Goal: Transaction & Acquisition: Purchase product/service

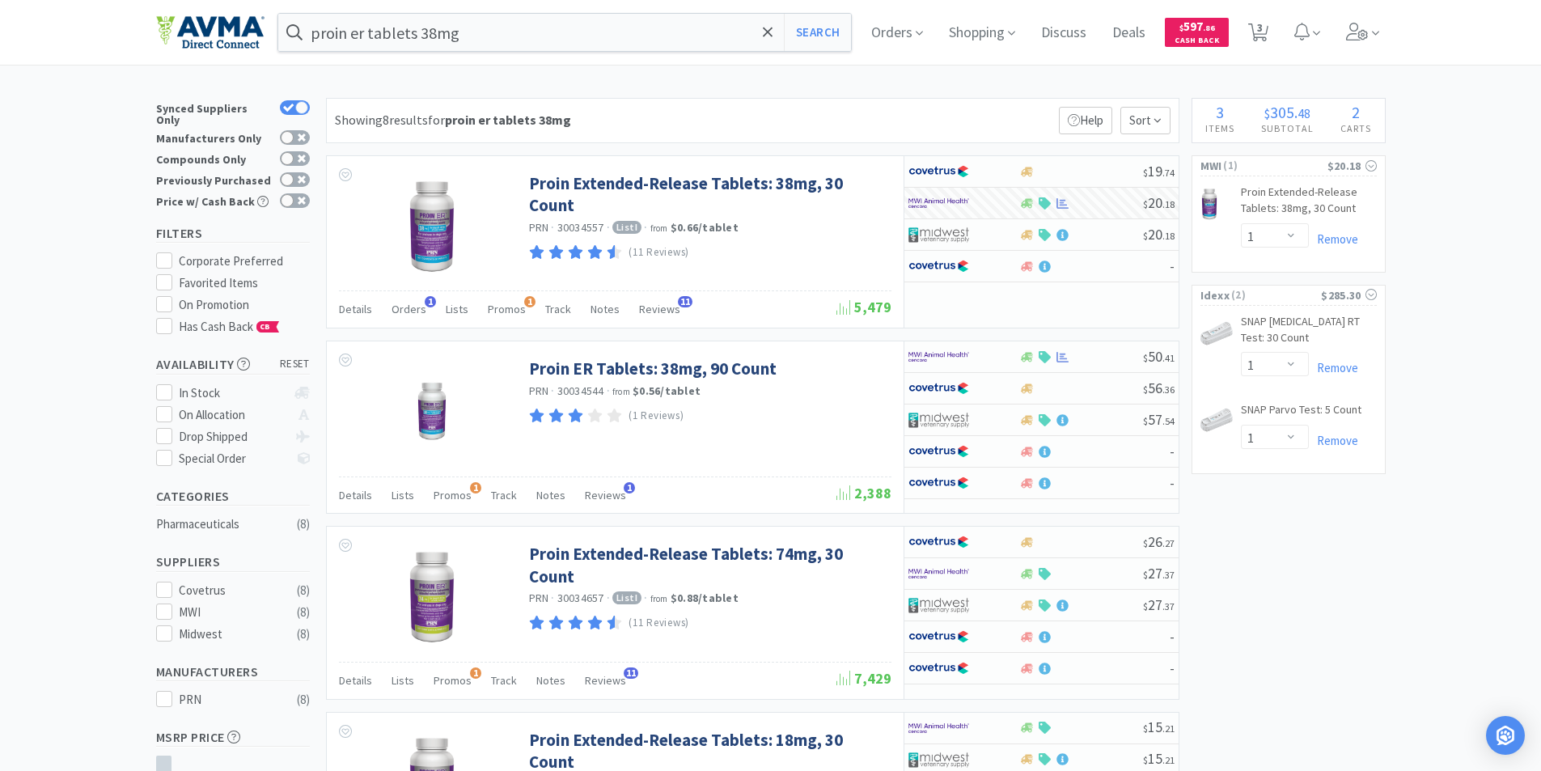
select select "1"
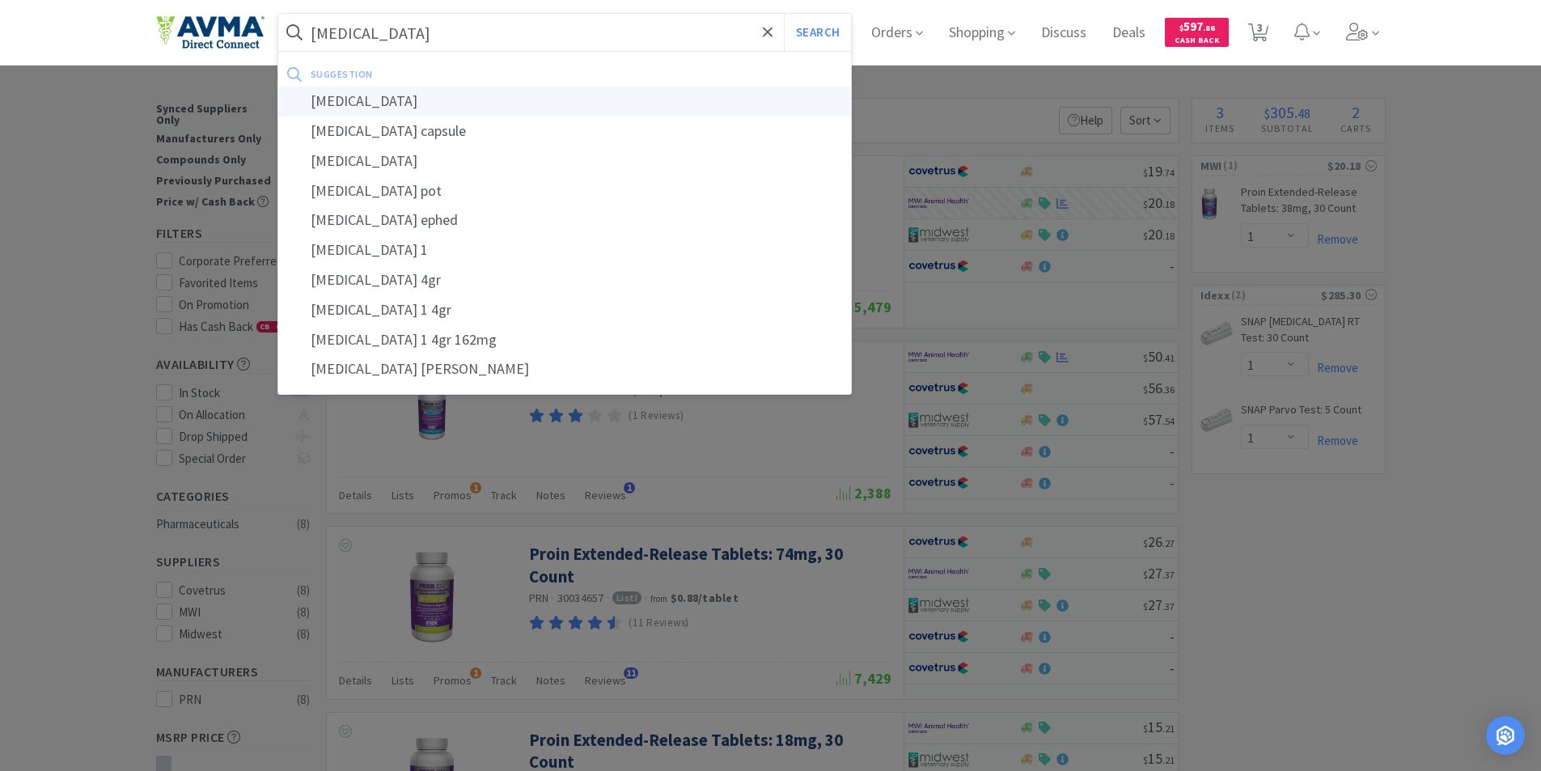
click at [360, 100] on div "[MEDICAL_DATA]" at bounding box center [565, 102] width 574 height 30
type input "[MEDICAL_DATA]"
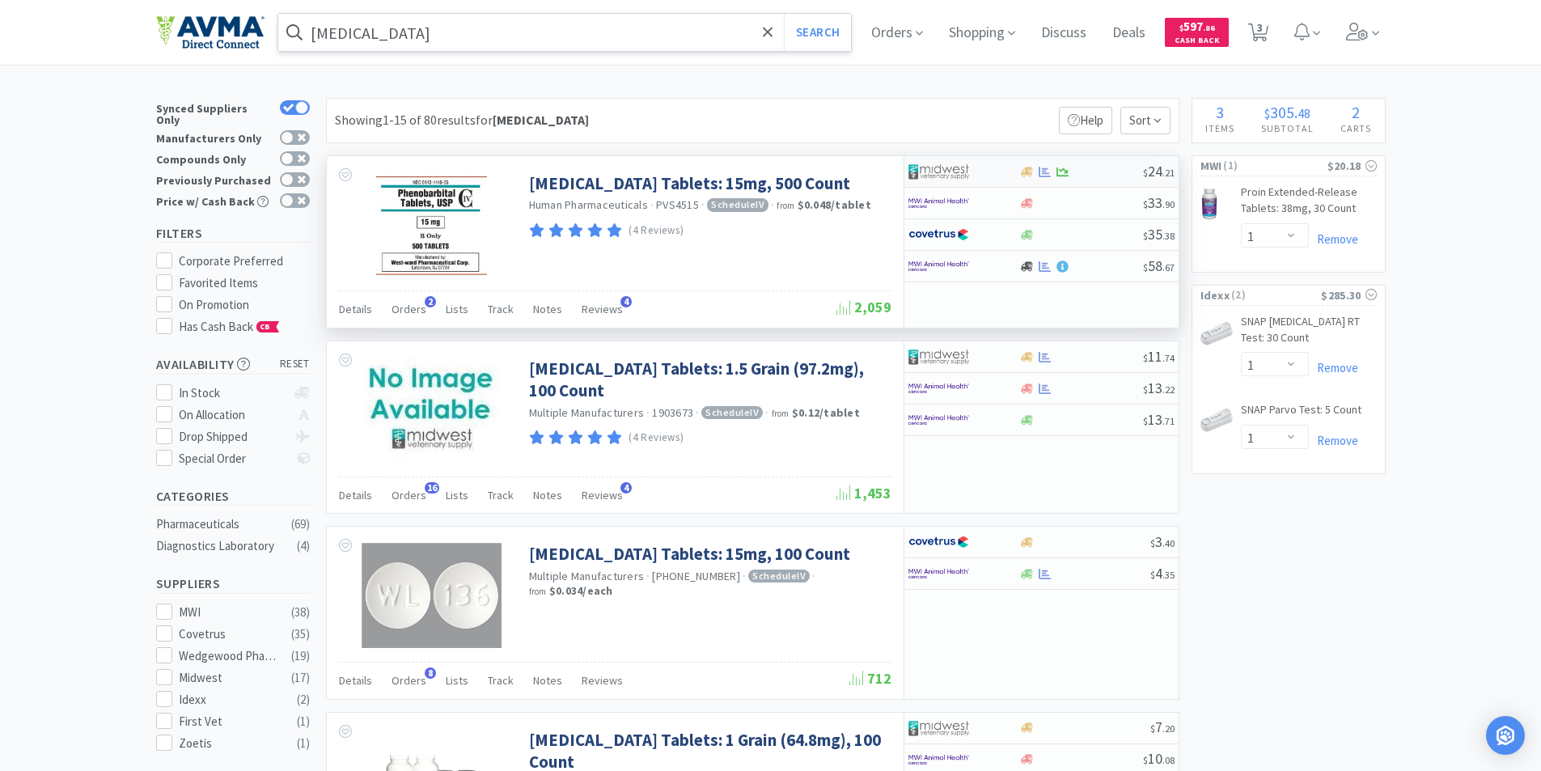
click at [930, 168] on img at bounding box center [939, 171] width 61 height 24
select select "1"
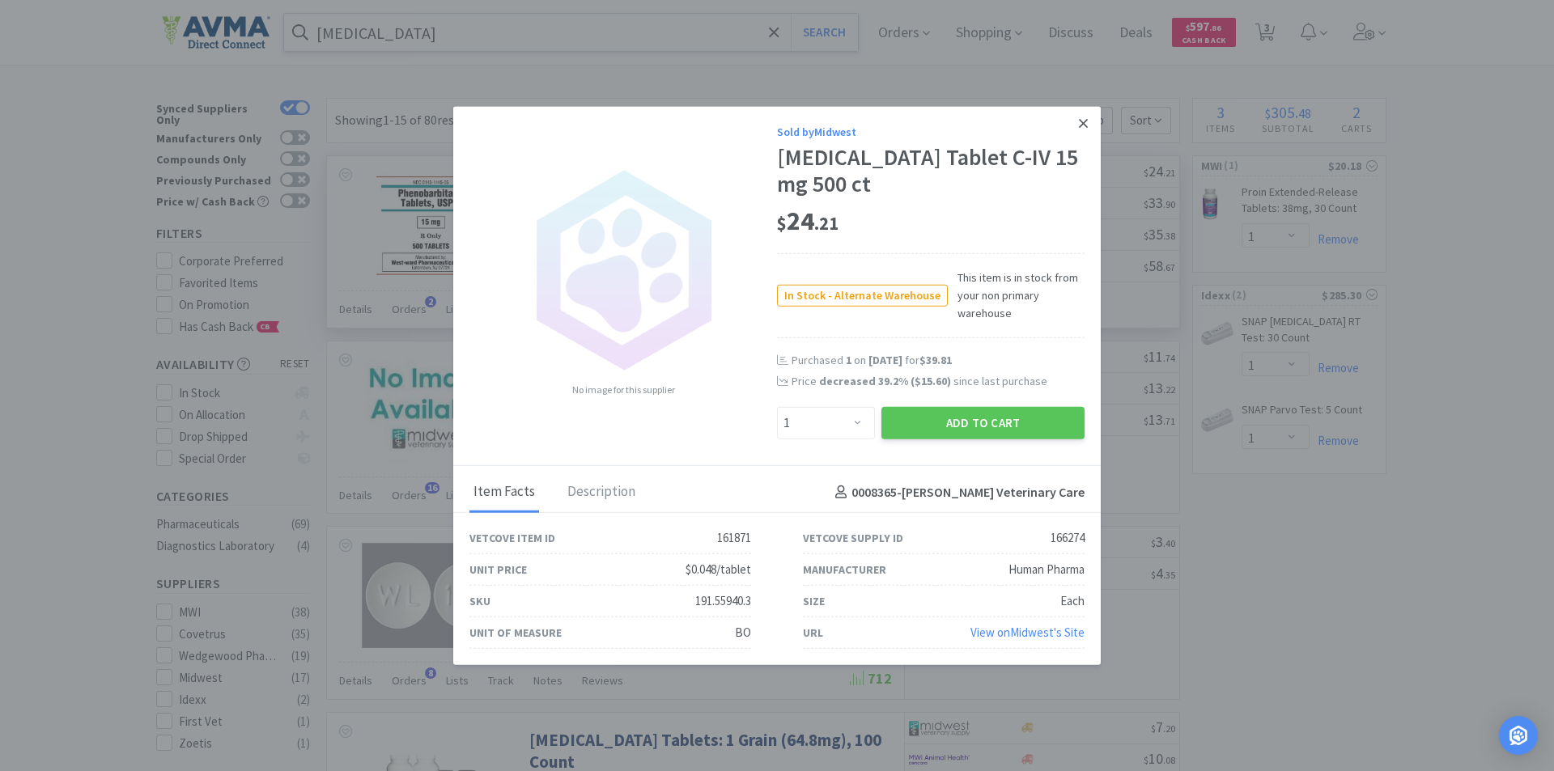
click at [1080, 125] on icon at bounding box center [1083, 123] width 9 height 15
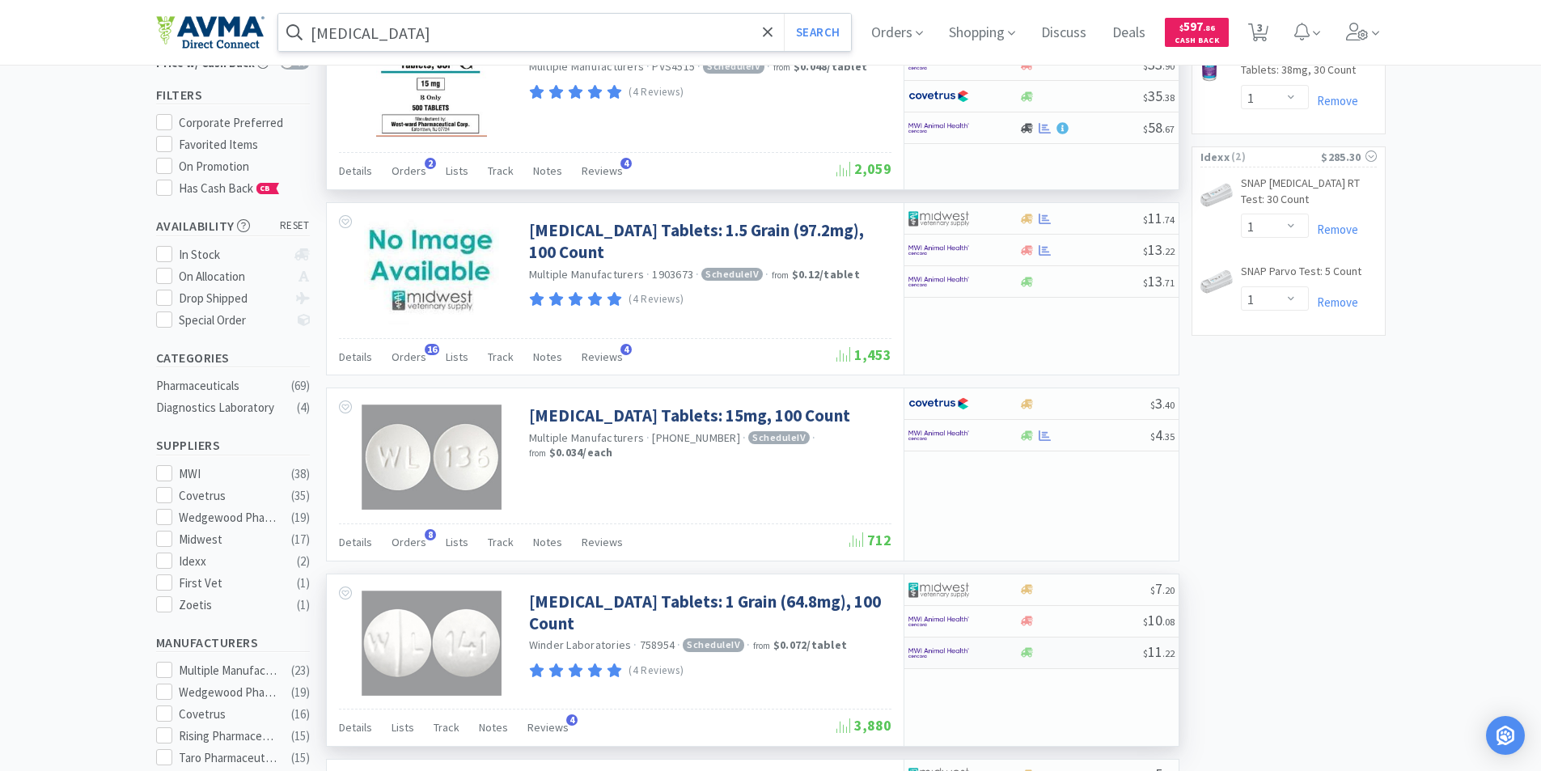
scroll to position [324, 0]
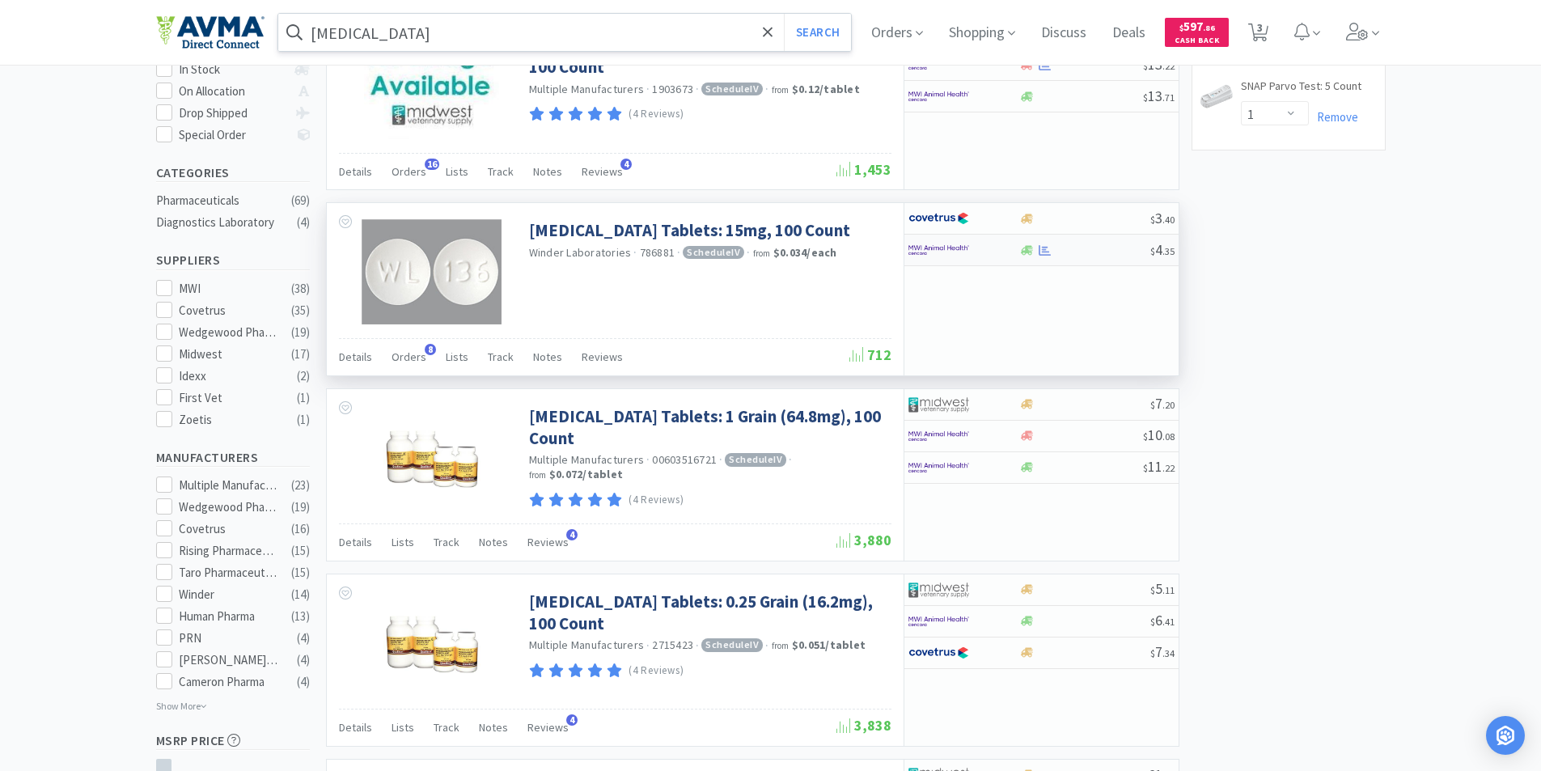
click at [924, 243] on img at bounding box center [939, 250] width 61 height 24
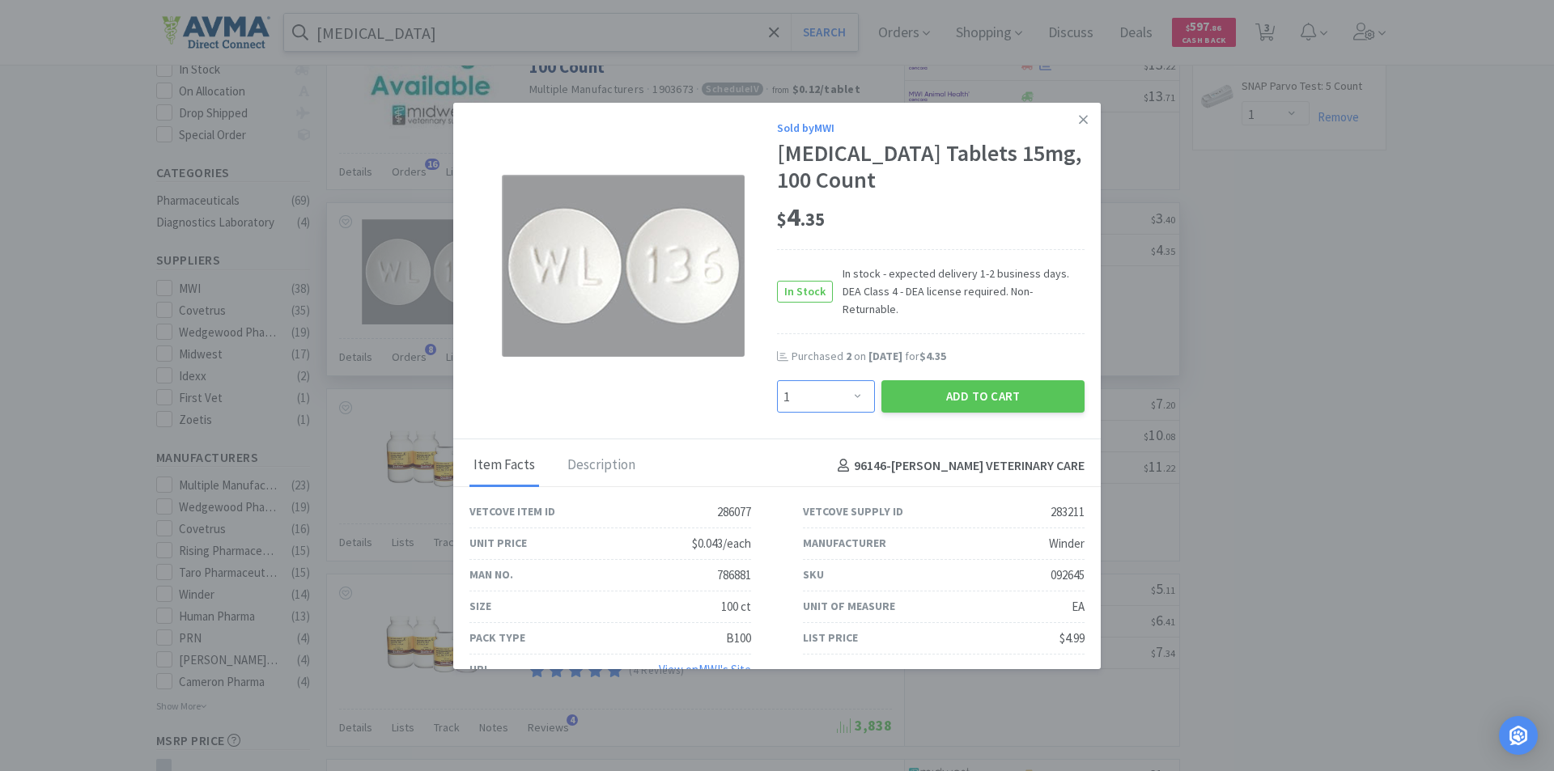
click at [854, 380] on select "Enter Quantity 1 2 3 4 5 6 7 8 9 10 11 12 13 14 15 16 17 18 19 20 Enter Quantity" at bounding box center [826, 396] width 98 height 32
select select "2"
click at [777, 380] on select "Enter Quantity 1 2 3 4 5 6 7 8 9 10 11 12 13 14 15 16 17 18 19 20 Enter Quantity" at bounding box center [826, 396] width 98 height 32
click at [935, 381] on button "Add to Cart" at bounding box center [982, 396] width 203 height 32
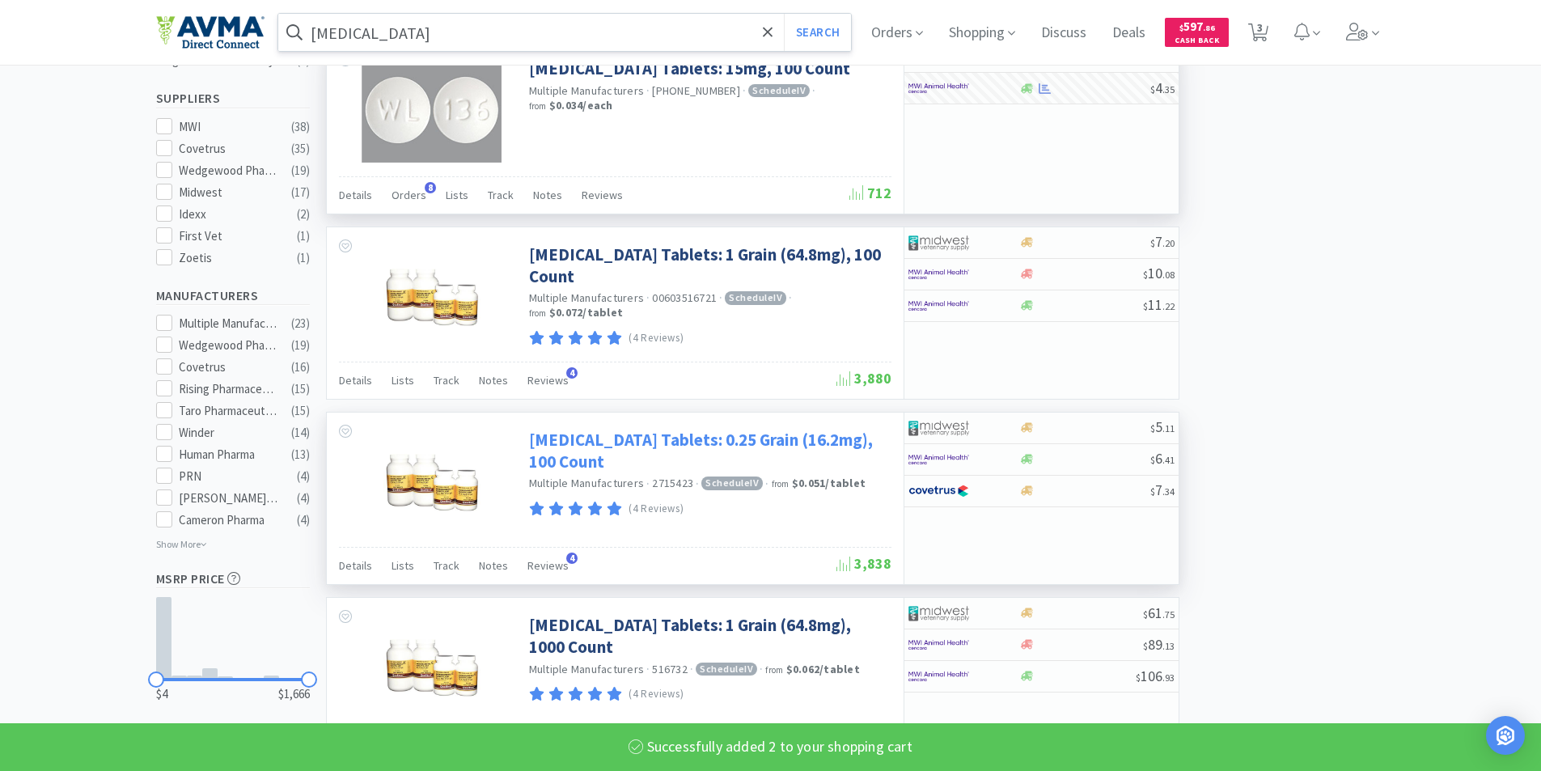
select select "2"
select select "1"
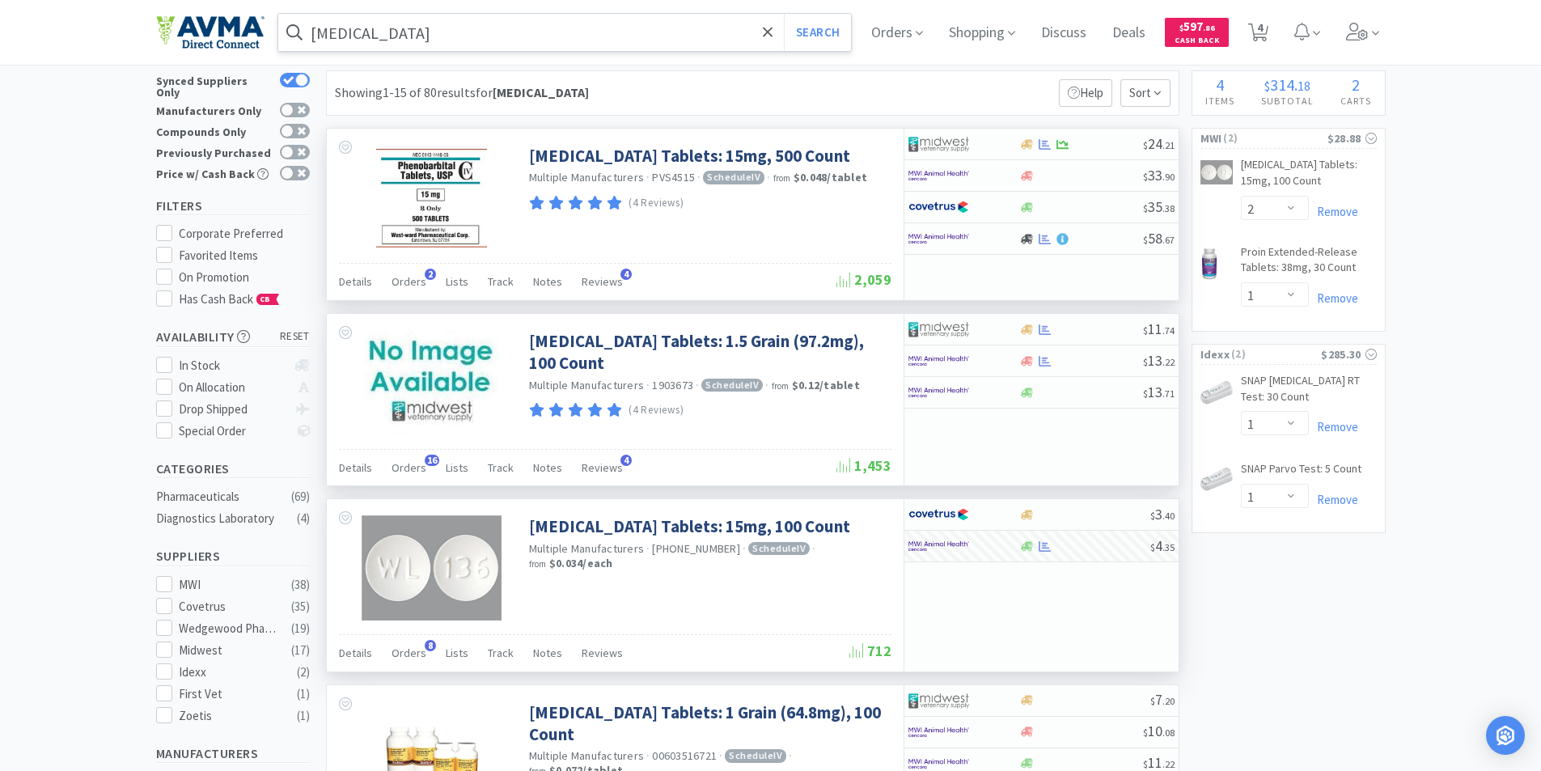
scroll to position [0, 0]
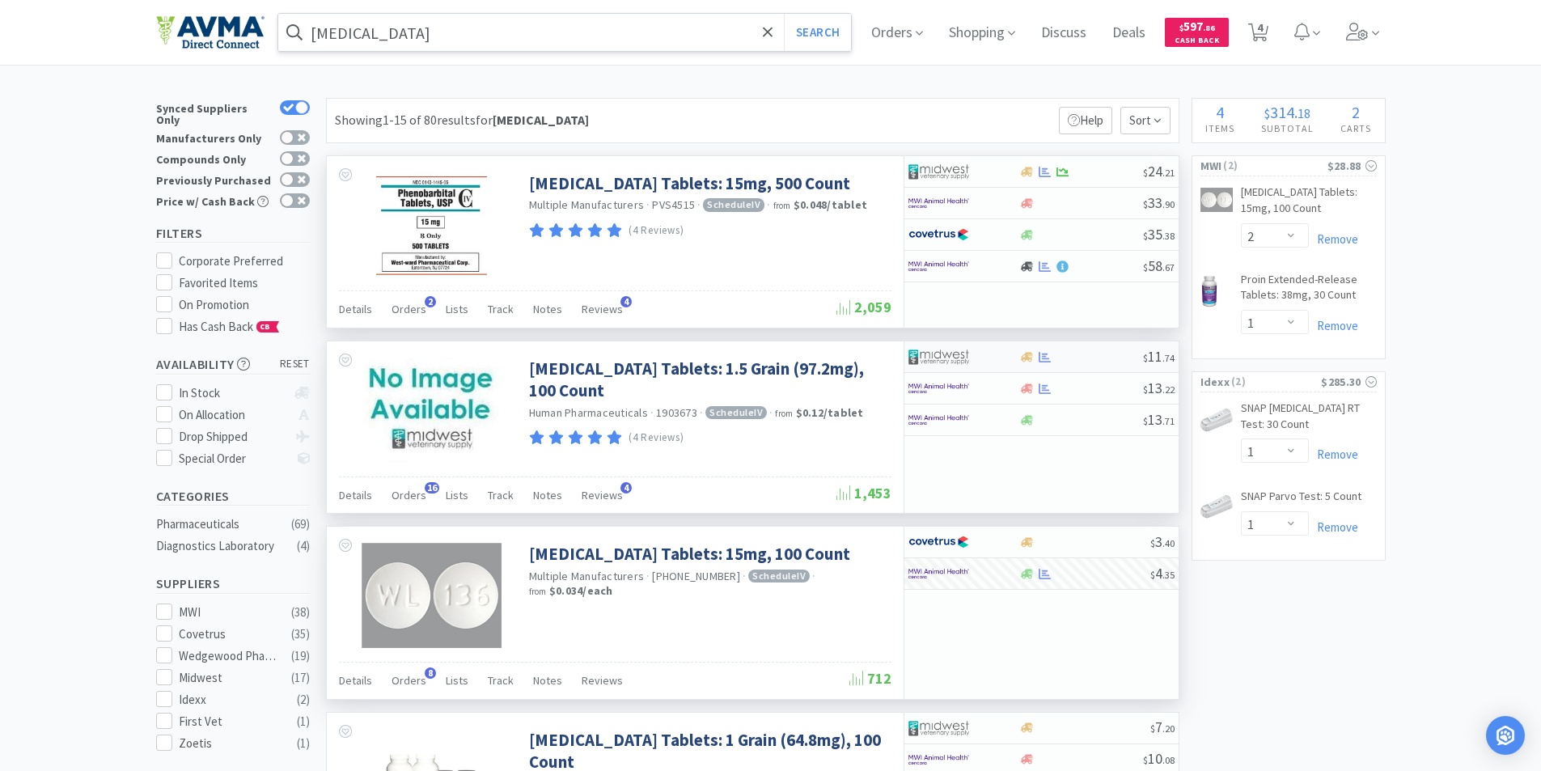
click at [937, 352] on img at bounding box center [939, 357] width 61 height 24
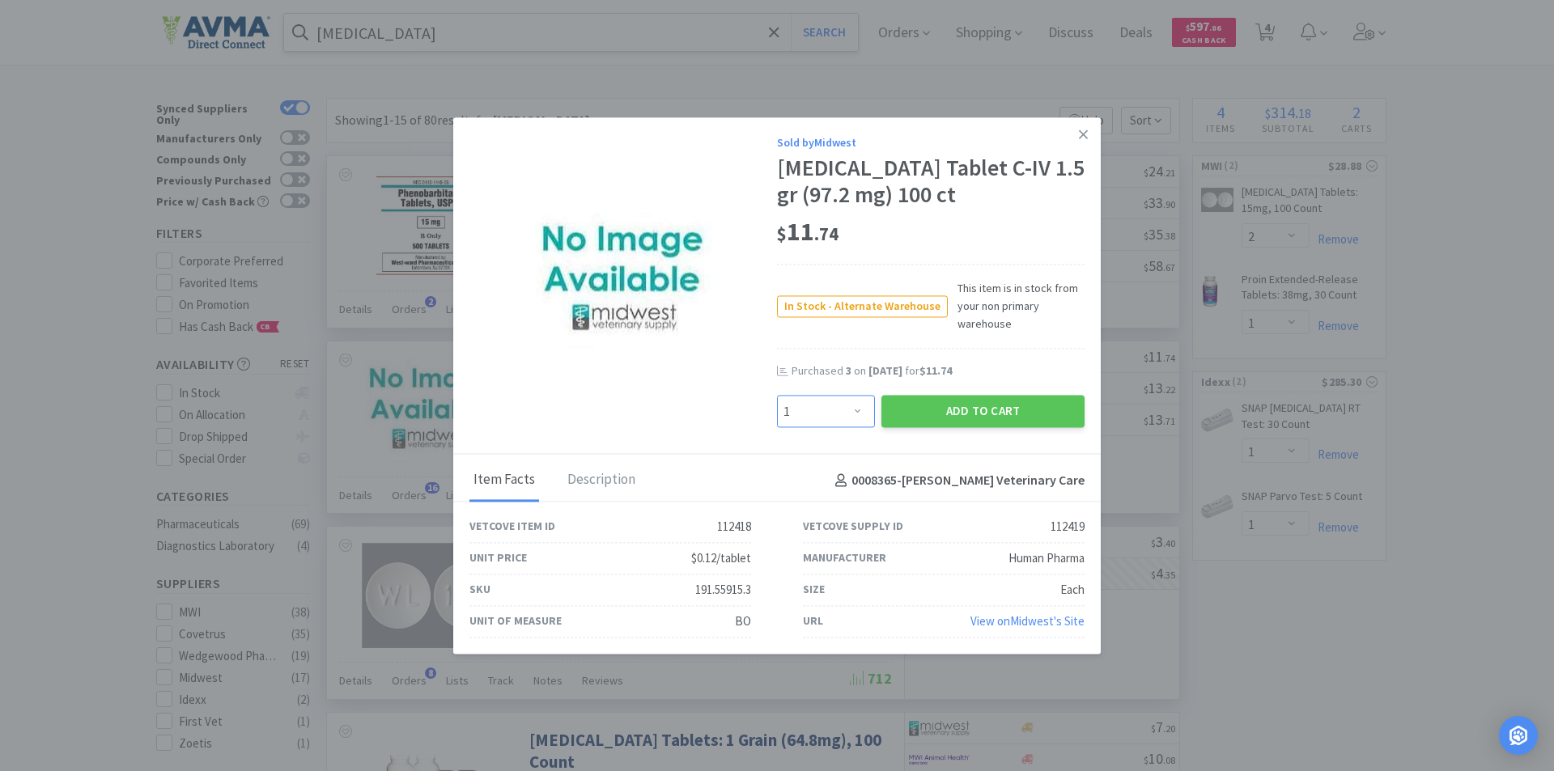
click at [853, 409] on select "Enter Quantity 1 2 3 4 5 6 7 8 9 10 11 12 13 14 15 16 17 18 19 20 Enter Quantity" at bounding box center [826, 412] width 98 height 32
select select "2"
click at [777, 396] on select "Enter Quantity 1 2 3 4 5 6 7 8 9 10 11 12 13 14 15 16 17 18 19 20 Enter Quantity" at bounding box center [826, 412] width 98 height 32
click at [950, 405] on button "Add to Cart" at bounding box center [982, 412] width 203 height 32
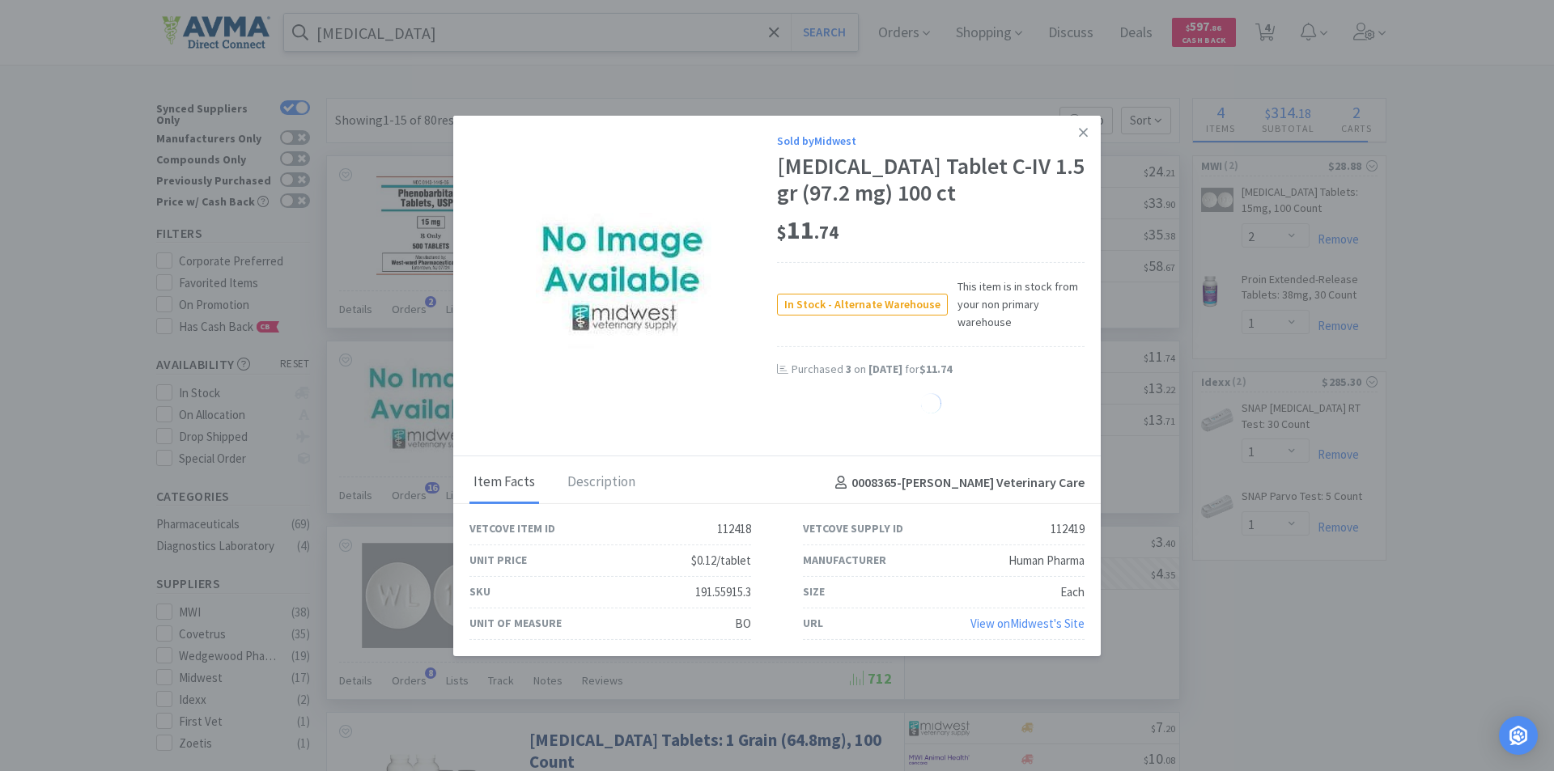
select select "2"
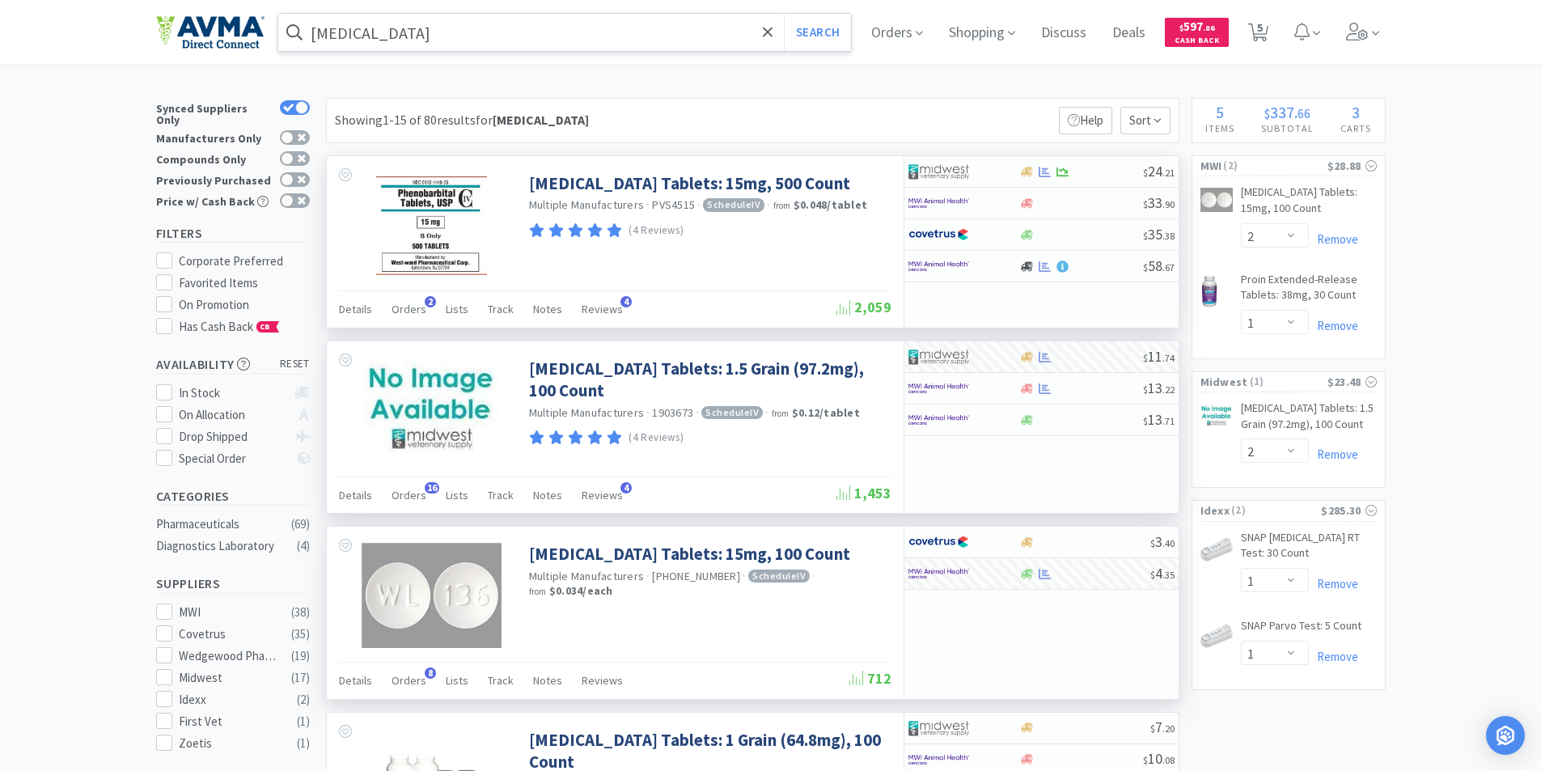
click at [470, 41] on input "[MEDICAL_DATA]" at bounding box center [565, 32] width 574 height 37
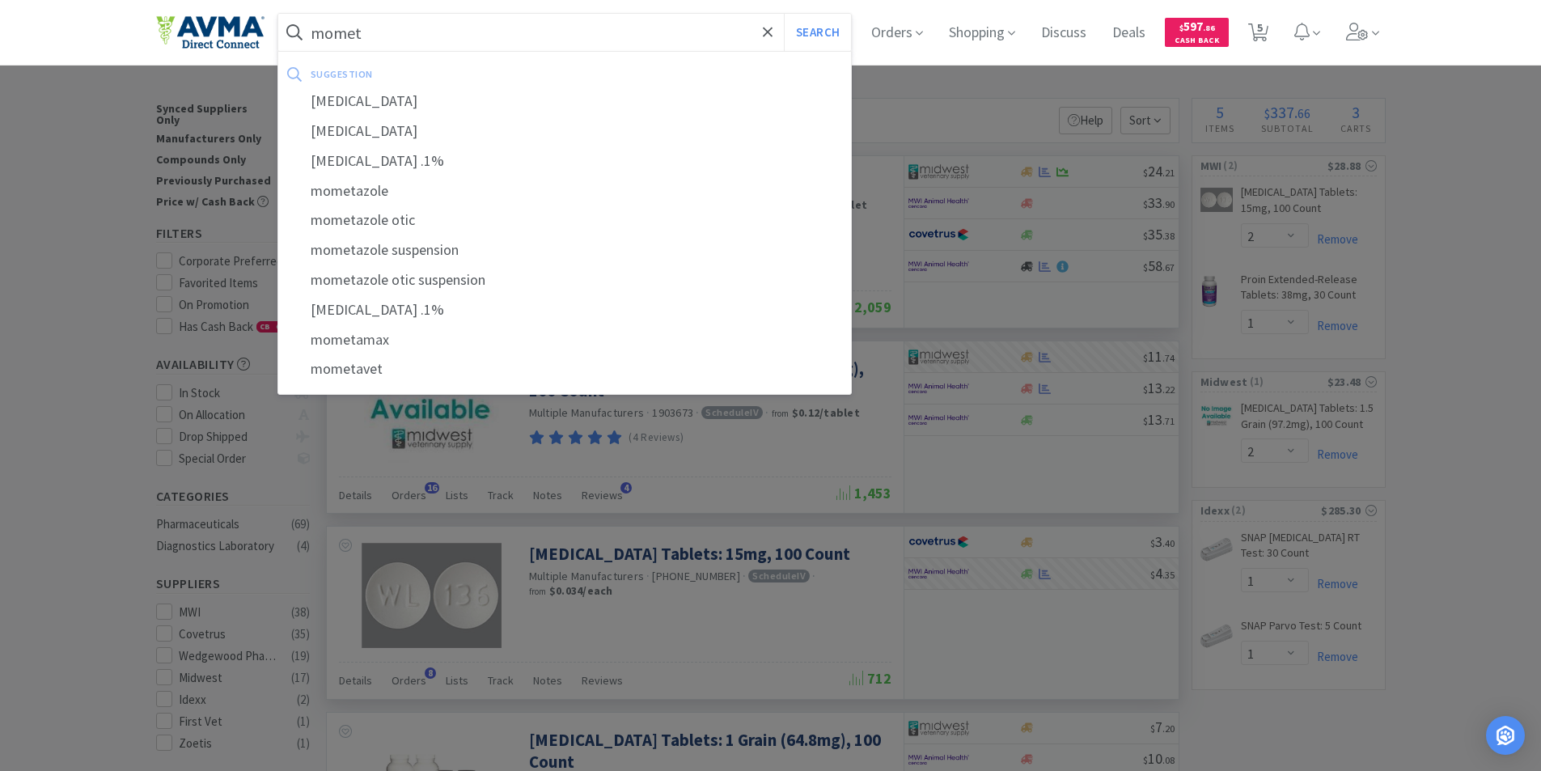
click at [365, 370] on div "mometavet" at bounding box center [565, 369] width 574 height 30
type input "mometavet"
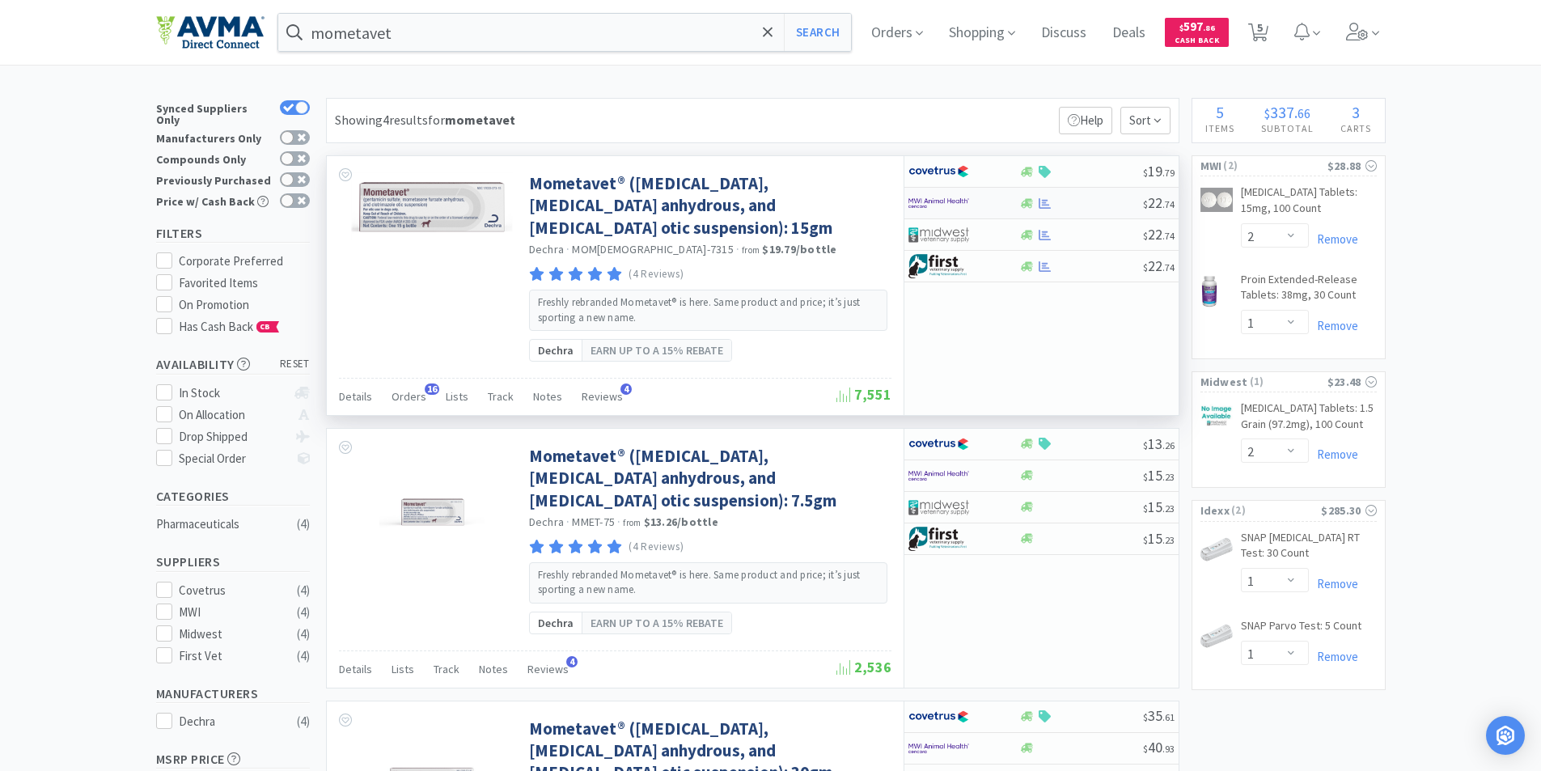
click at [925, 197] on img at bounding box center [939, 203] width 61 height 24
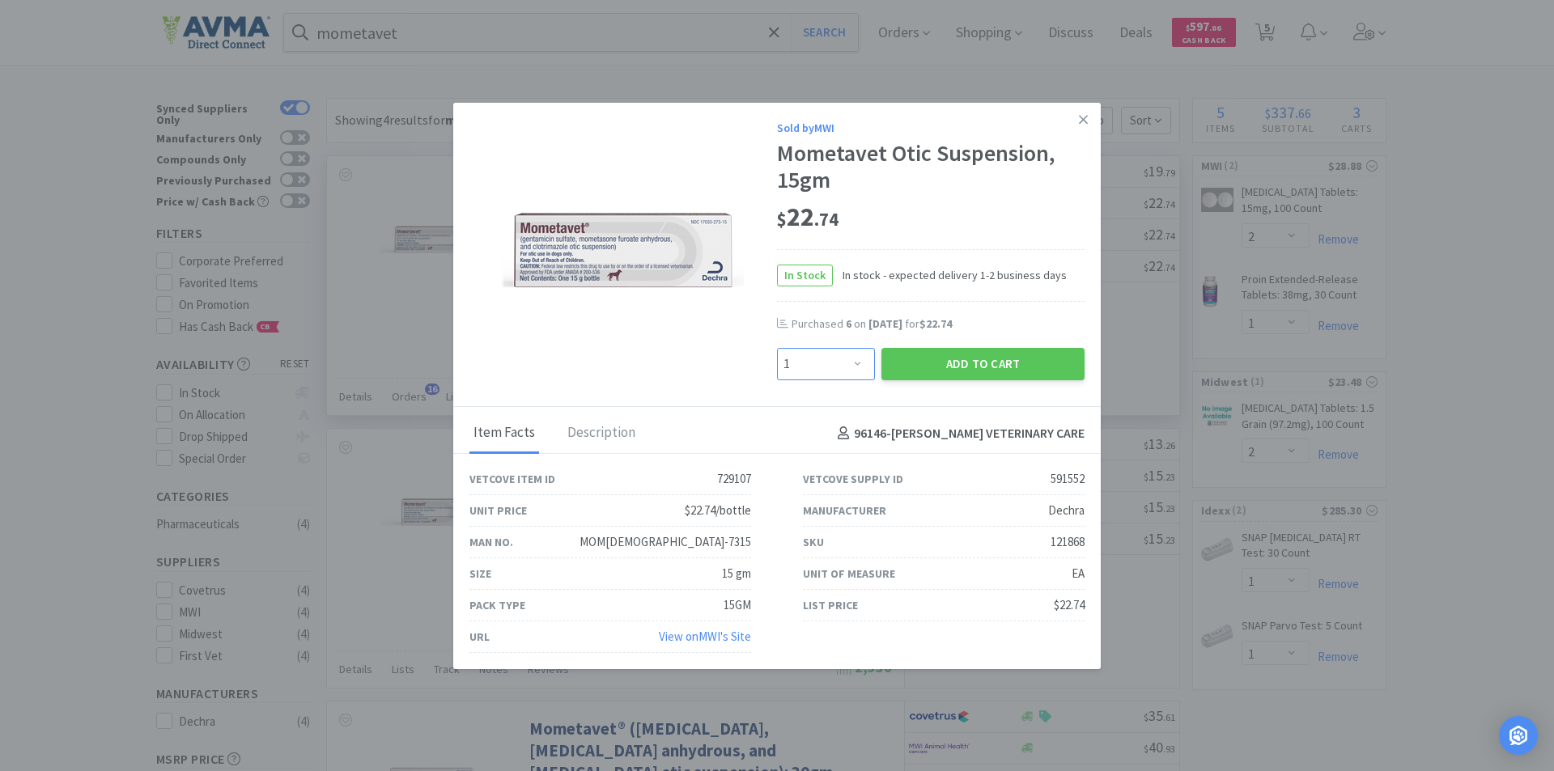
click at [853, 363] on select "Enter Quantity 1 2 3 4 5 6 7 8 9 10 11 12 13 14 15 16 17 18 19 20 Enter Quantity" at bounding box center [826, 364] width 98 height 32
select select "7"
click at [777, 348] on select "Enter Quantity 1 2 3 4 5 6 7 8 9 10 11 12 13 14 15 16 17 18 19 20 Enter Quantity" at bounding box center [826, 364] width 98 height 32
click at [951, 362] on button "Add to Cart" at bounding box center [982, 364] width 203 height 32
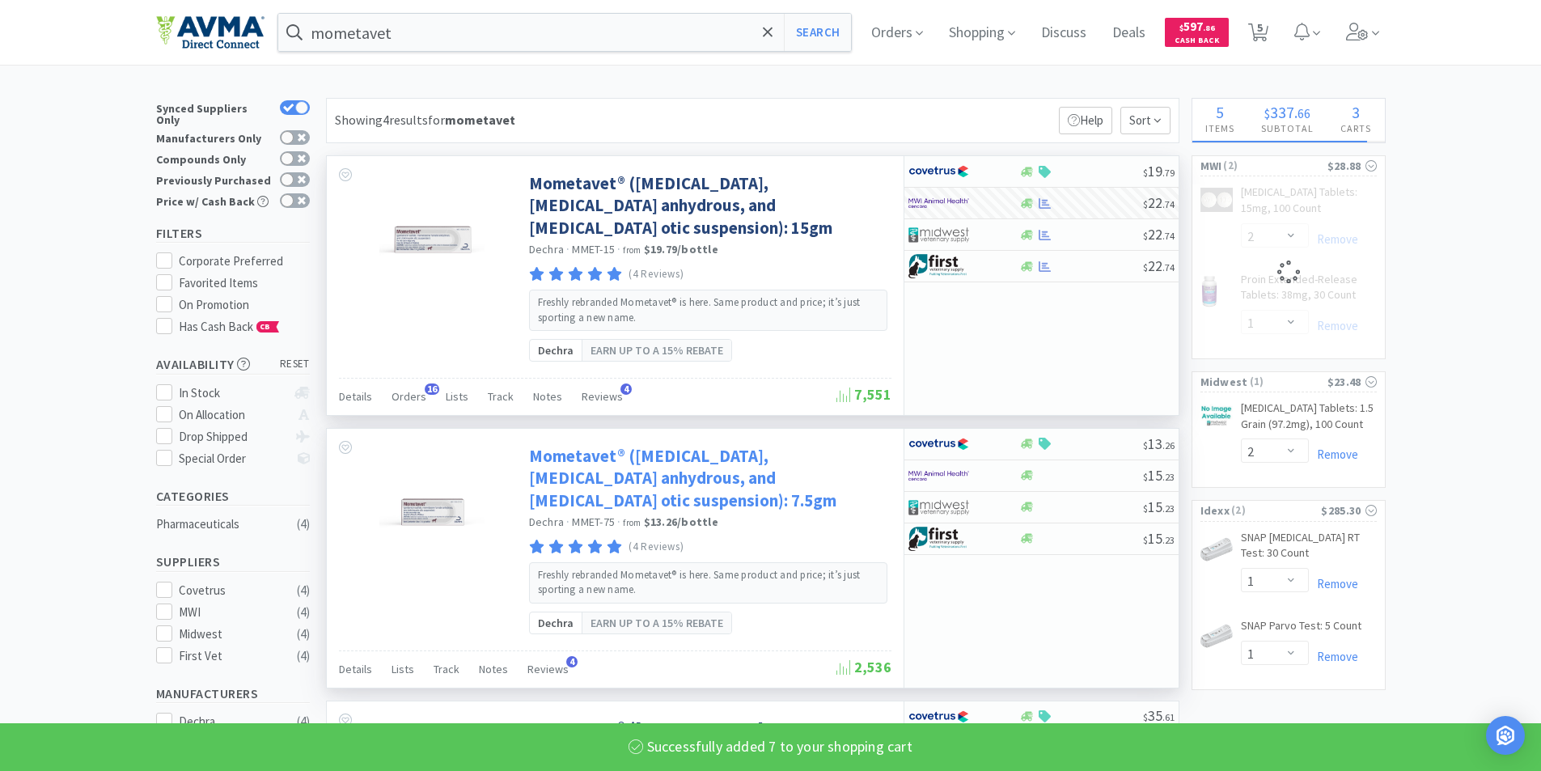
select select "7"
select select "2"
select select "1"
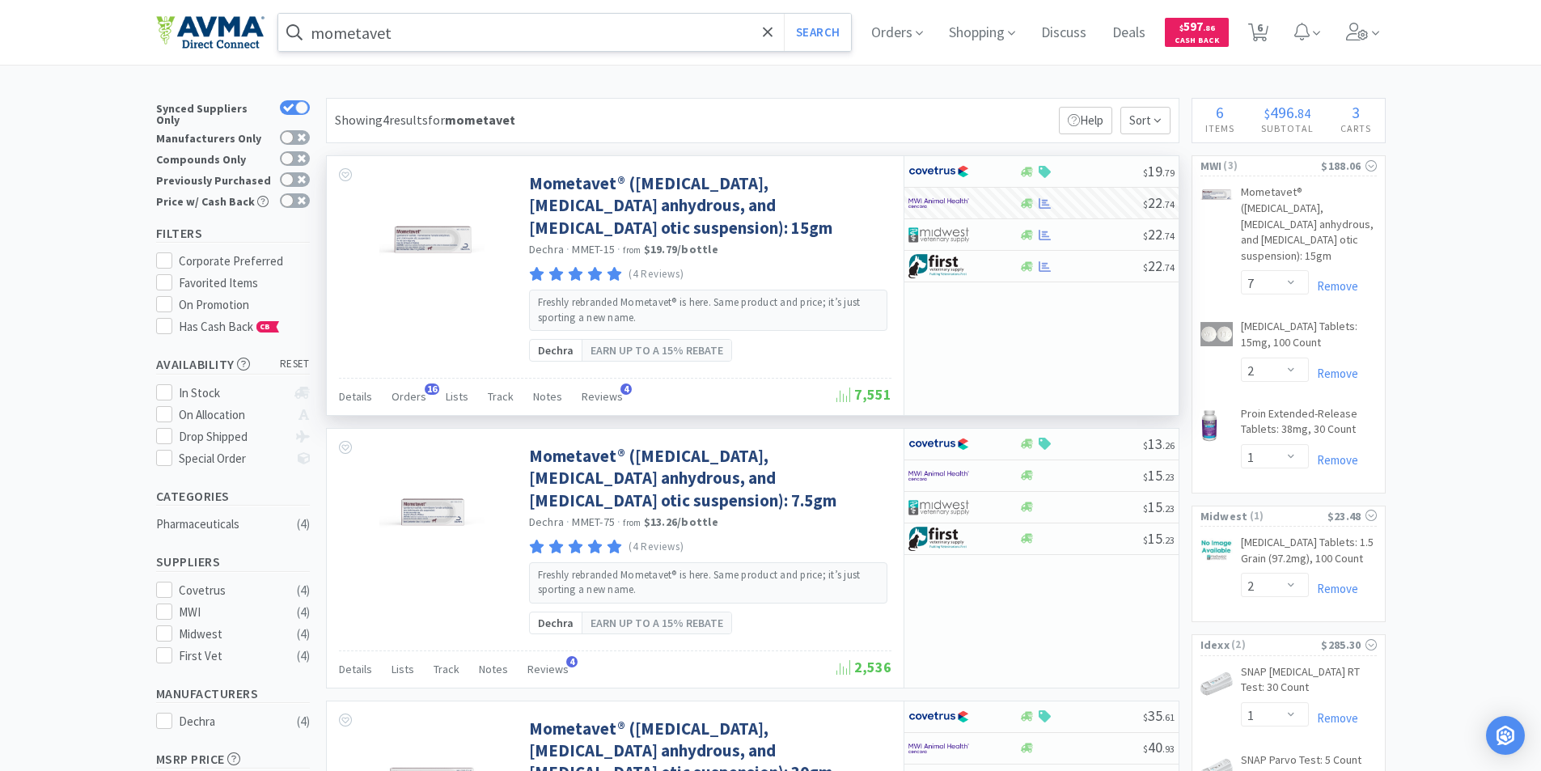
click at [449, 30] on input "mometavet" at bounding box center [565, 32] width 574 height 37
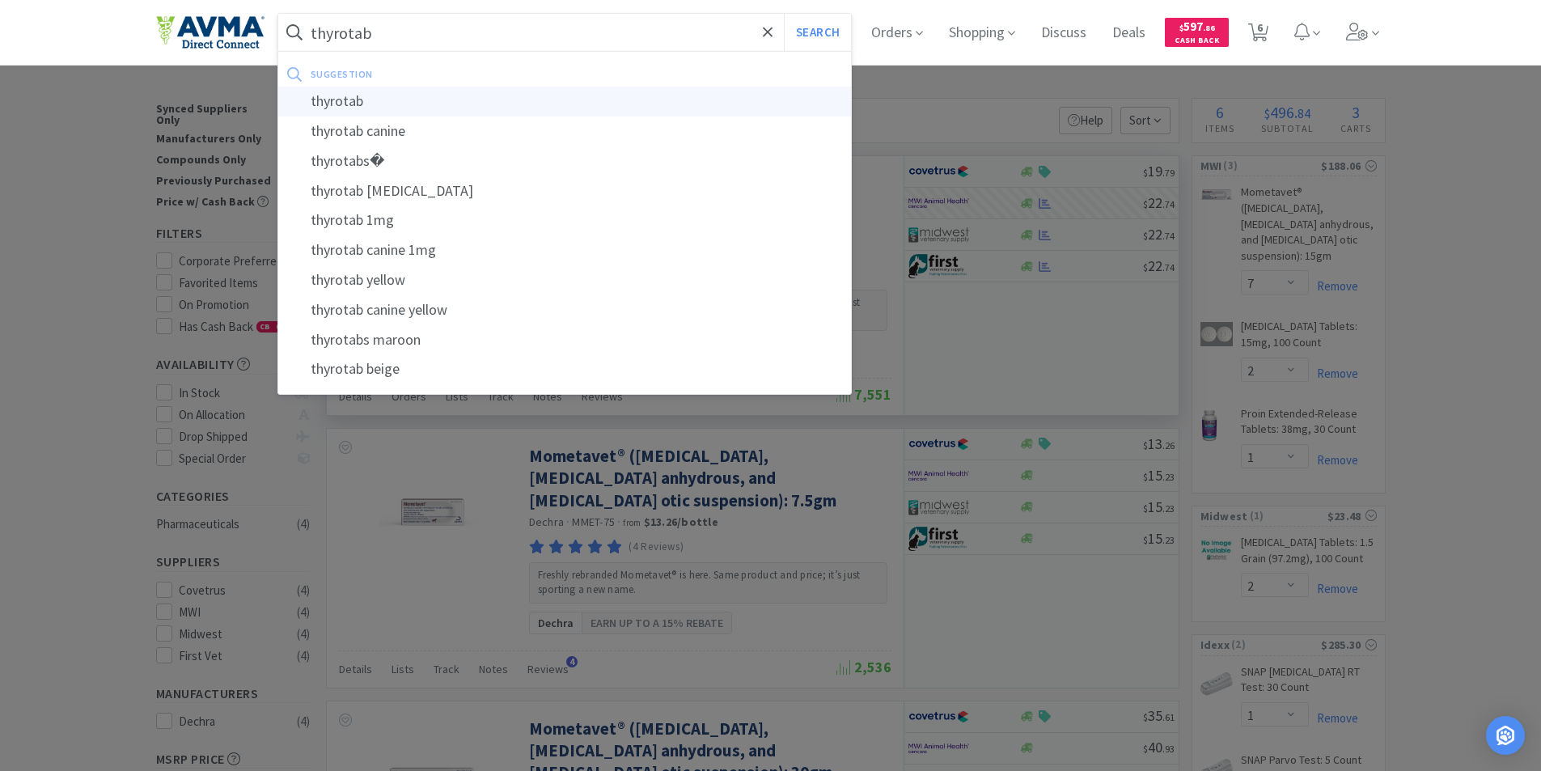
type input "thyrotab"
click at [344, 100] on div "thyrotab" at bounding box center [565, 102] width 574 height 30
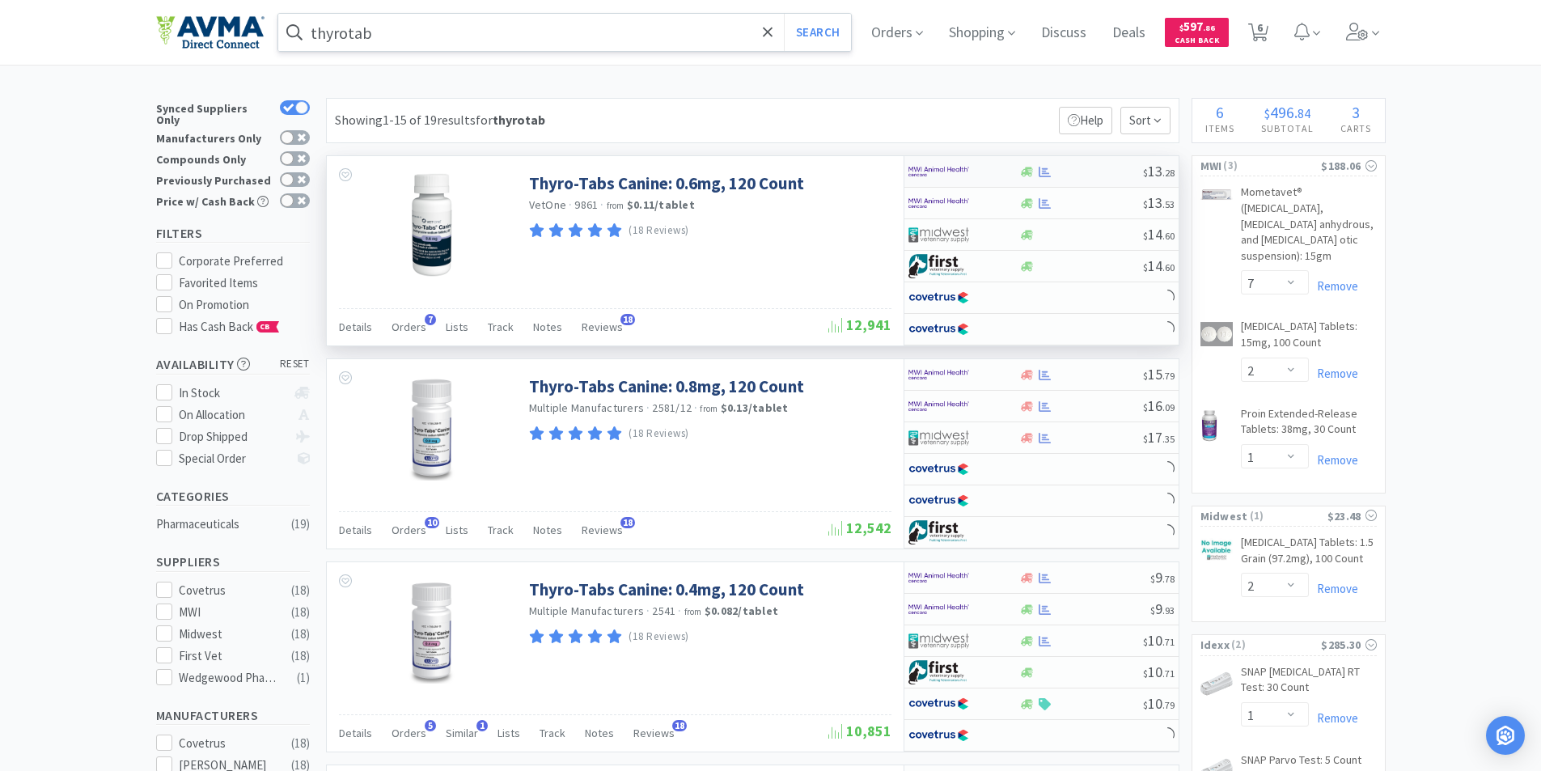
click at [939, 171] on img at bounding box center [939, 171] width 61 height 24
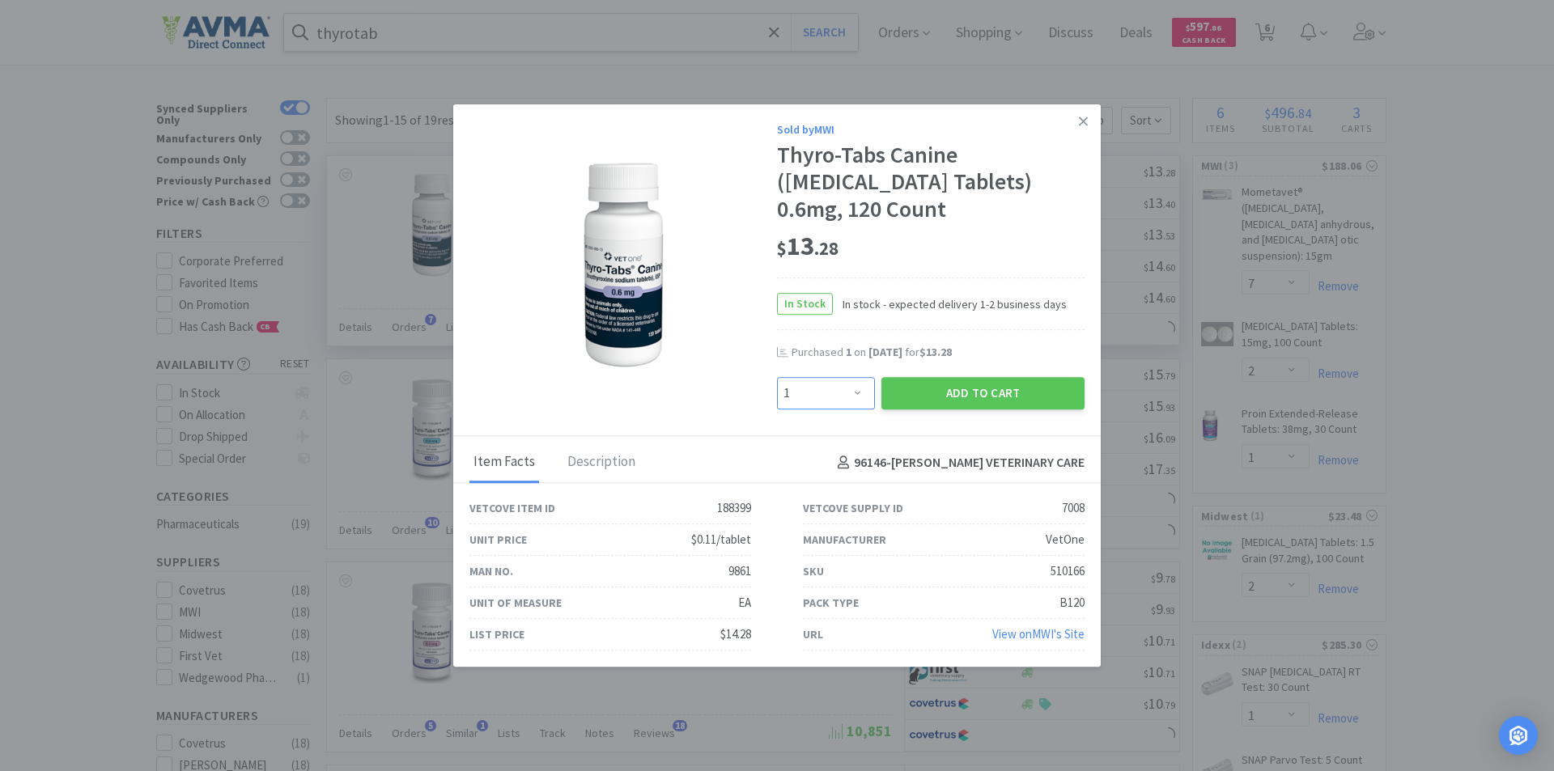
click at [855, 393] on select "Enter Quantity 1 2 3 4 5 6 7 8 9 10 11 12 13 14 15 16 17 18 19 20 Enter Quantity" at bounding box center [826, 393] width 98 height 32
select select "2"
click at [777, 377] on select "Enter Quantity 1 2 3 4 5 6 7 8 9 10 11 12 13 14 15 16 17 18 19 20 Enter Quantity" at bounding box center [826, 393] width 98 height 32
click at [962, 387] on button "Add to Cart" at bounding box center [982, 393] width 203 height 32
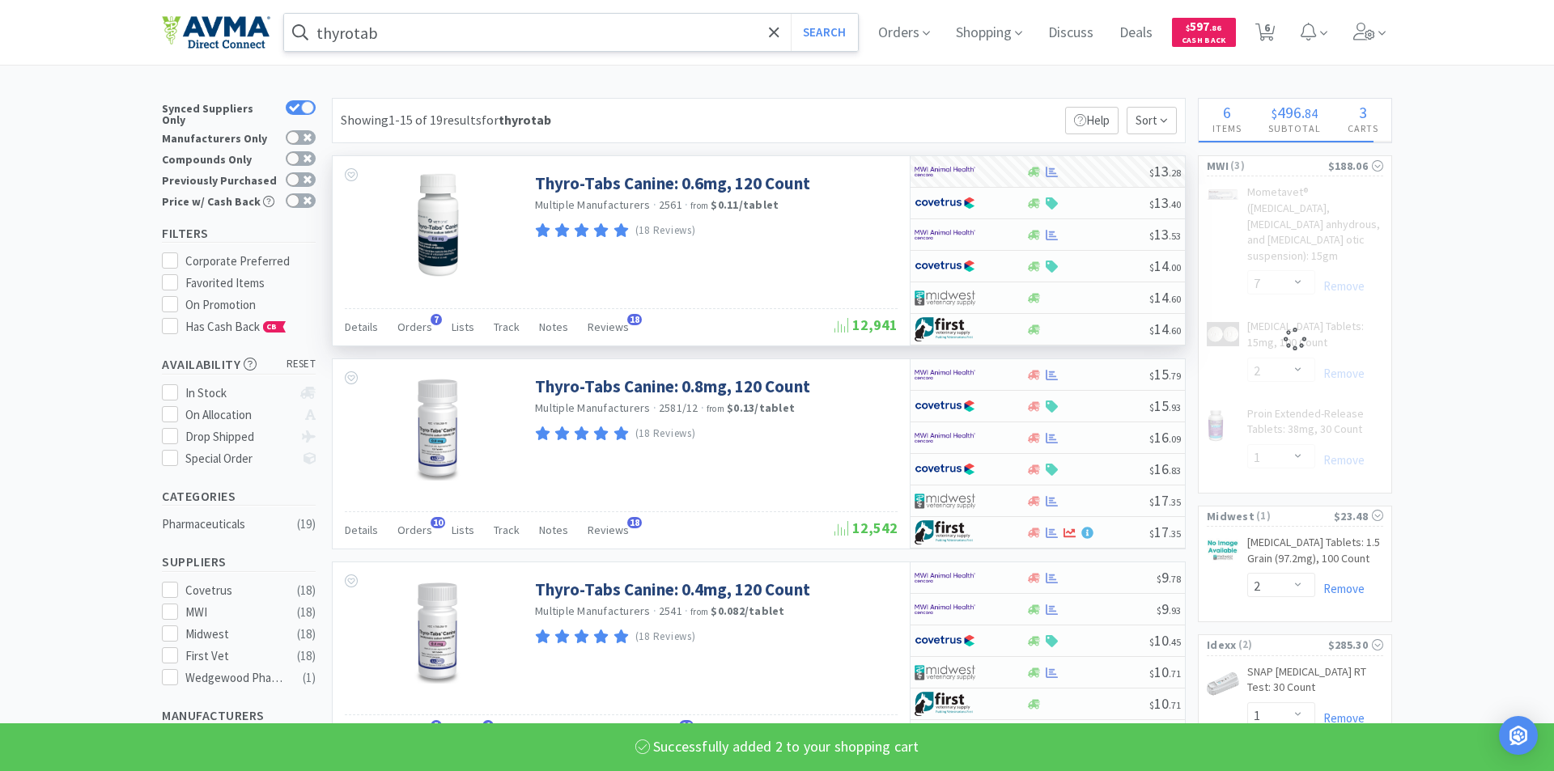
select select "2"
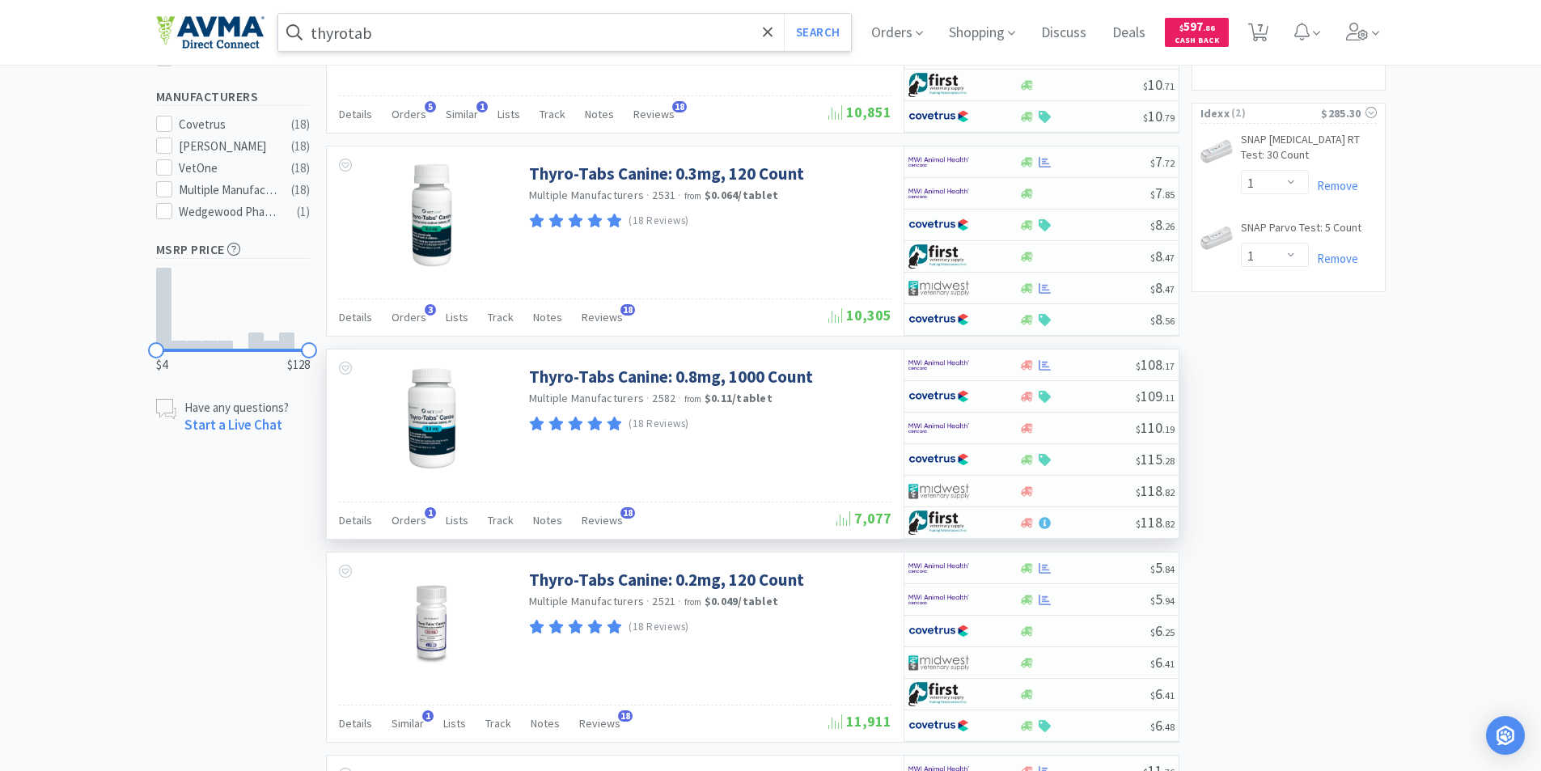
scroll to position [647, 0]
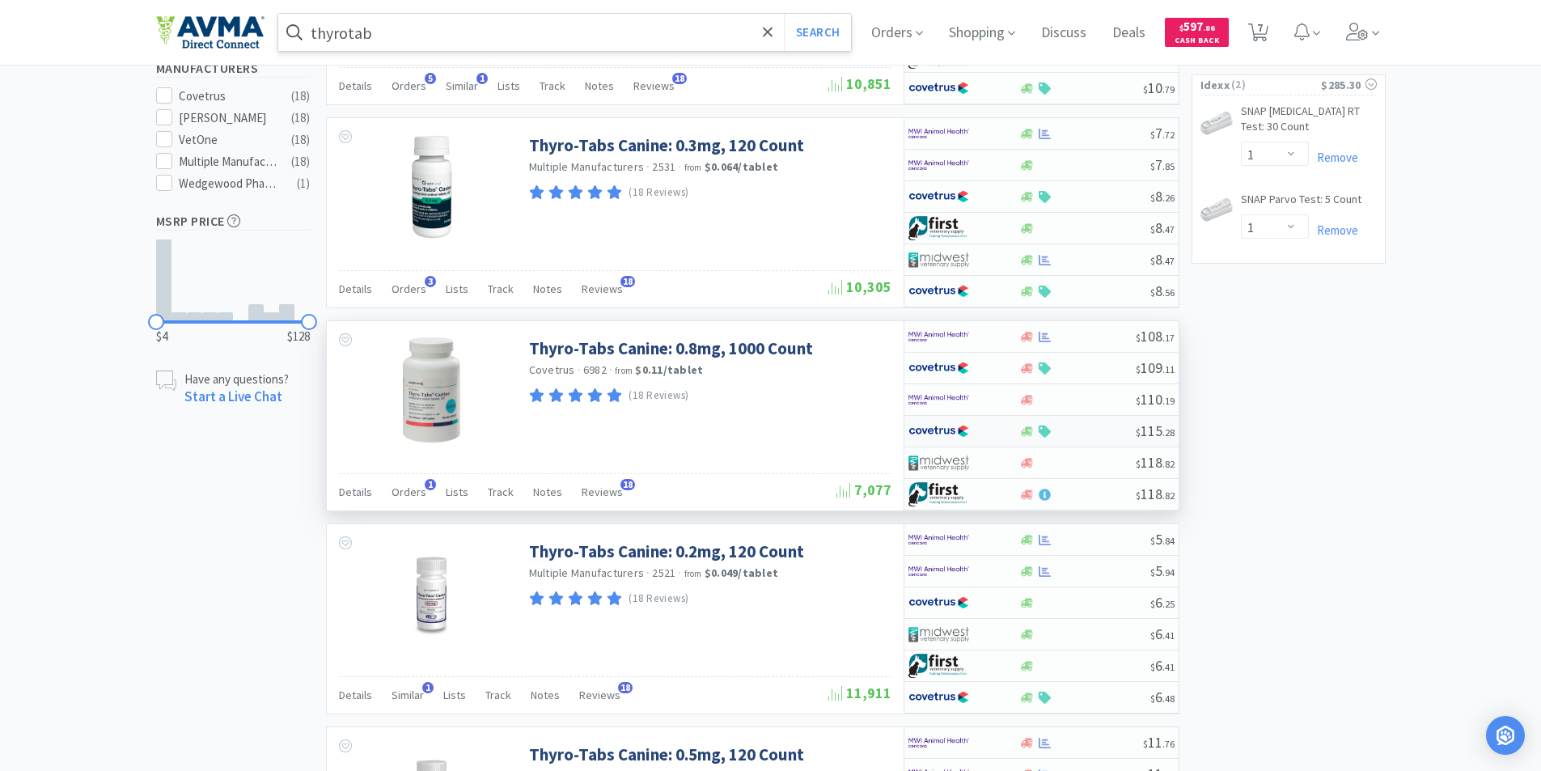
click at [936, 428] on img at bounding box center [939, 431] width 61 height 24
select select "1"
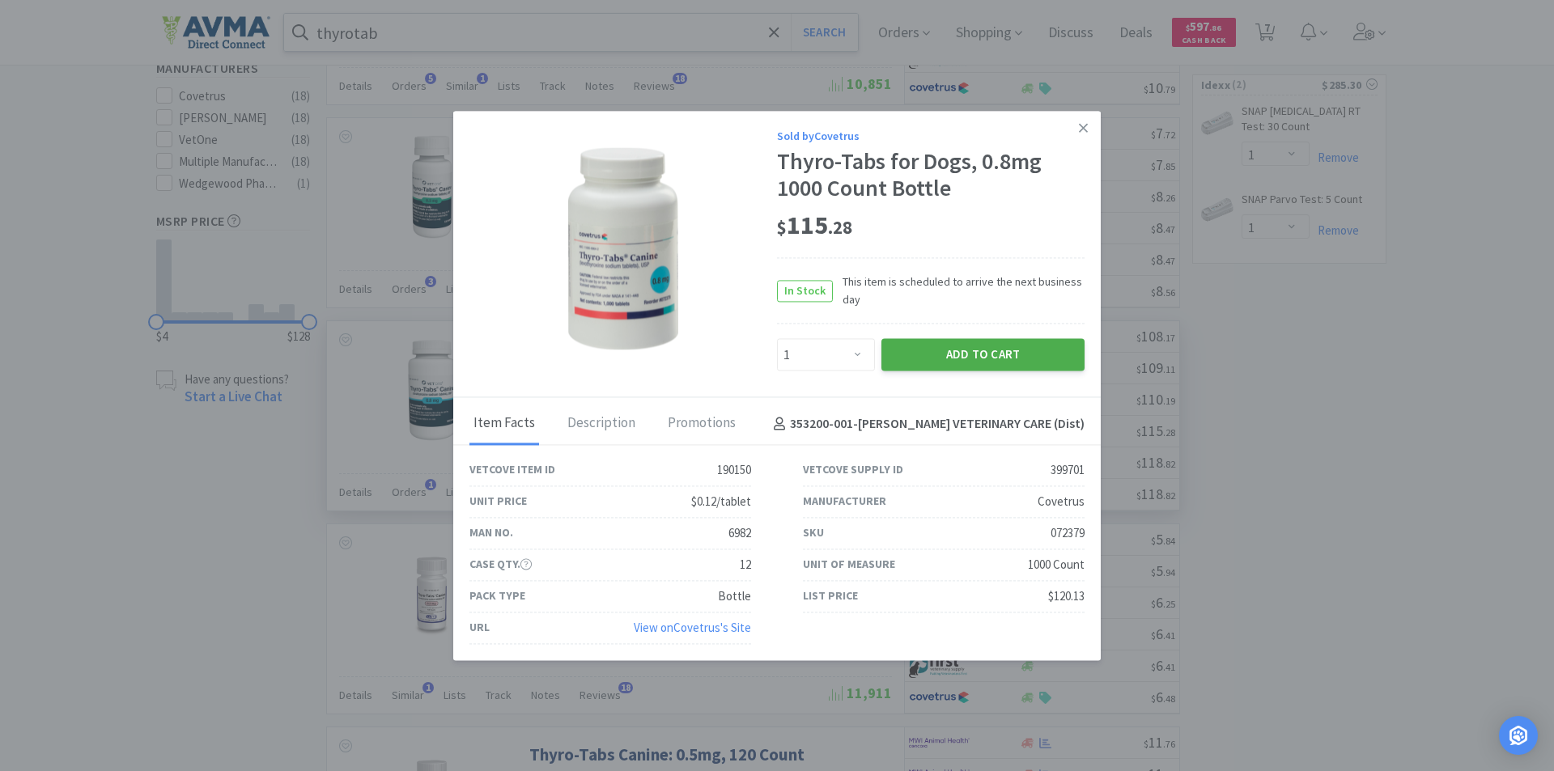
click at [961, 347] on button "Add to Cart" at bounding box center [982, 355] width 203 height 32
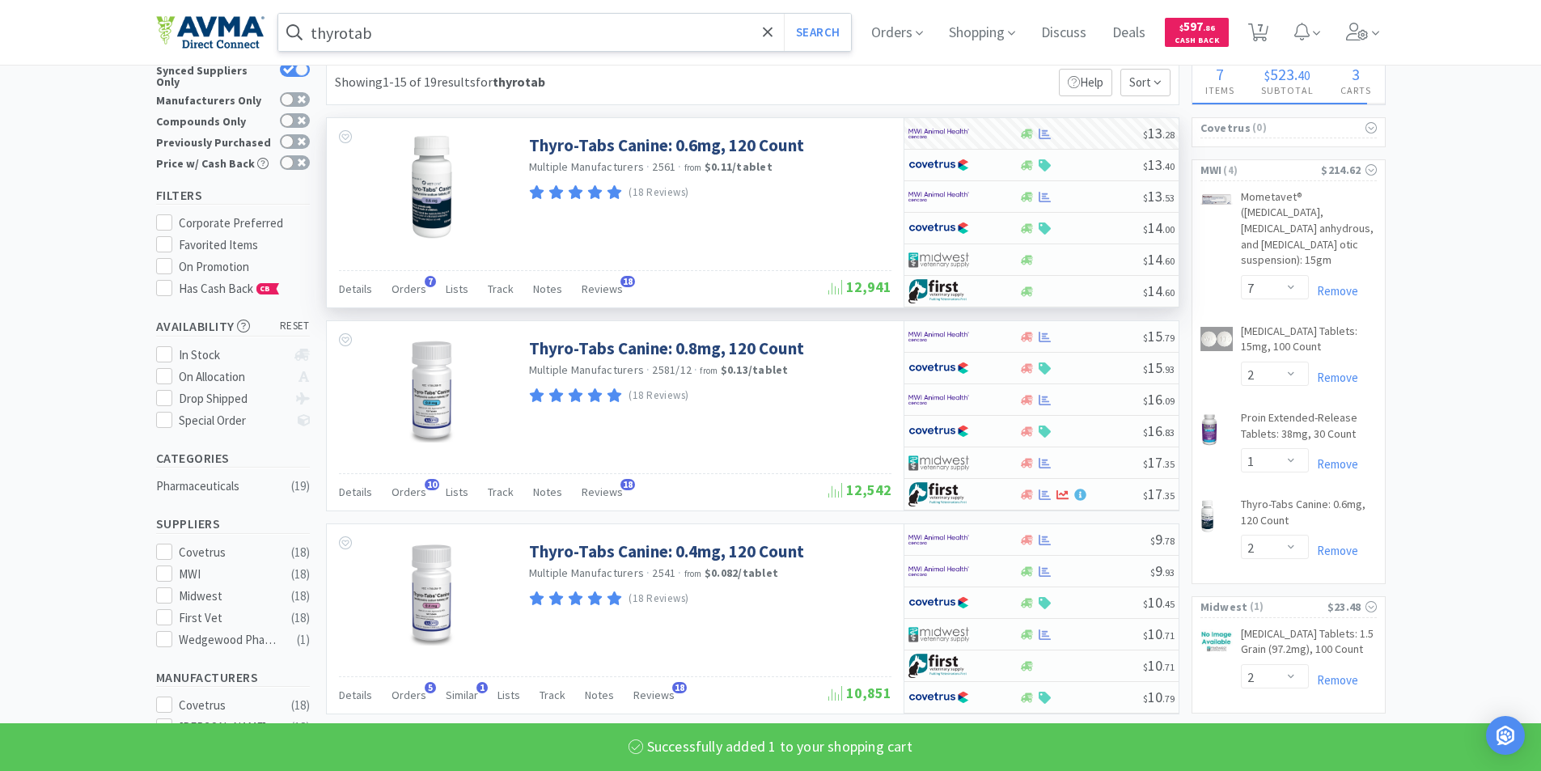
scroll to position [0, 0]
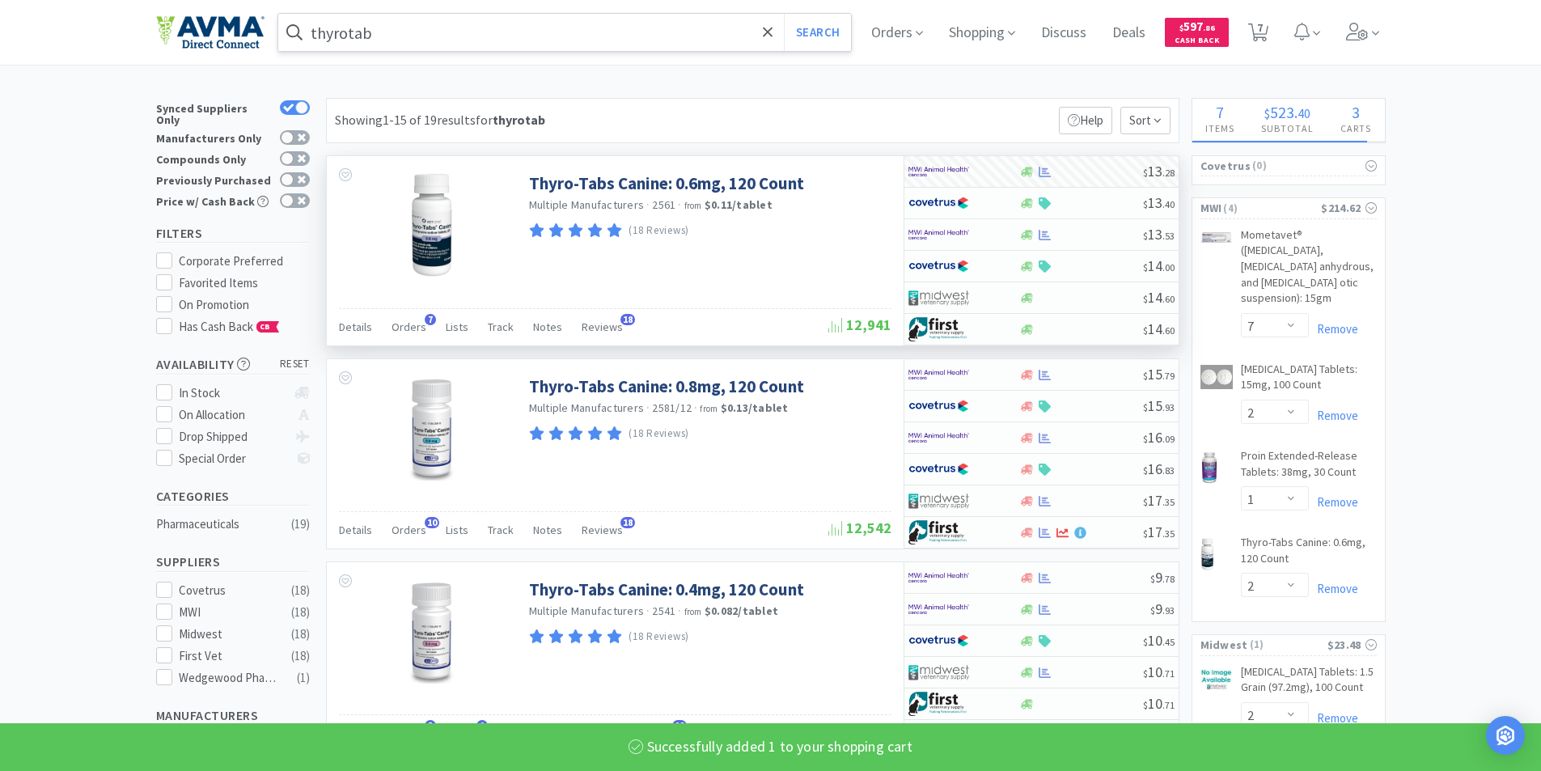
select select "1"
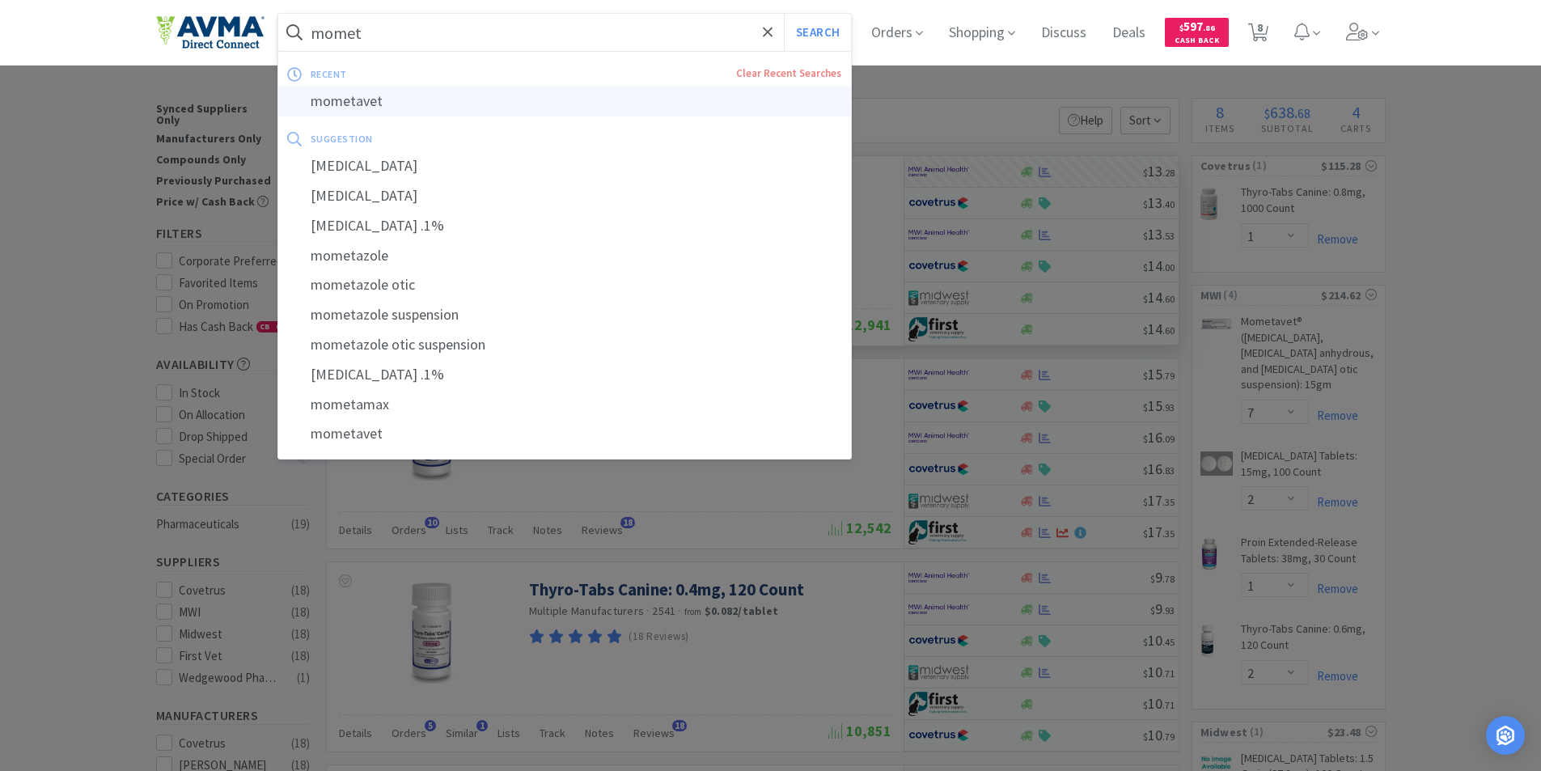
click at [345, 102] on div "mometavet" at bounding box center [565, 102] width 574 height 30
type input "mometavet"
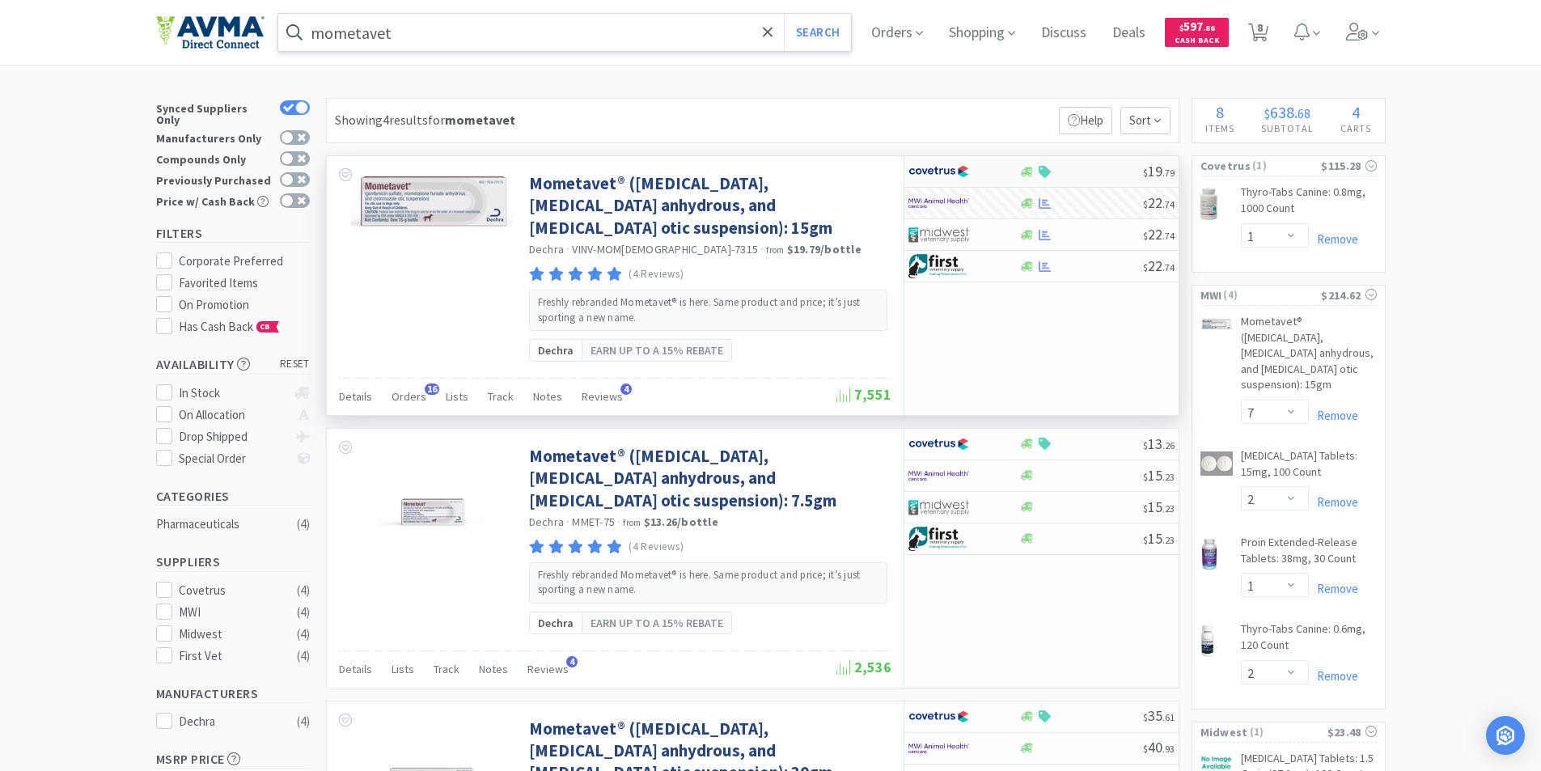
click at [930, 168] on img at bounding box center [939, 171] width 61 height 24
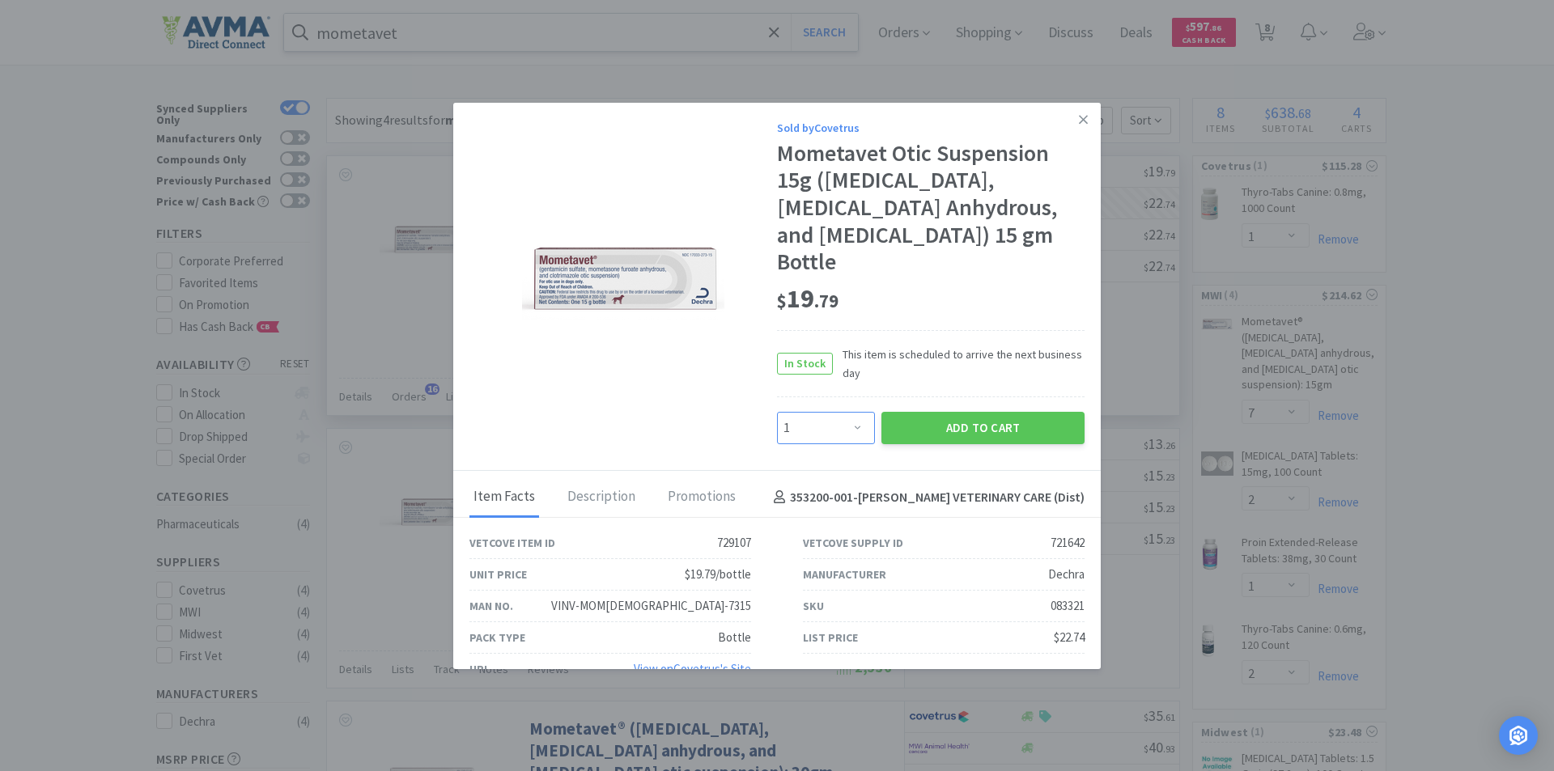
click at [846, 426] on select "Enter Quantity 1 2 3 4 5 6 7 8 9 10 11 12 13 14 15 16 17 18 19 20 Enter Quantity" at bounding box center [826, 428] width 98 height 32
select select "7"
click at [777, 412] on select "Enter Quantity 1 2 3 4 5 6 7 8 9 10 11 12 13 14 15 16 17 18 19 20 Enter Quantity" at bounding box center [826, 428] width 98 height 32
click at [965, 429] on button "Add to Cart" at bounding box center [982, 428] width 203 height 32
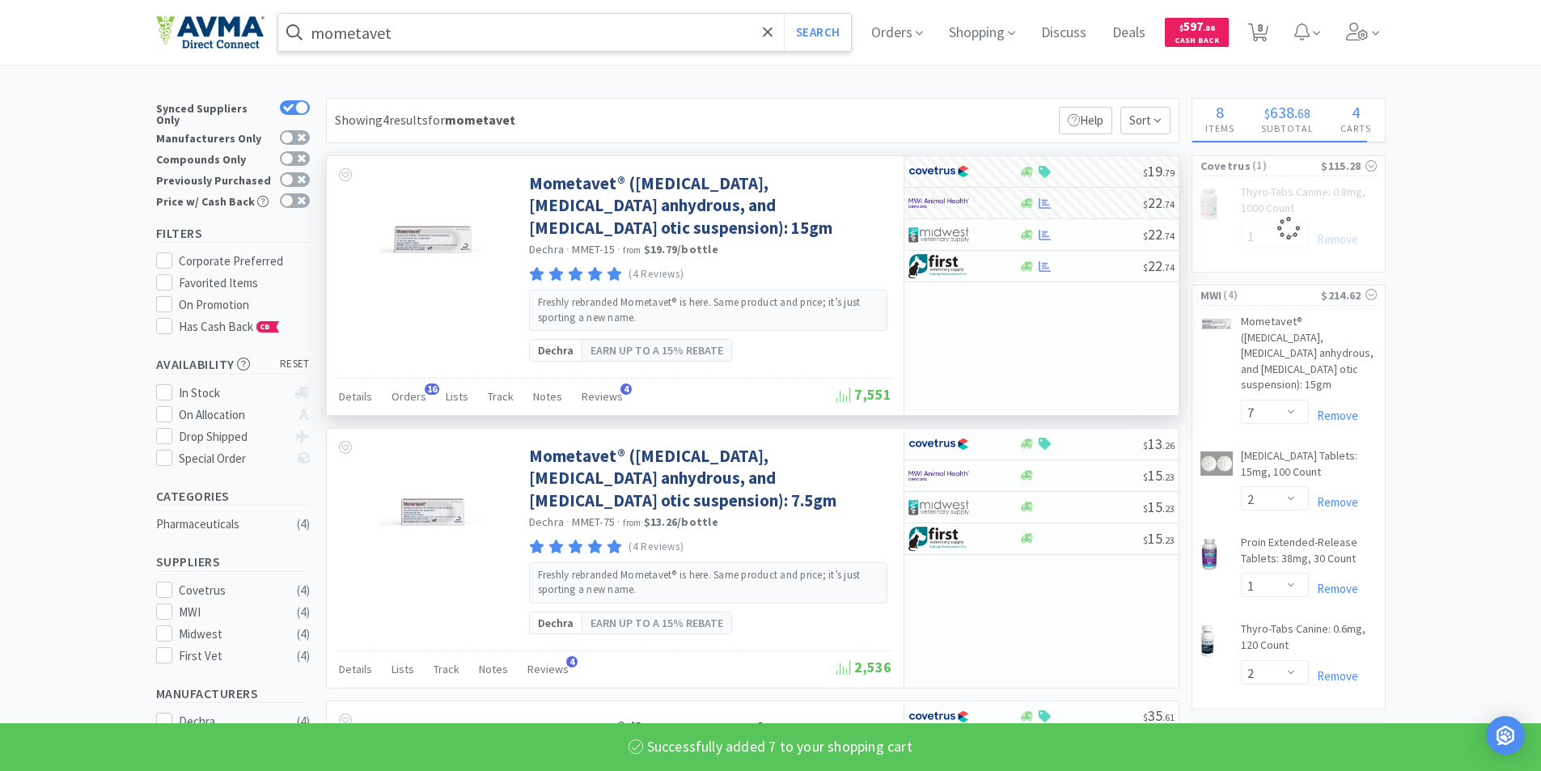
select select "7"
select select "1"
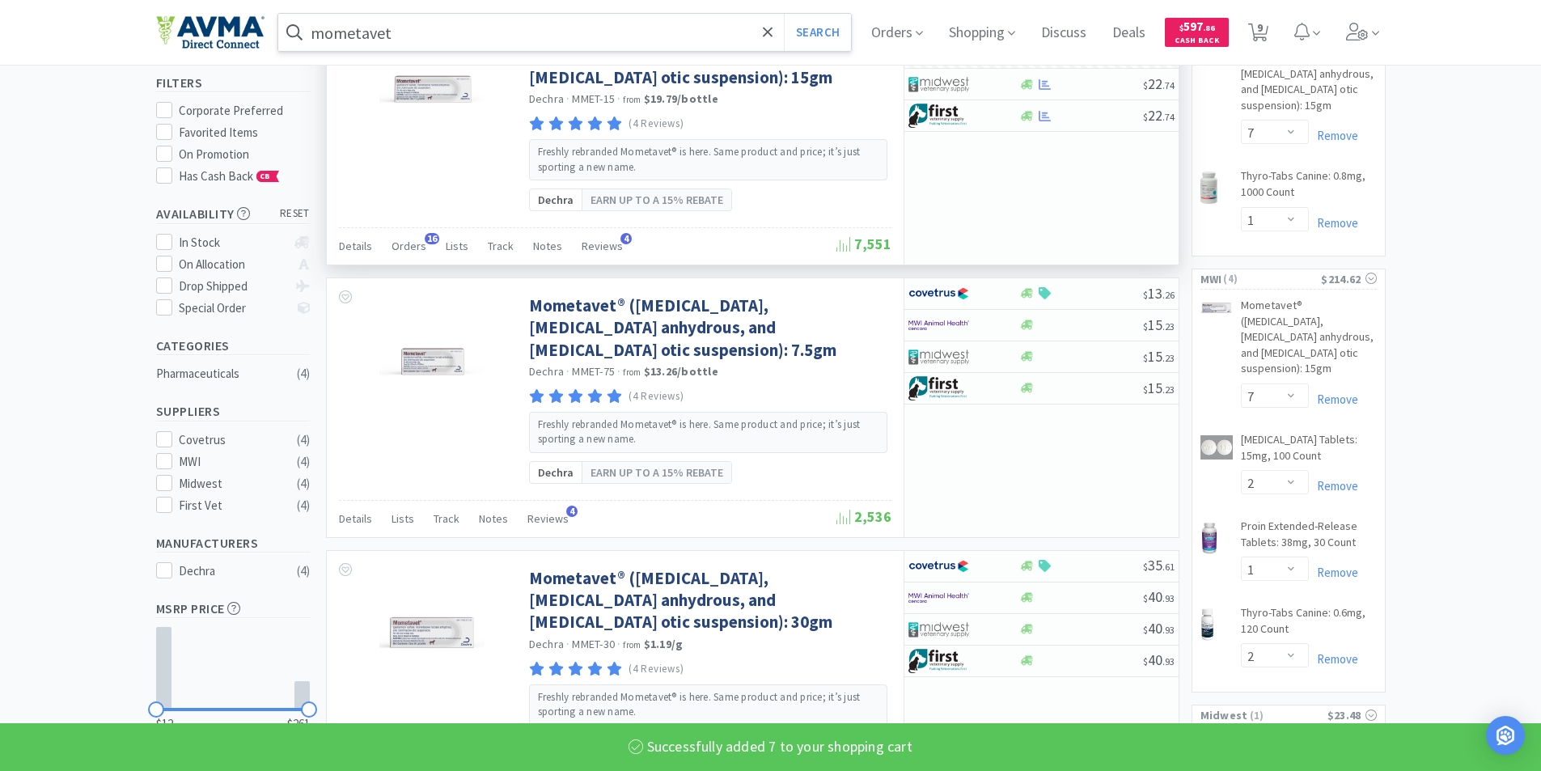
scroll to position [162, 0]
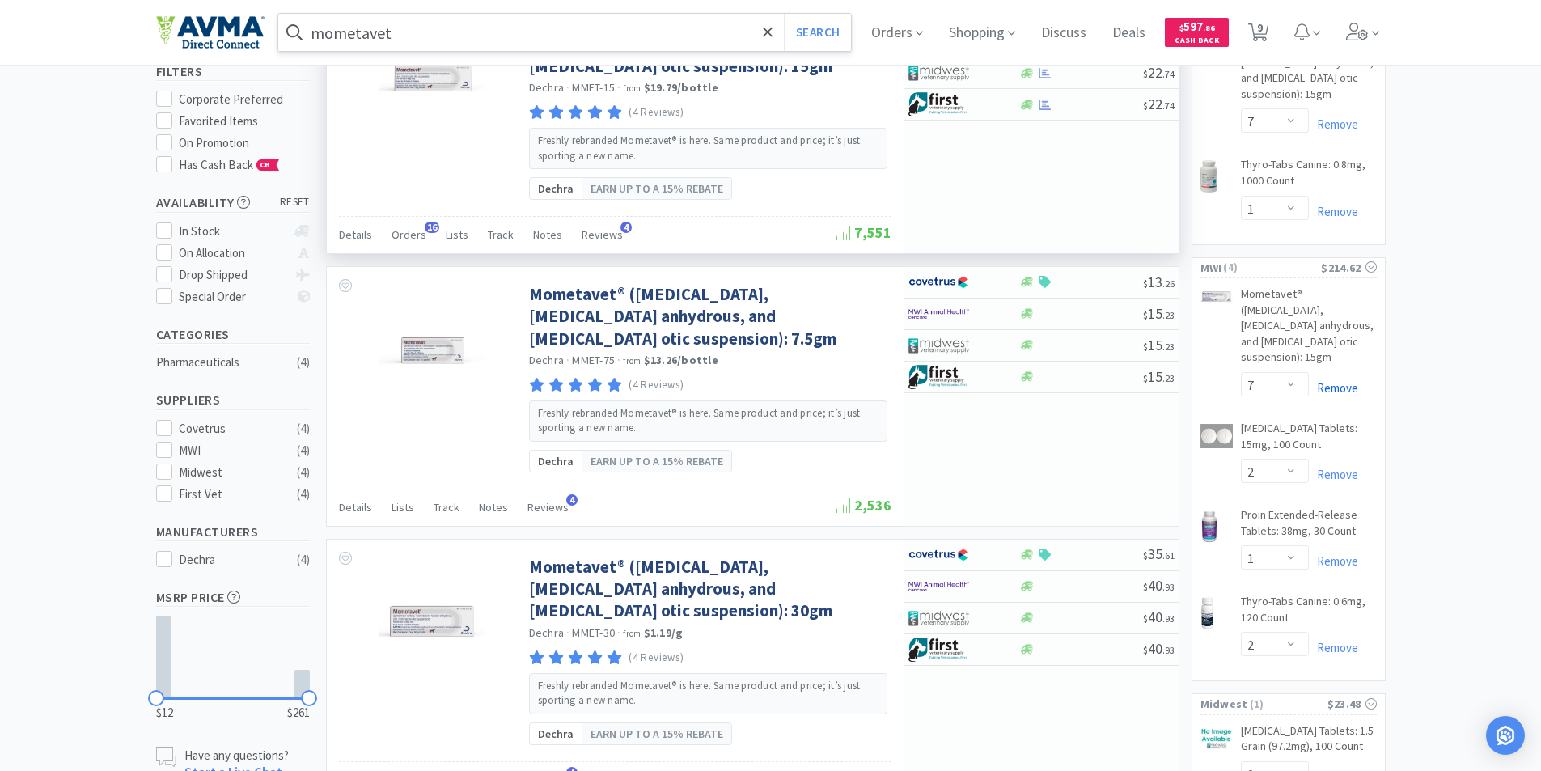
click at [1334, 380] on link "Remove" at bounding box center [1333, 387] width 49 height 15
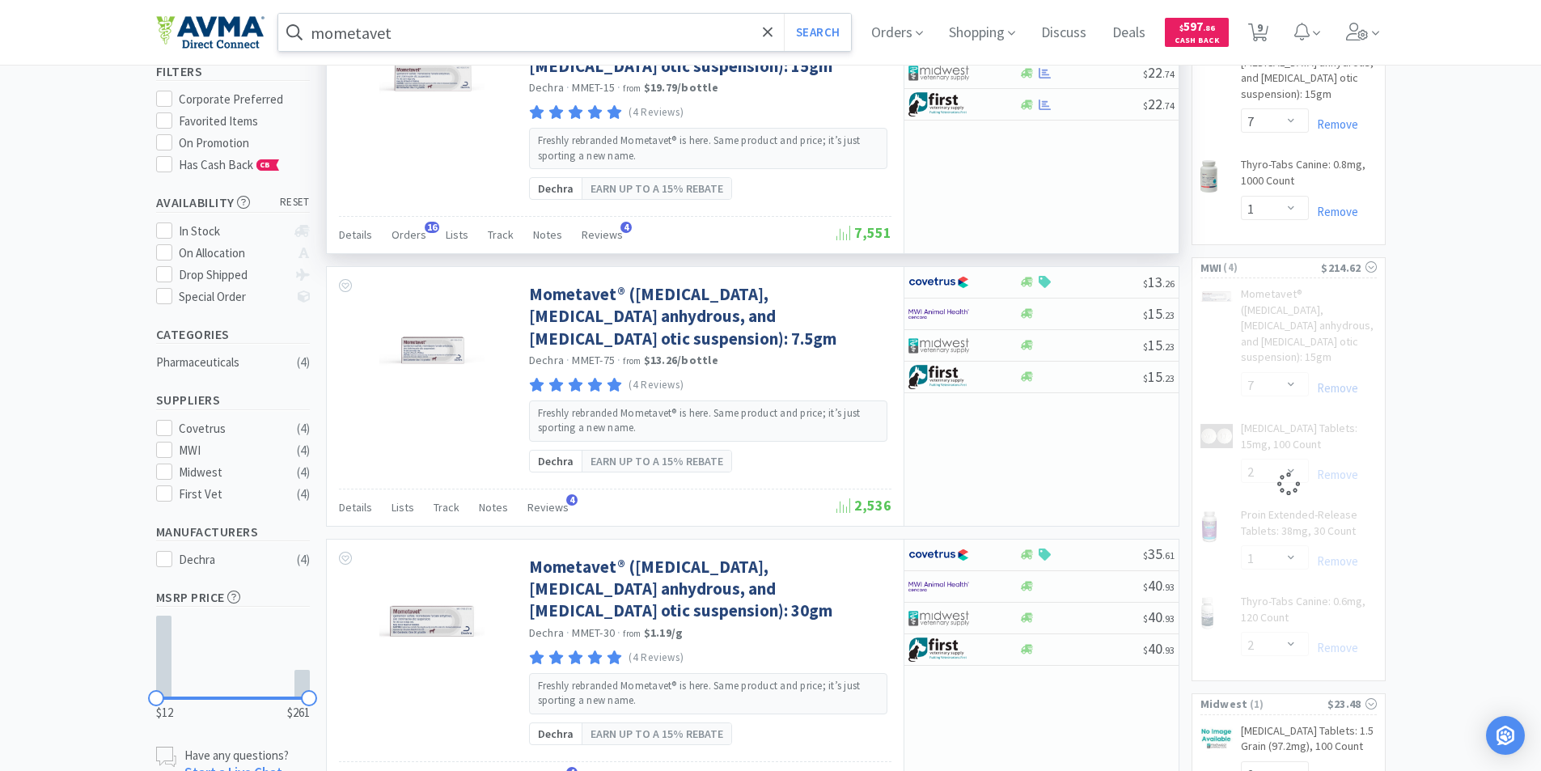
select select "1"
select select "2"
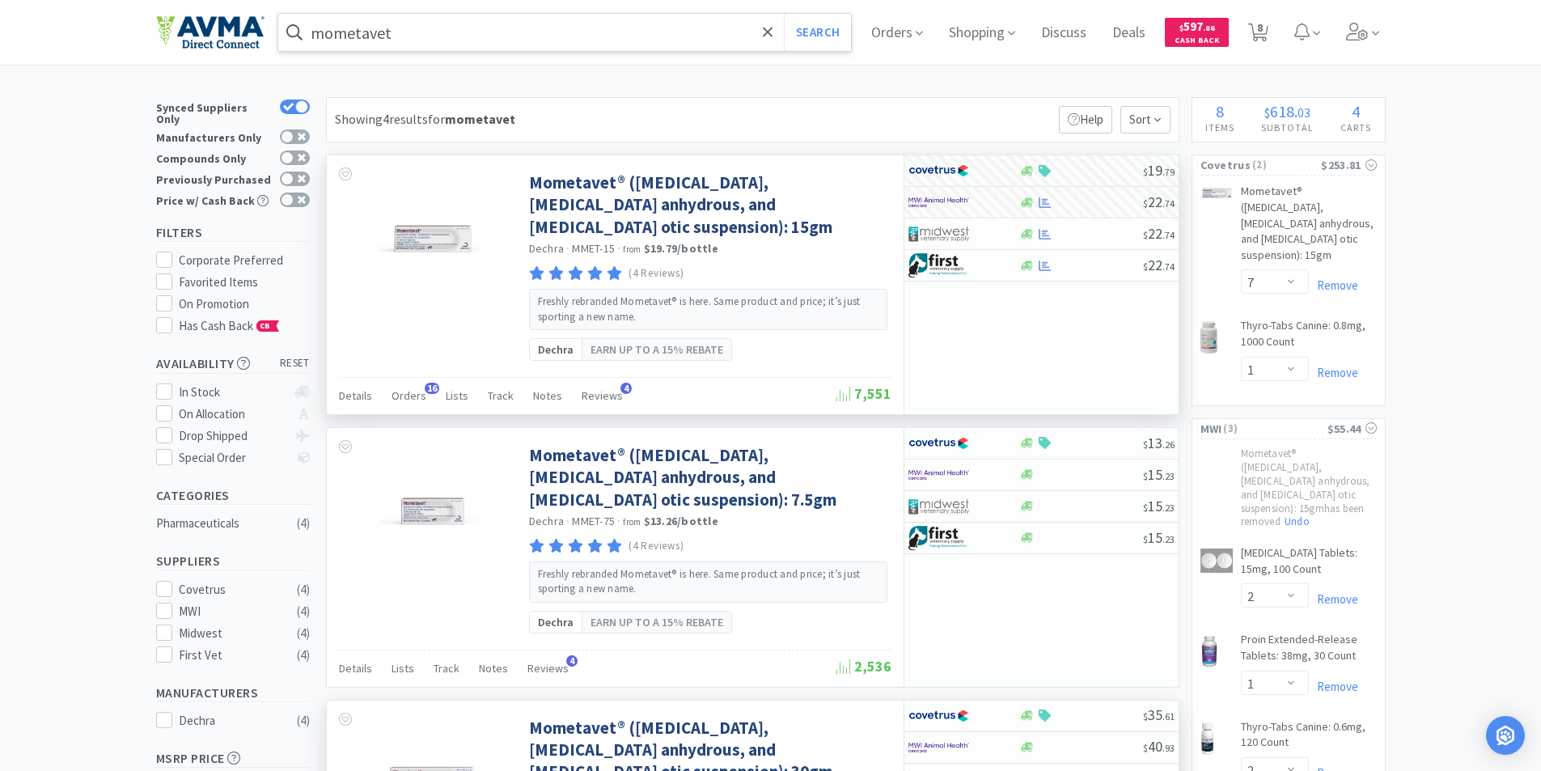
scroll to position [0, 0]
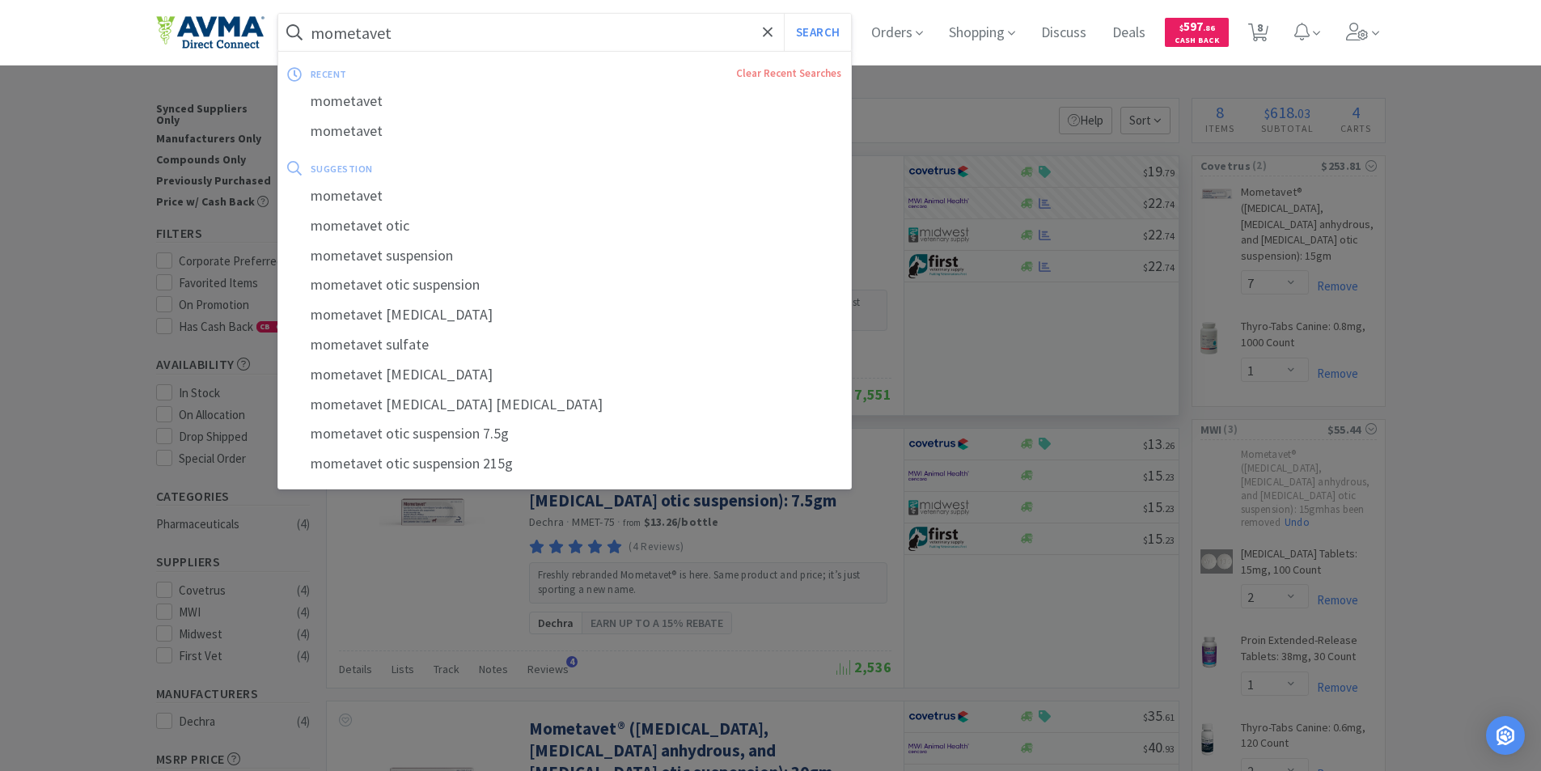
click at [494, 44] on input "mometavet" at bounding box center [565, 32] width 574 height 37
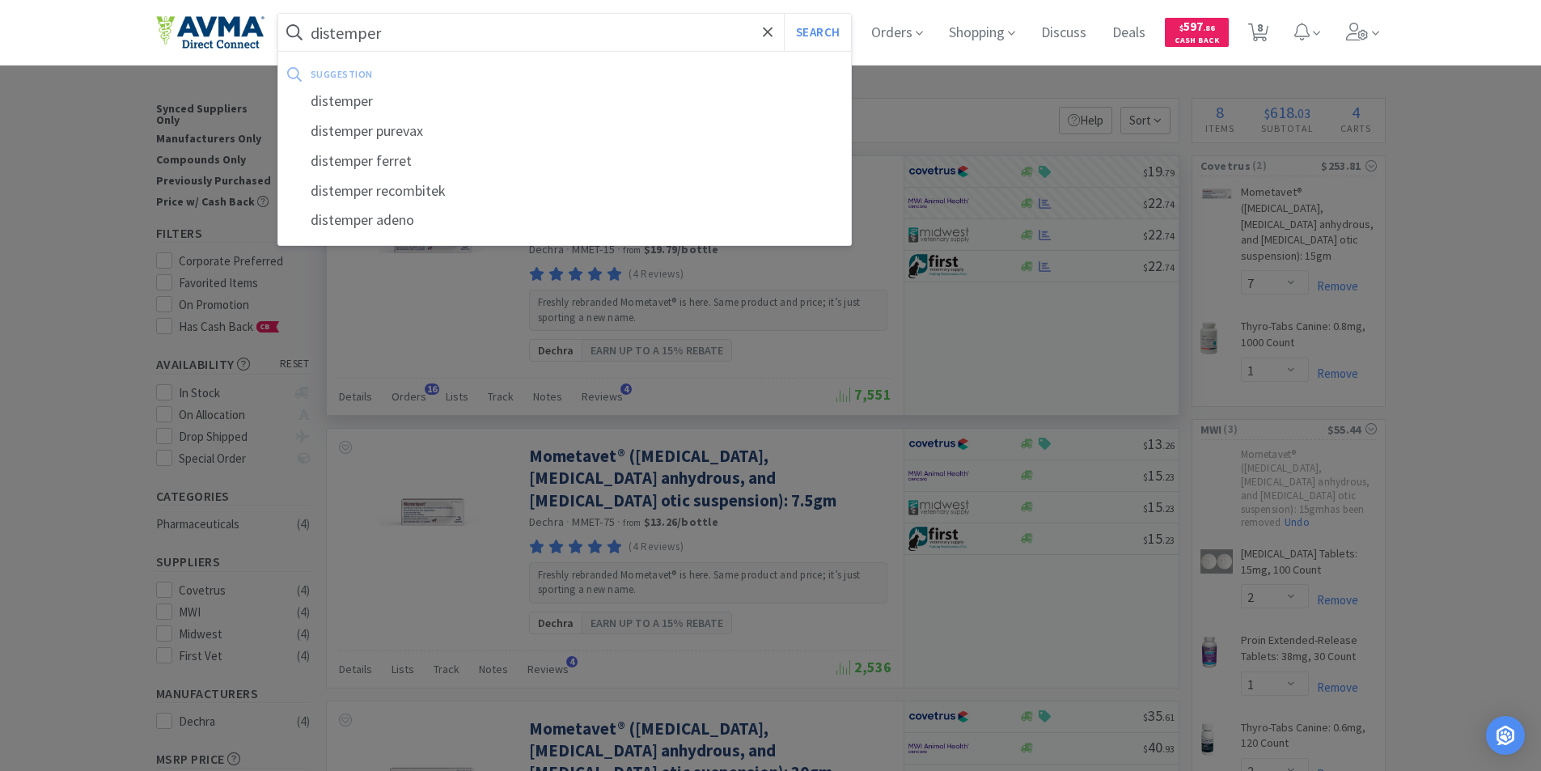
type input "distemper"
click at [784, 14] on button "Search" at bounding box center [817, 32] width 67 height 37
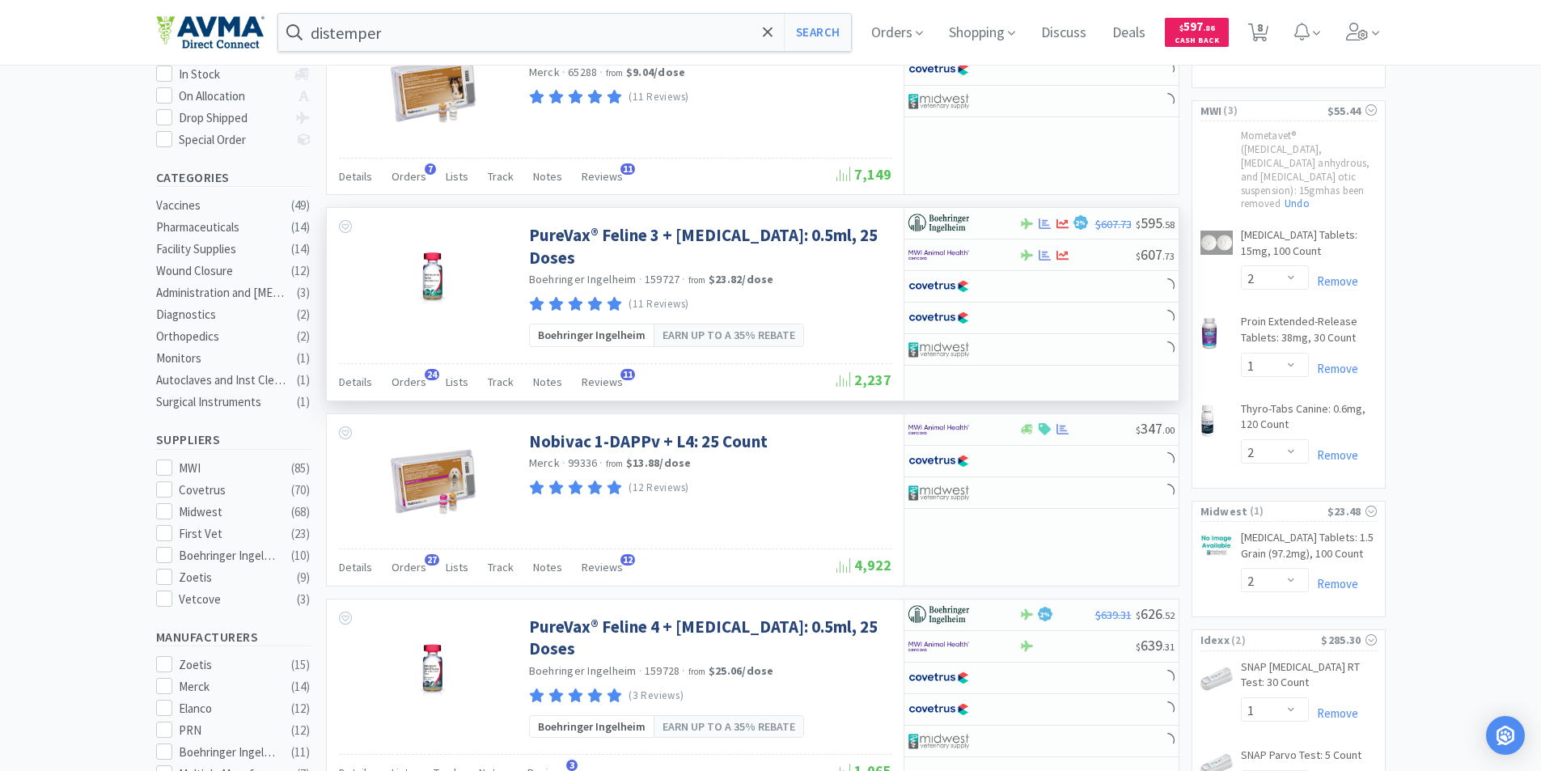
scroll to position [324, 0]
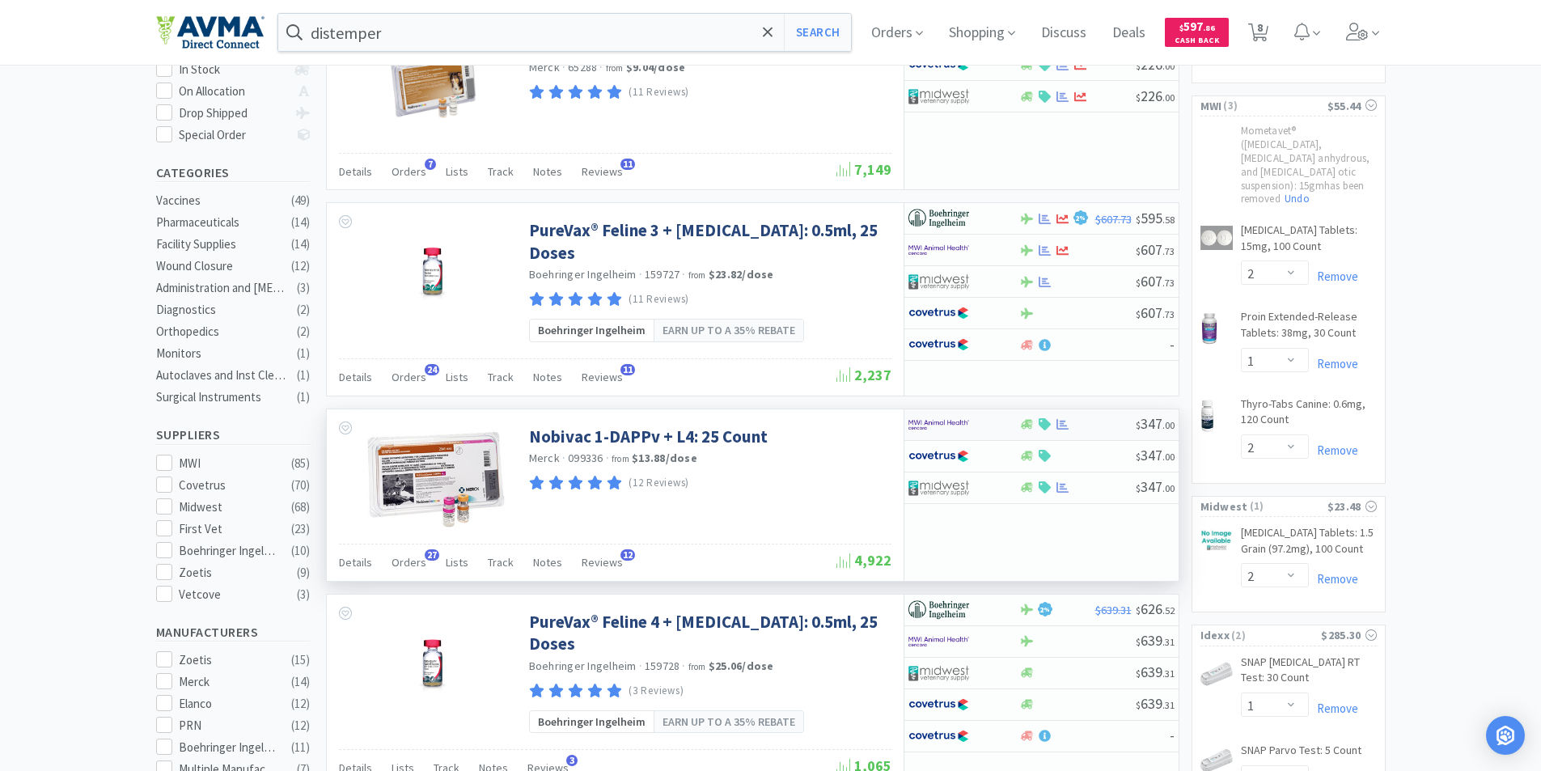
click at [924, 413] on img at bounding box center [939, 425] width 61 height 24
select select "1"
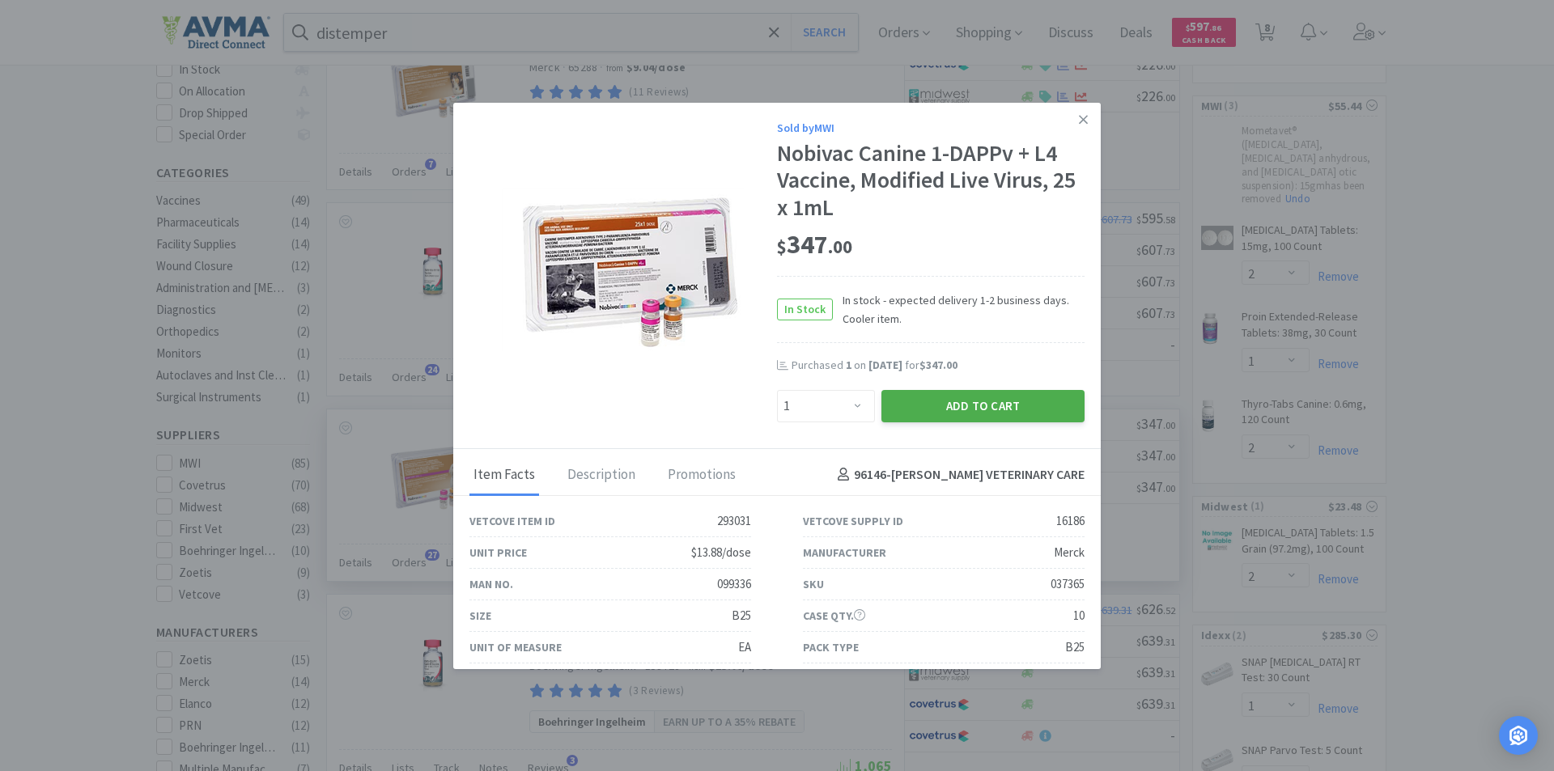
click at [935, 401] on button "Add to Cart" at bounding box center [982, 406] width 203 height 32
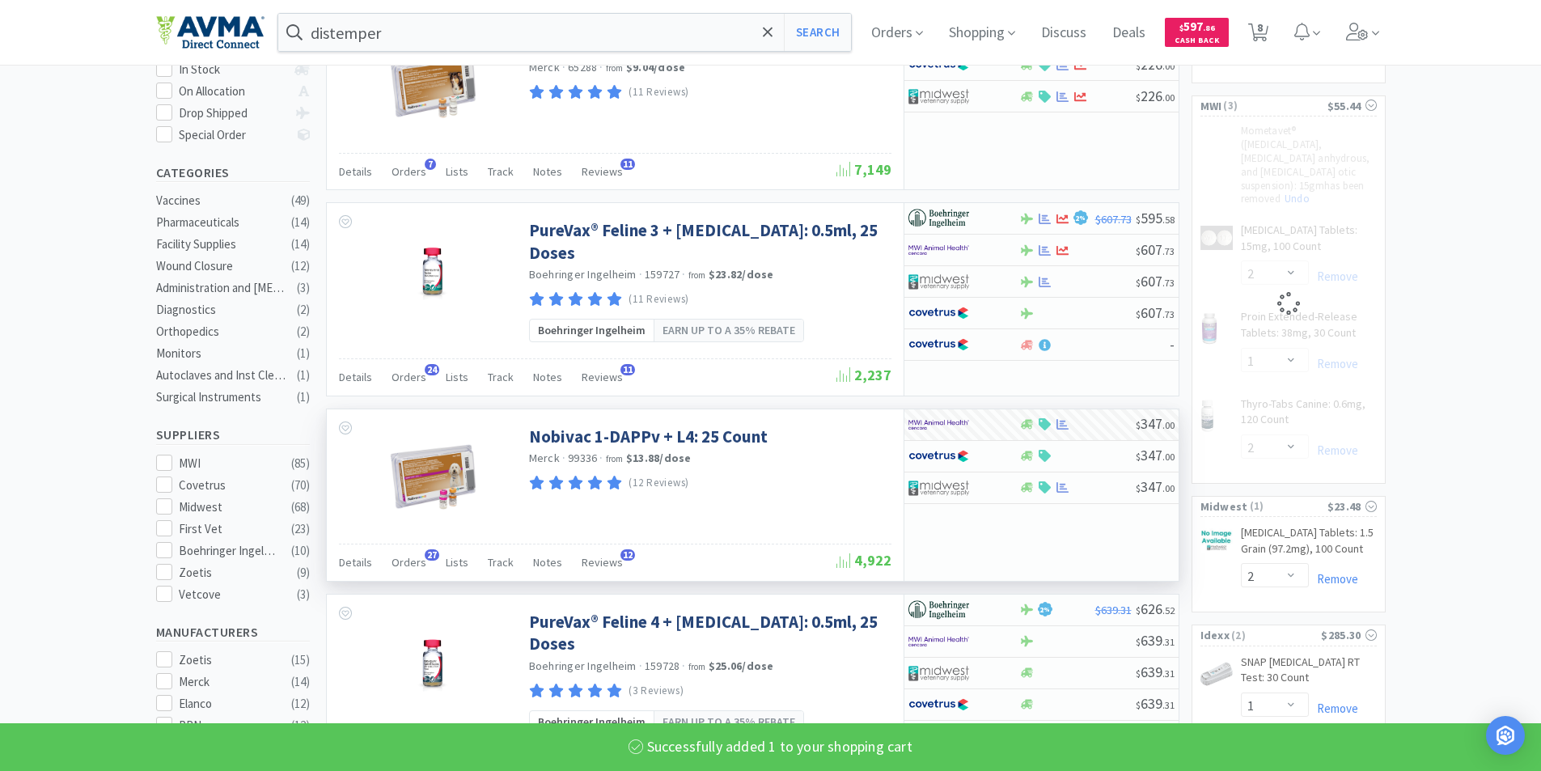
select select "2"
select select "1"
select select "2"
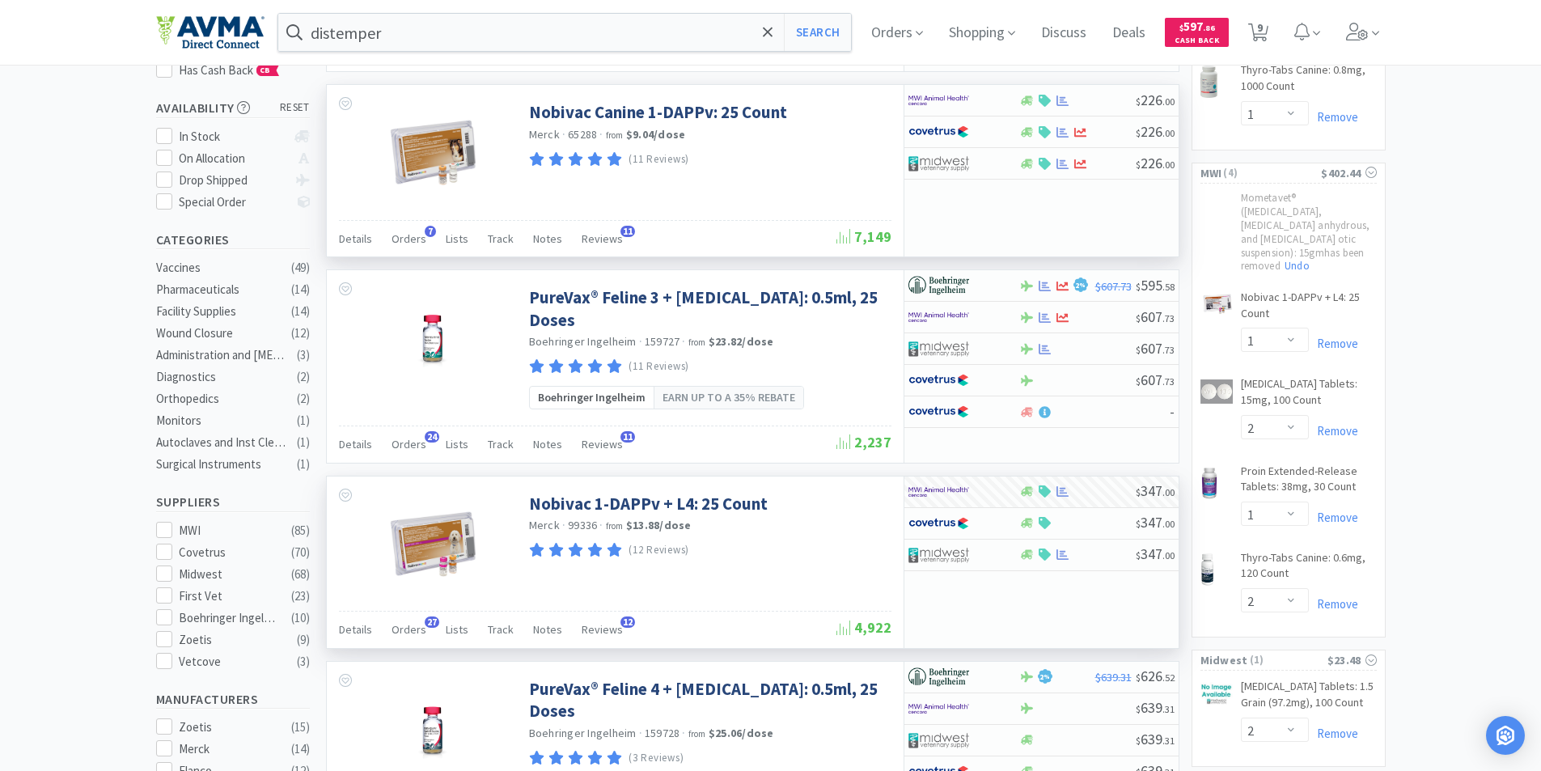
scroll to position [0, 0]
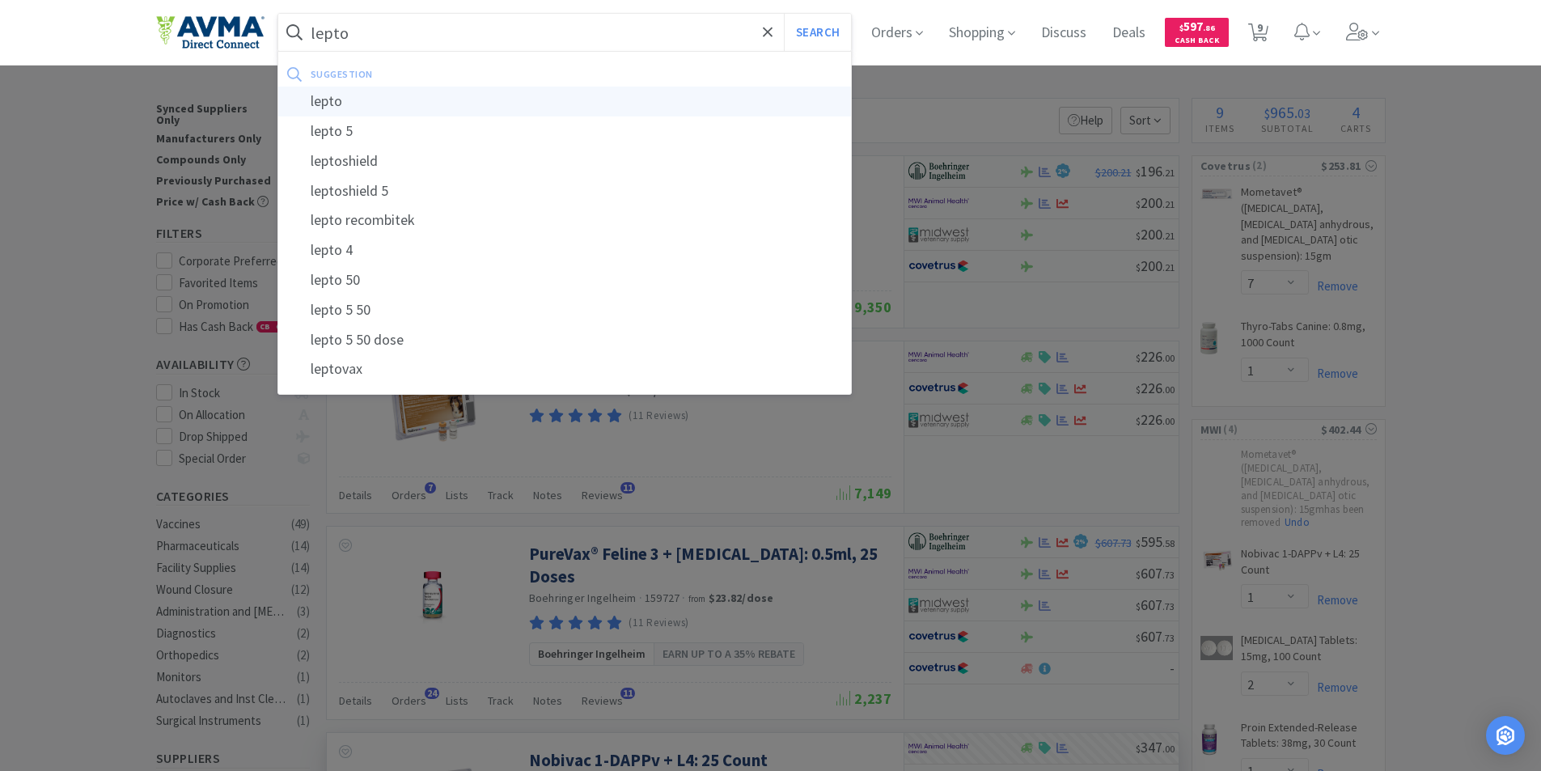
type input "lepto"
click at [334, 100] on div "lepto" at bounding box center [565, 102] width 574 height 30
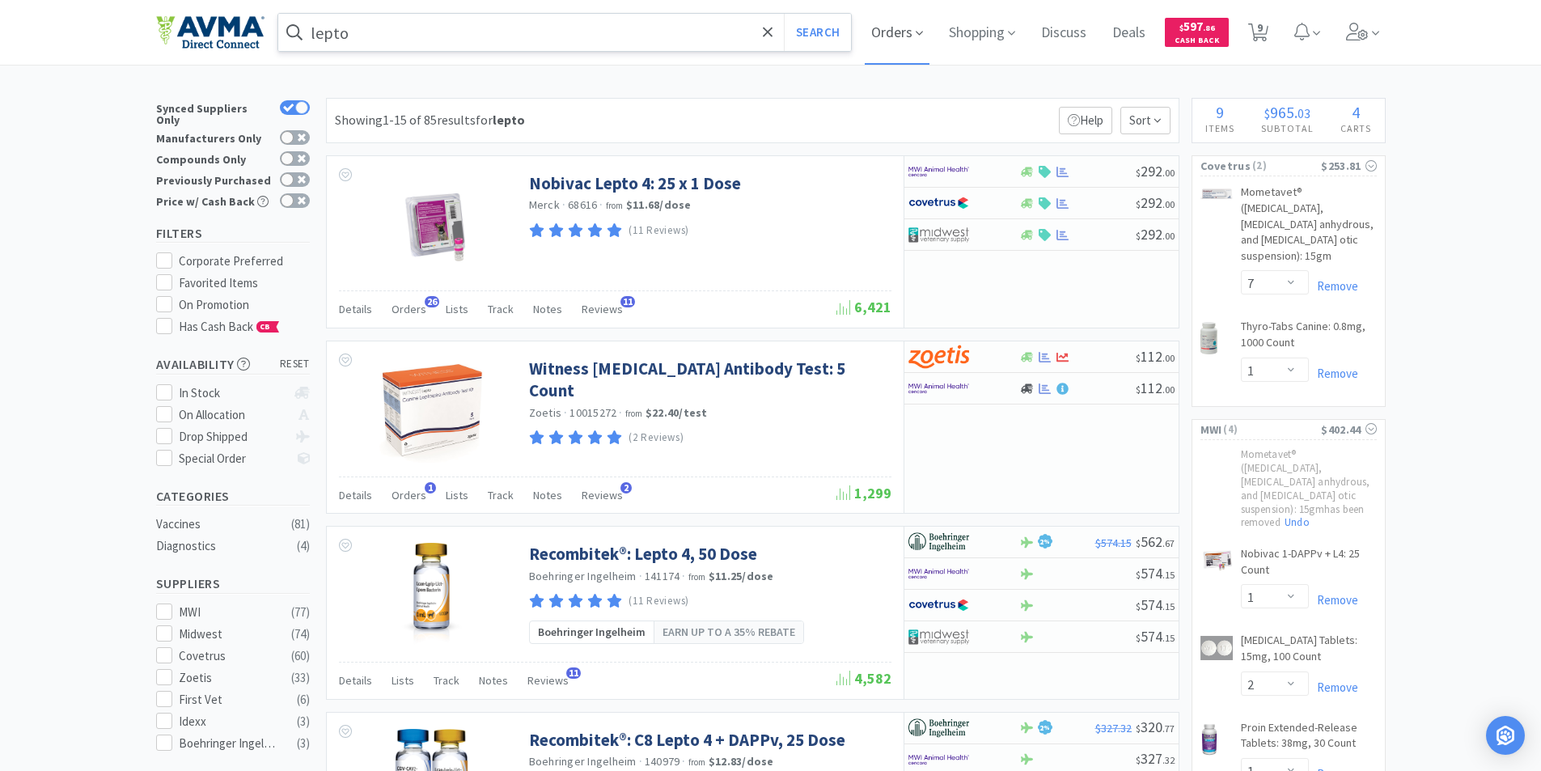
click at [897, 36] on span "Orders" at bounding box center [897, 32] width 65 height 65
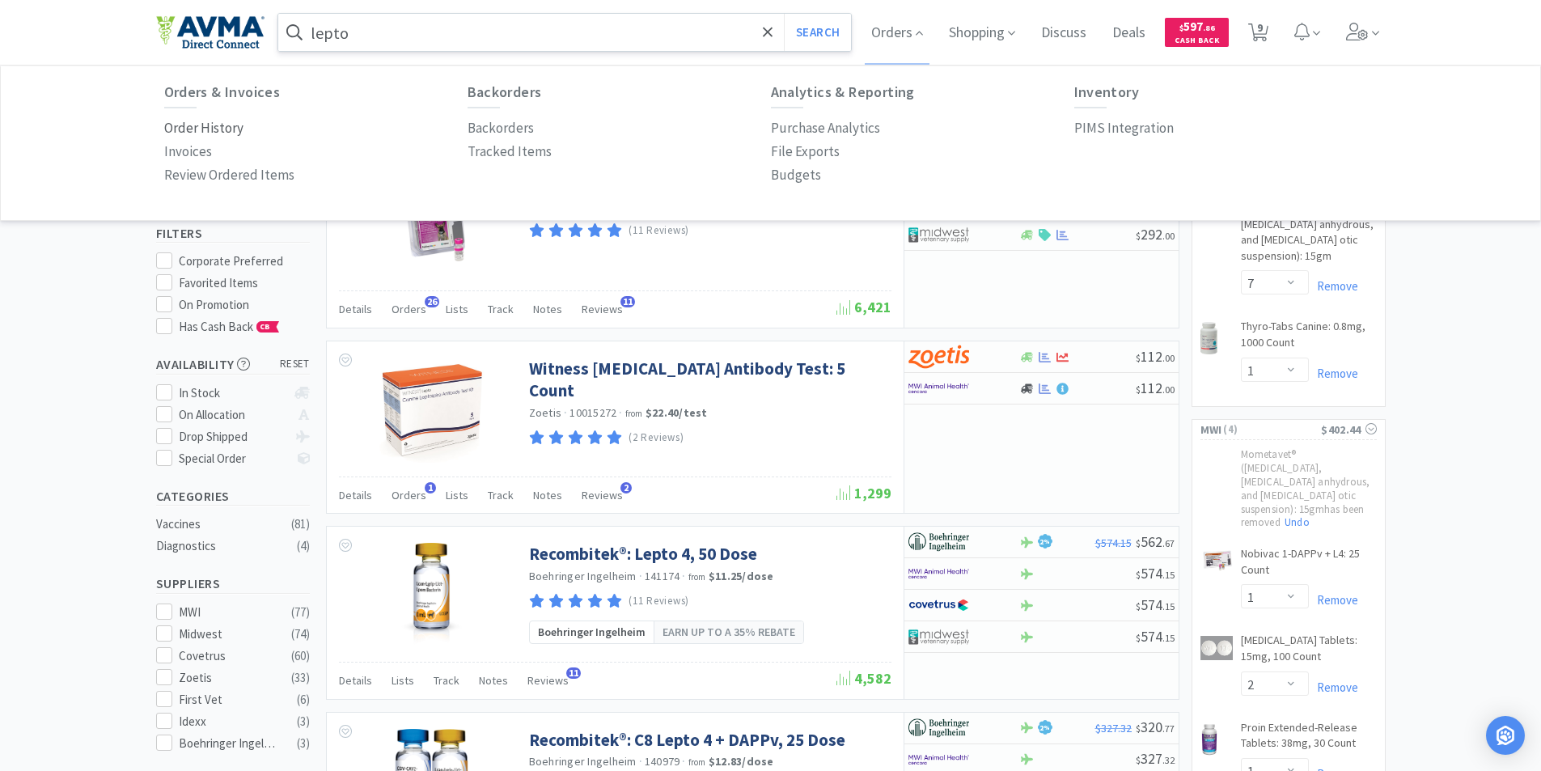
click at [183, 127] on p "Order History" at bounding box center [203, 128] width 79 height 22
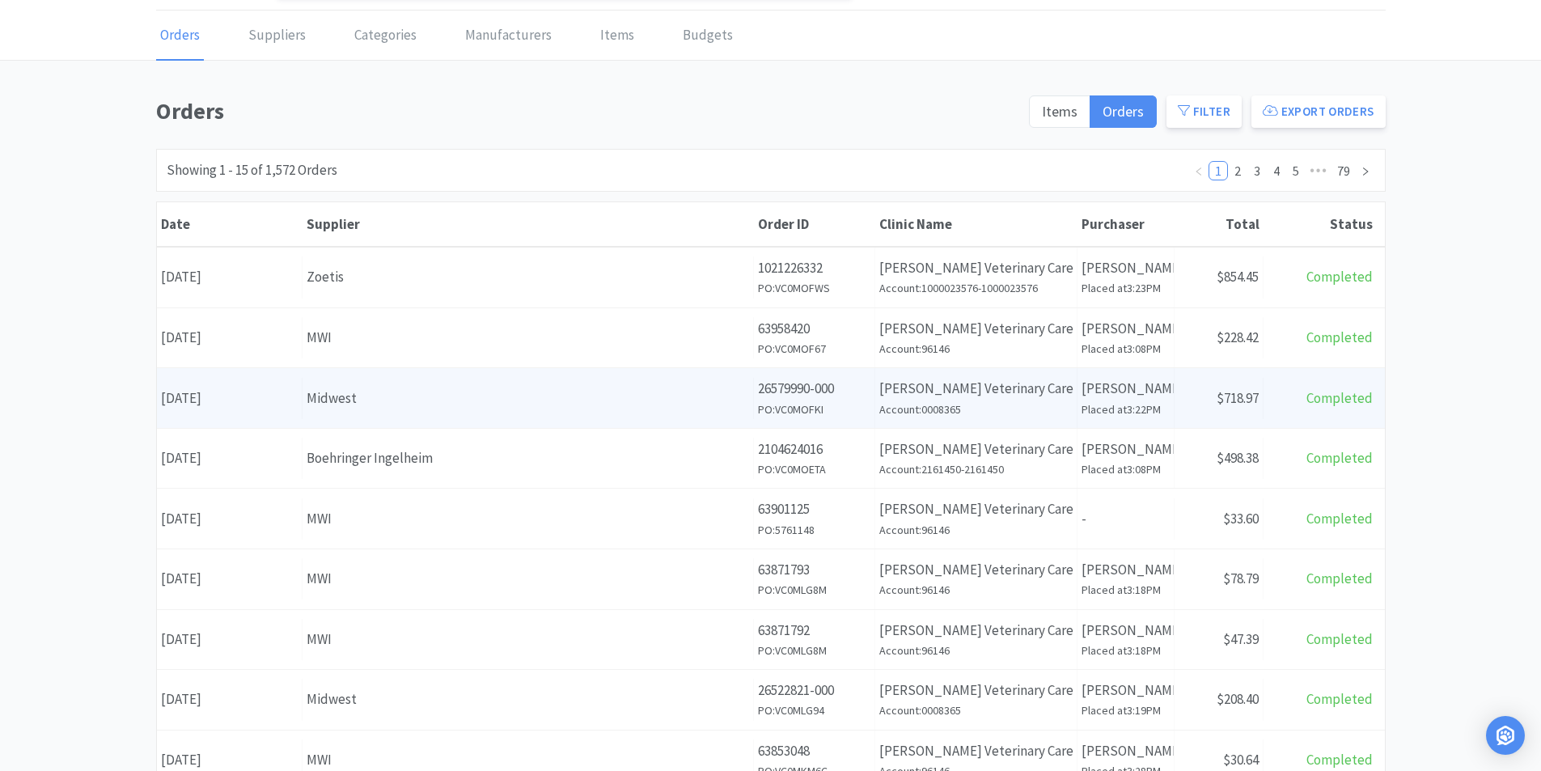
scroll to position [81, 0]
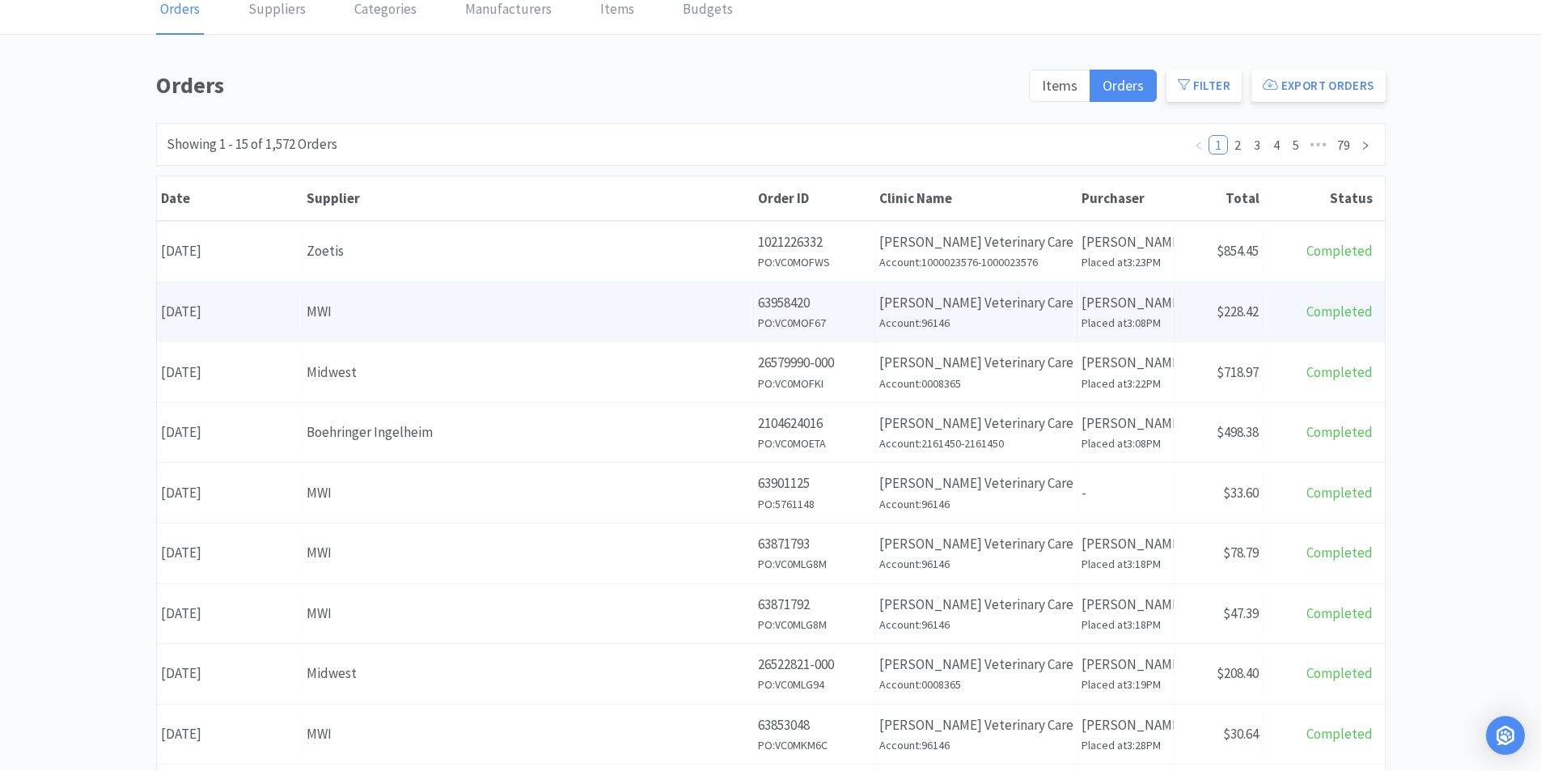
click at [214, 314] on div "Date [DATE]" at bounding box center [230, 311] width 146 height 41
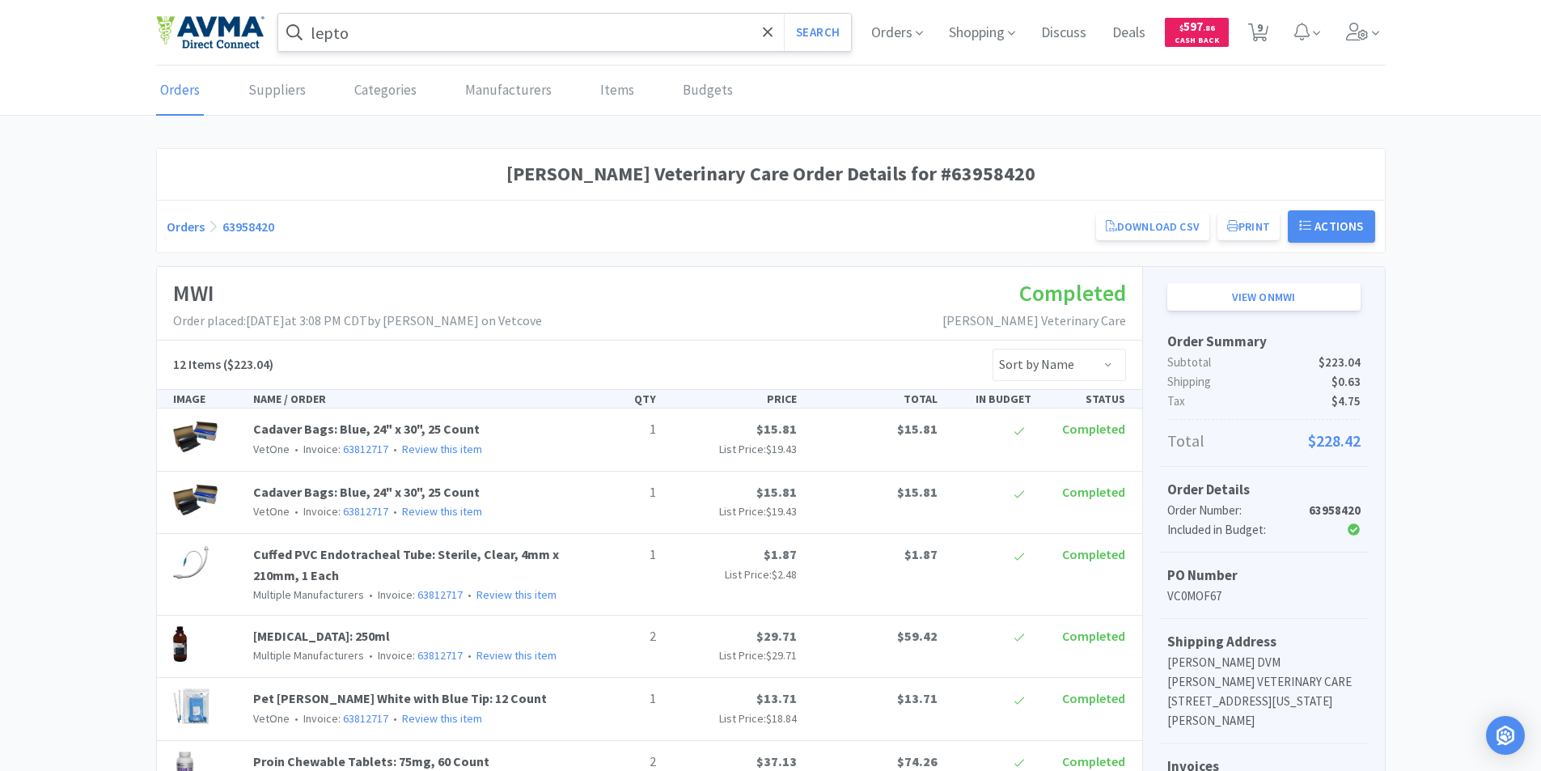
click at [171, 92] on link "Orders" at bounding box center [180, 90] width 48 height 49
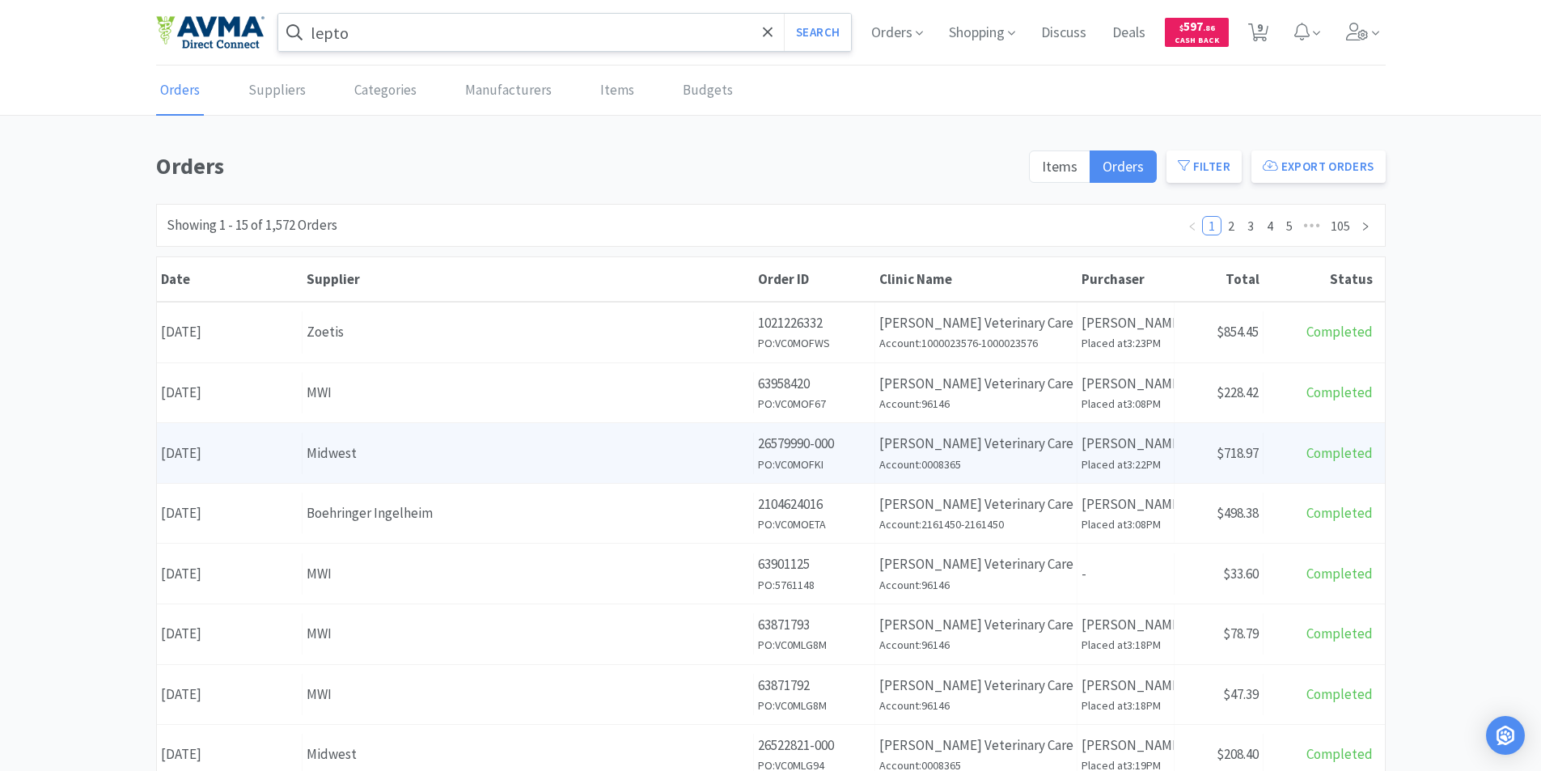
click at [220, 456] on div "Date [DATE]" at bounding box center [230, 453] width 146 height 41
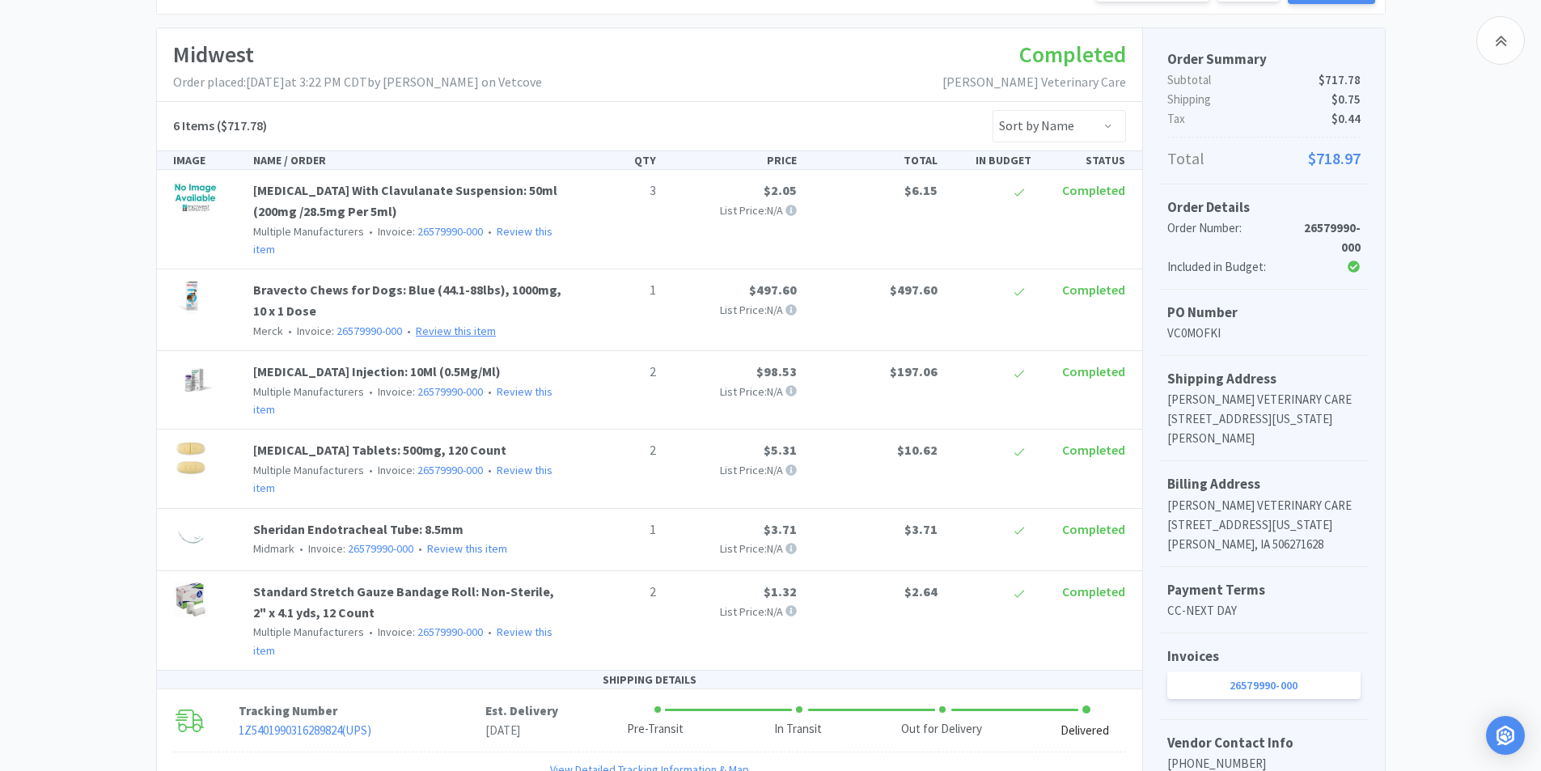
scroll to position [243, 0]
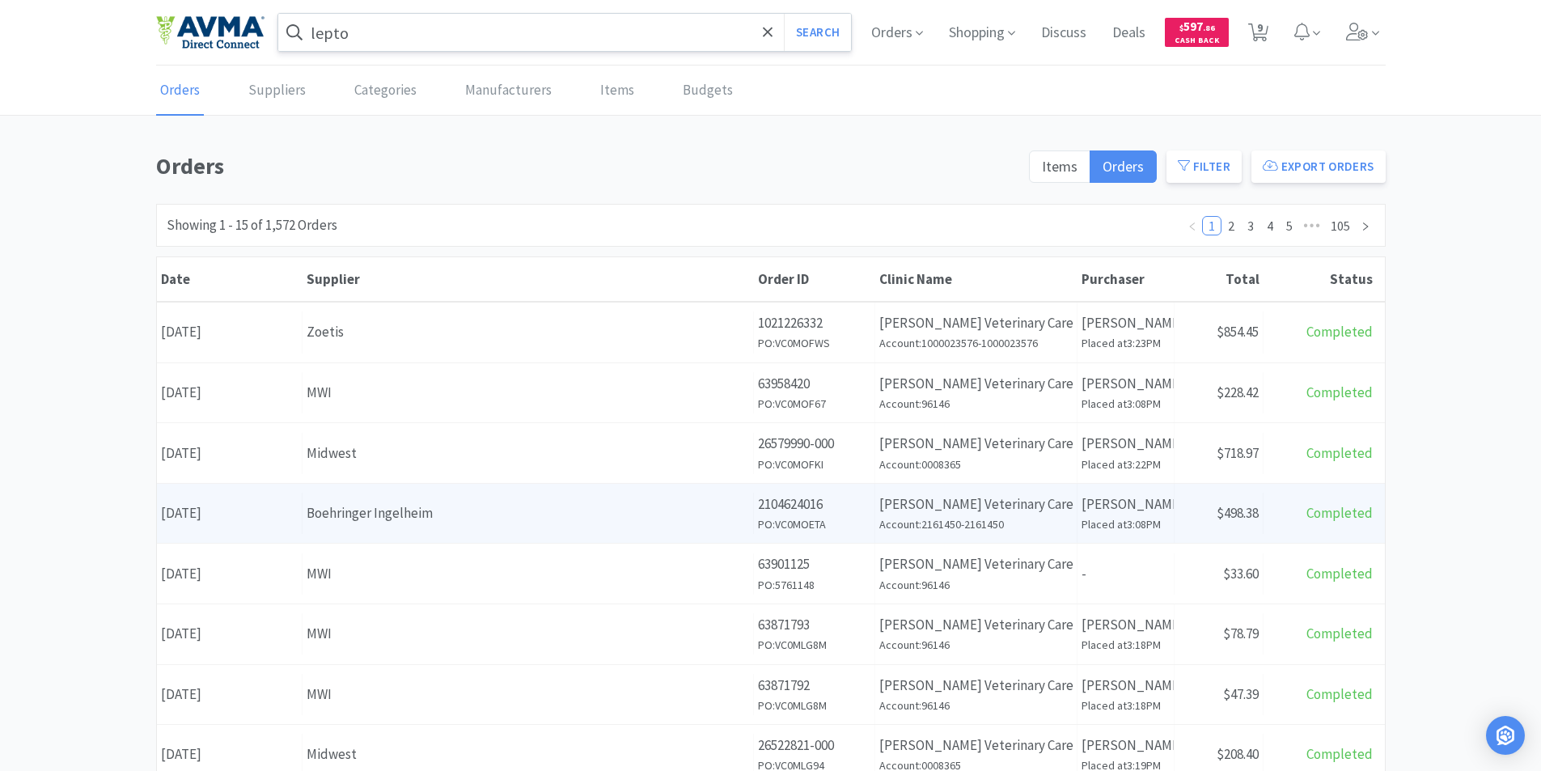
click at [326, 513] on div "Boehringer Ingelheim" at bounding box center [528, 513] width 443 height 22
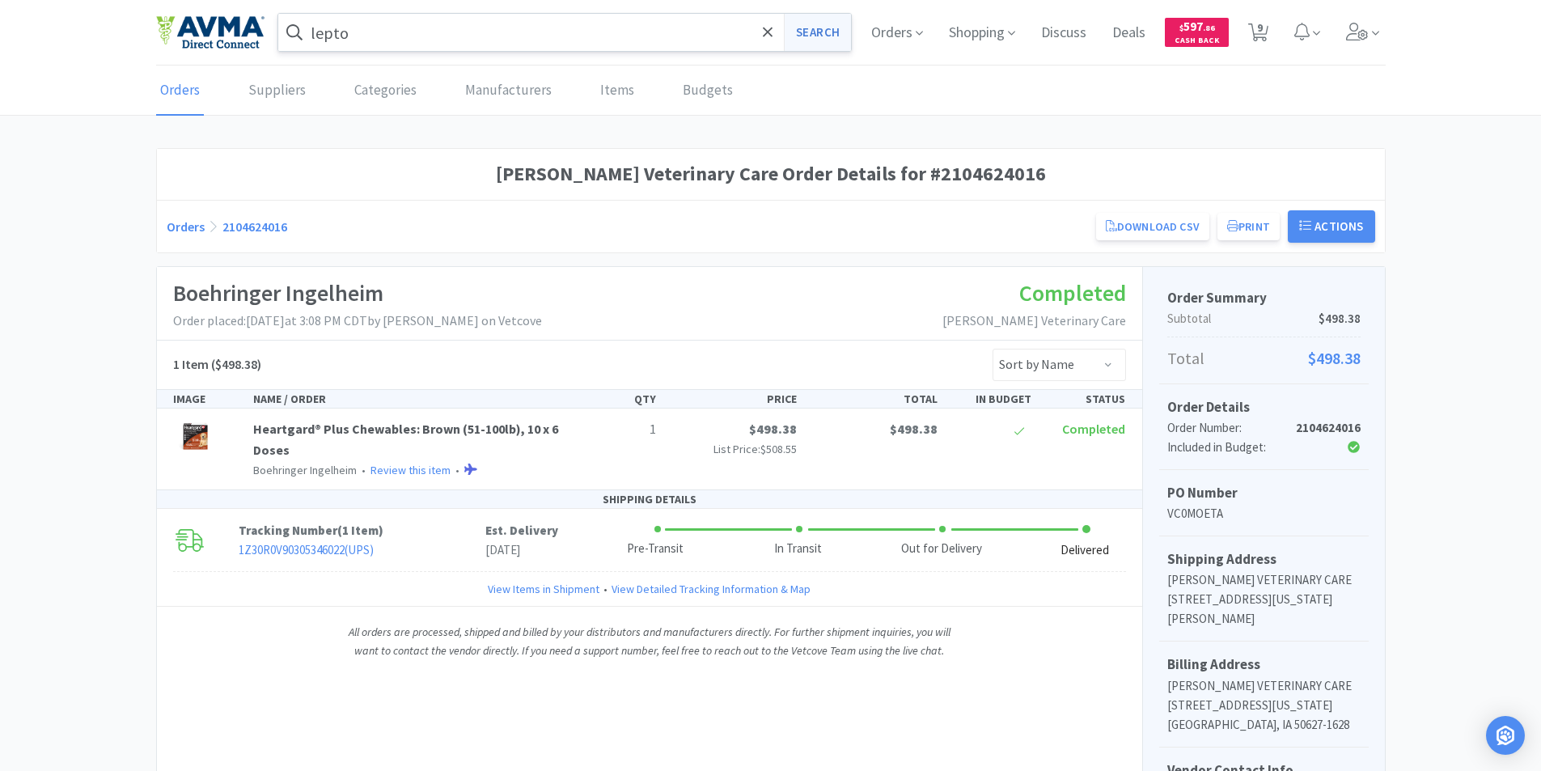
click at [820, 30] on button "Search" at bounding box center [817, 32] width 67 height 37
select select "7"
select select "1"
select select "2"
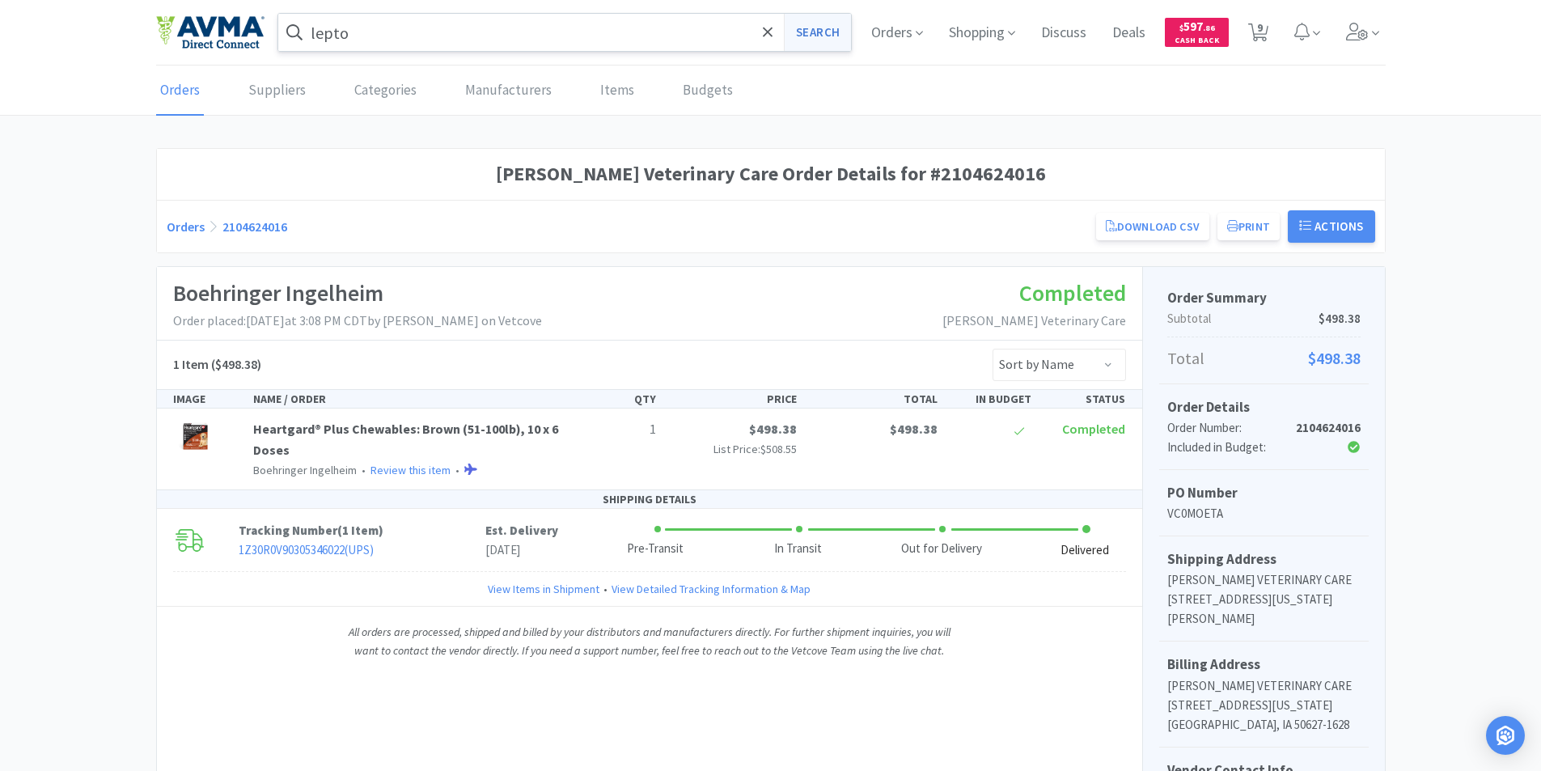
select select "1"
select select "2"
select select "1"
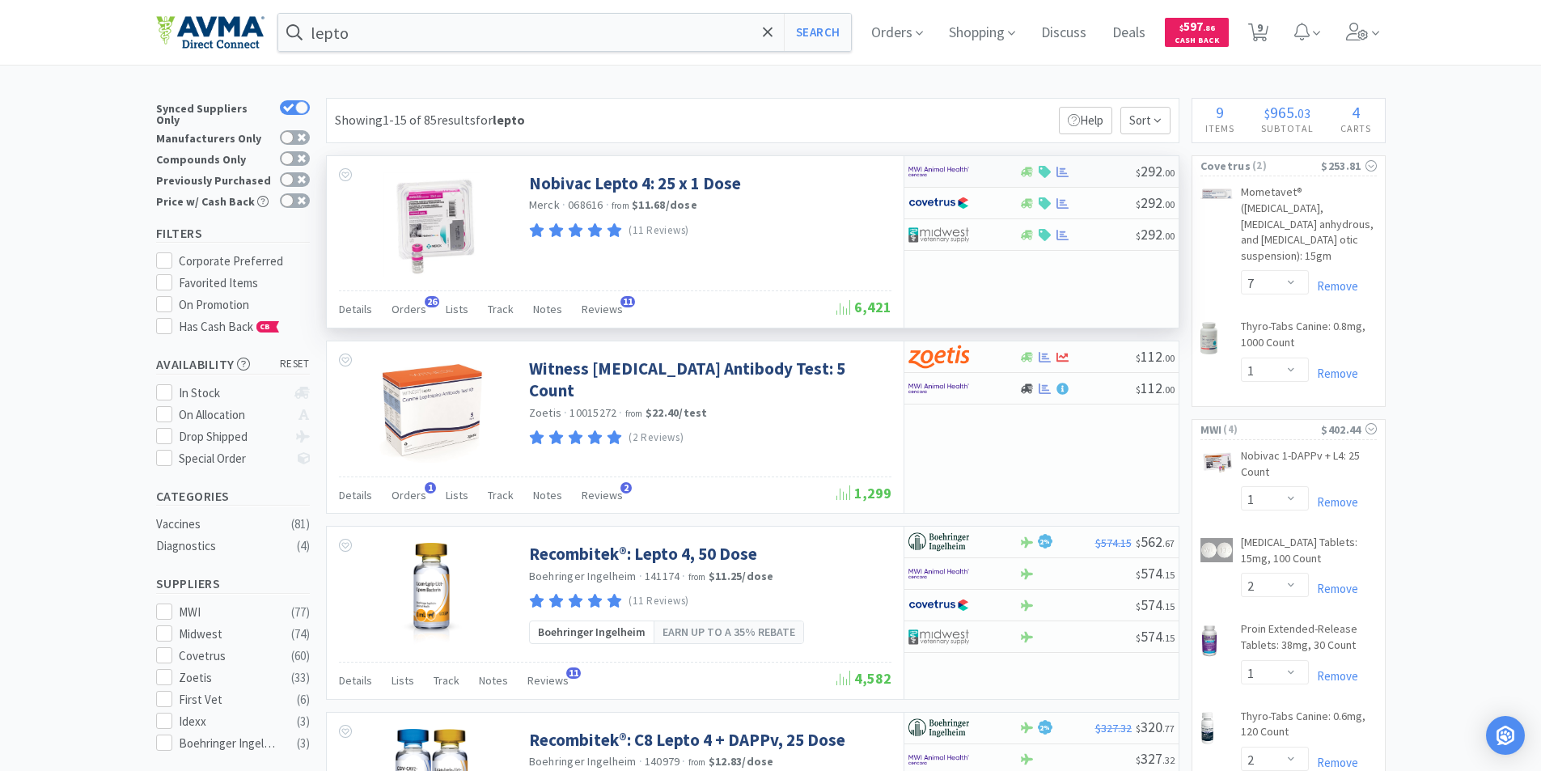
click at [924, 170] on img at bounding box center [939, 171] width 61 height 24
select select "1"
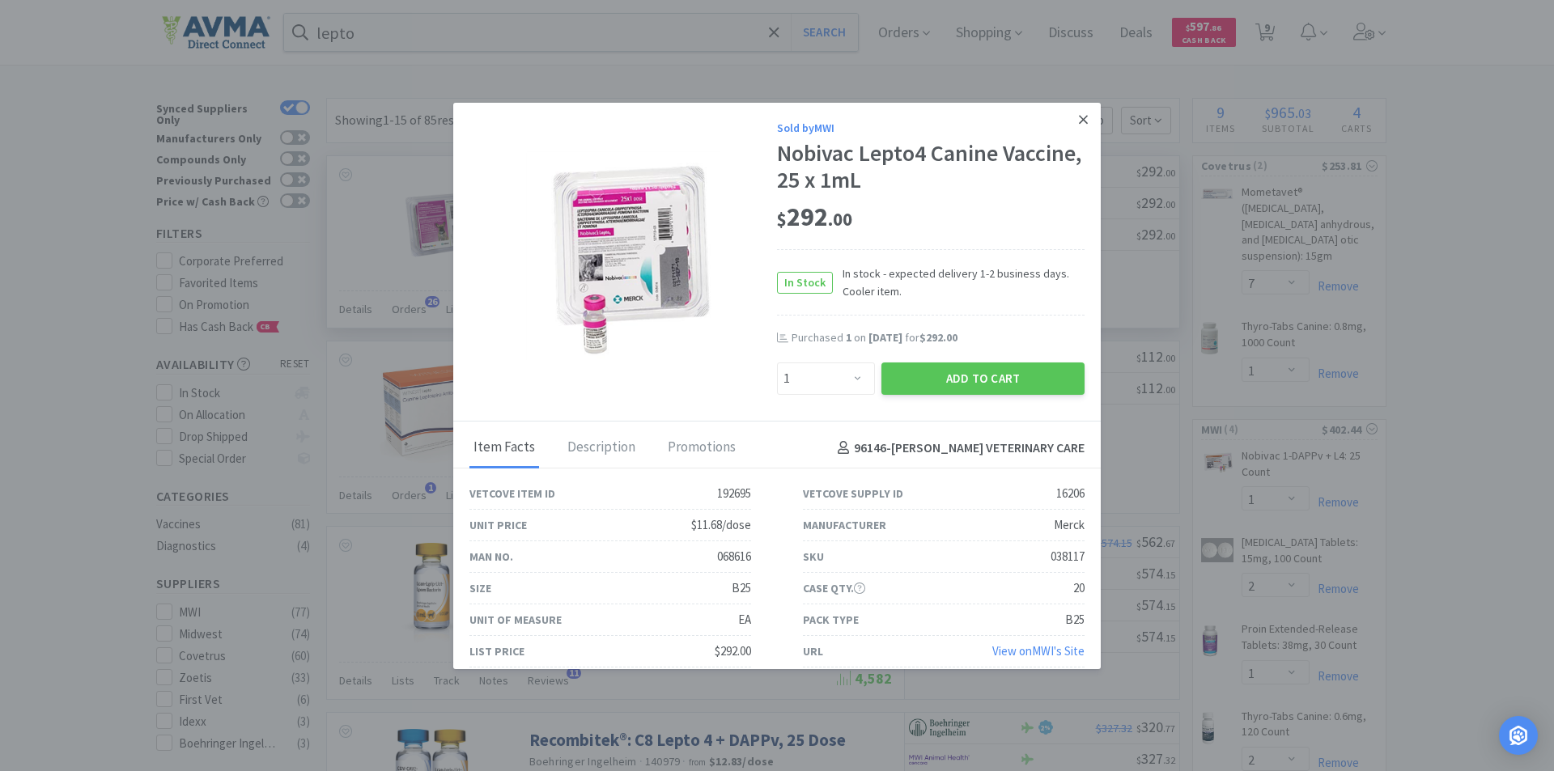
click at [1079, 121] on icon at bounding box center [1083, 119] width 9 height 9
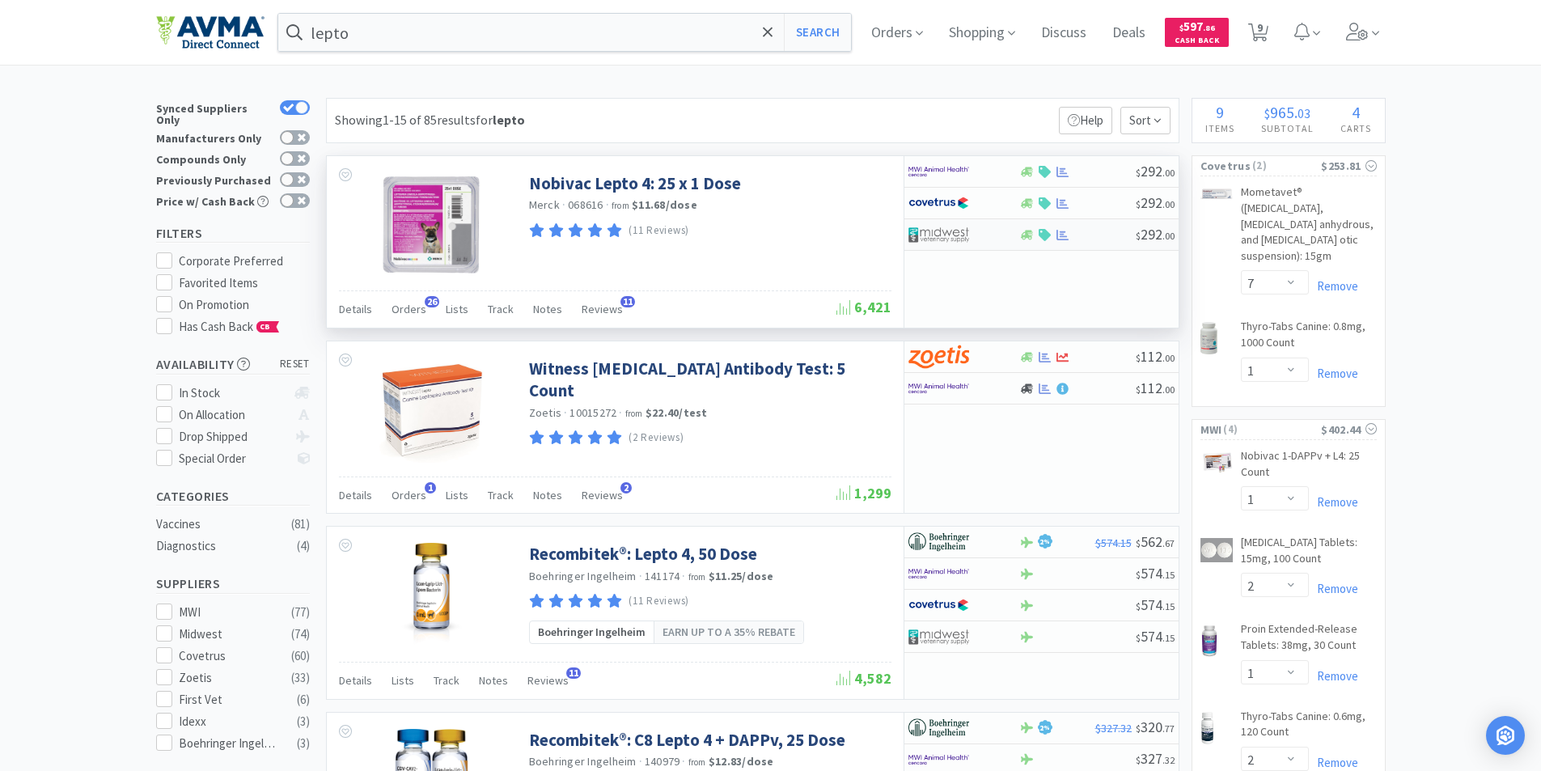
click at [934, 235] on img at bounding box center [939, 235] width 61 height 24
select select "1"
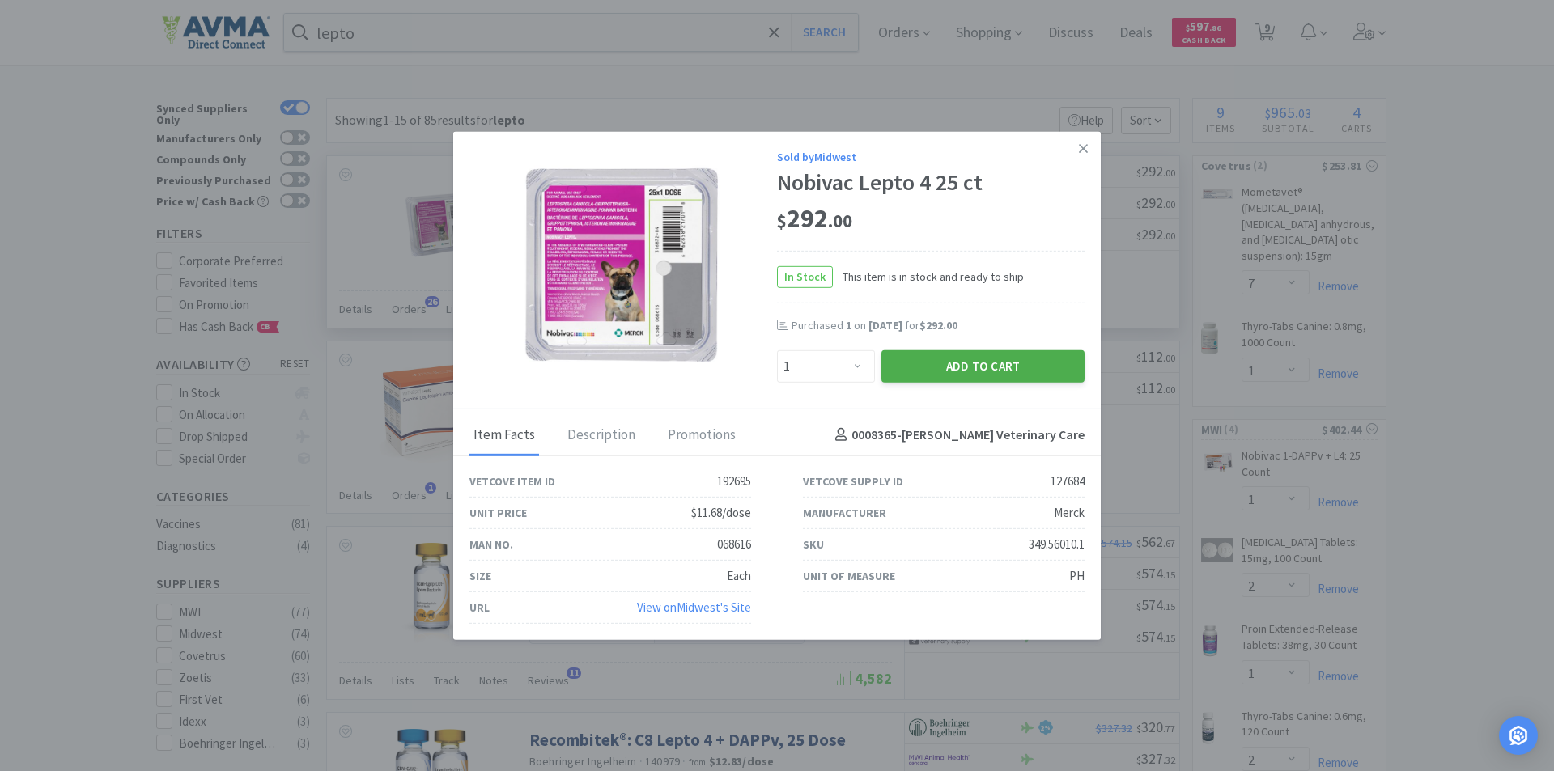
click at [946, 368] on button "Add to Cart" at bounding box center [982, 366] width 203 height 32
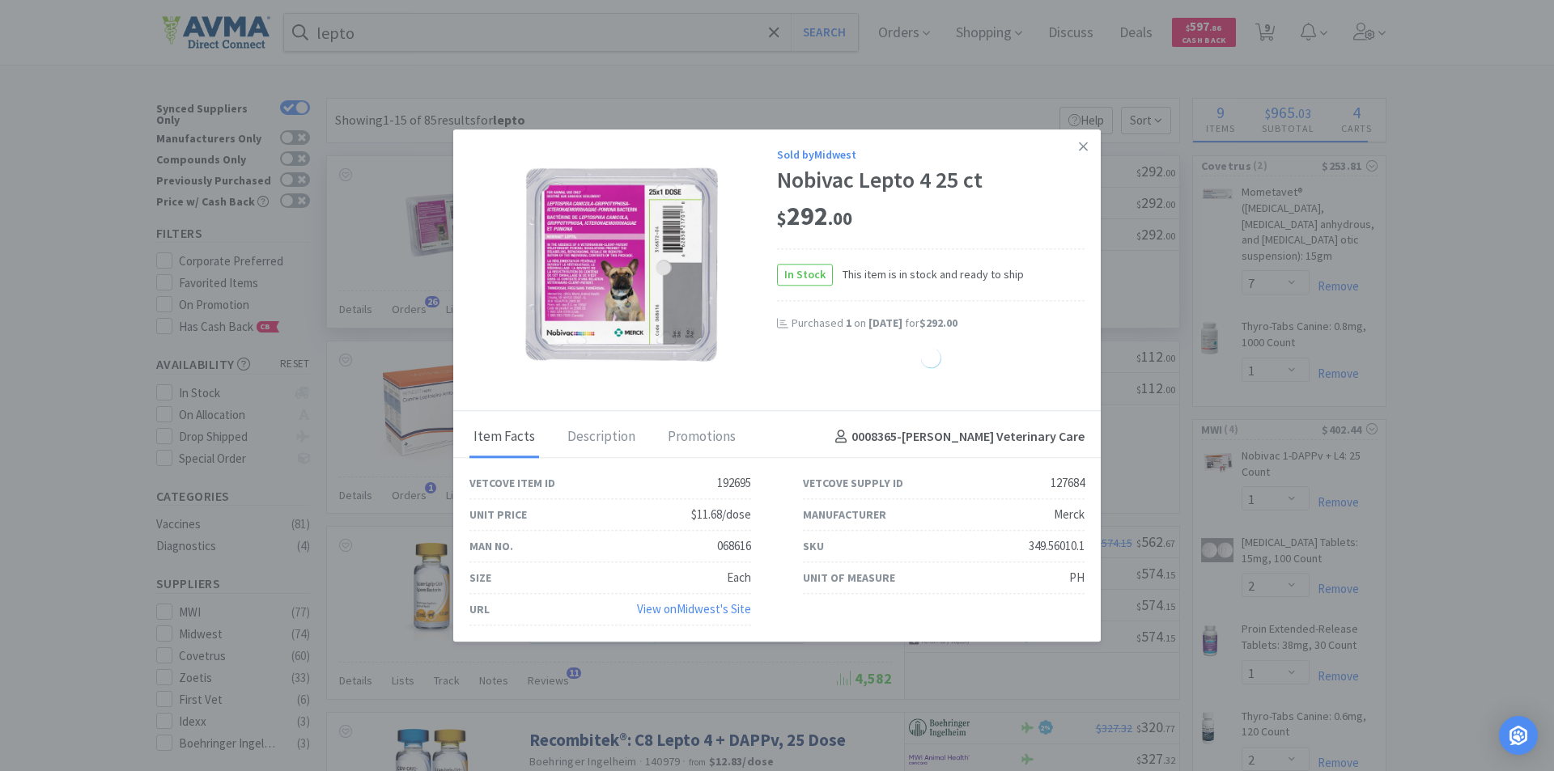
select select "1"
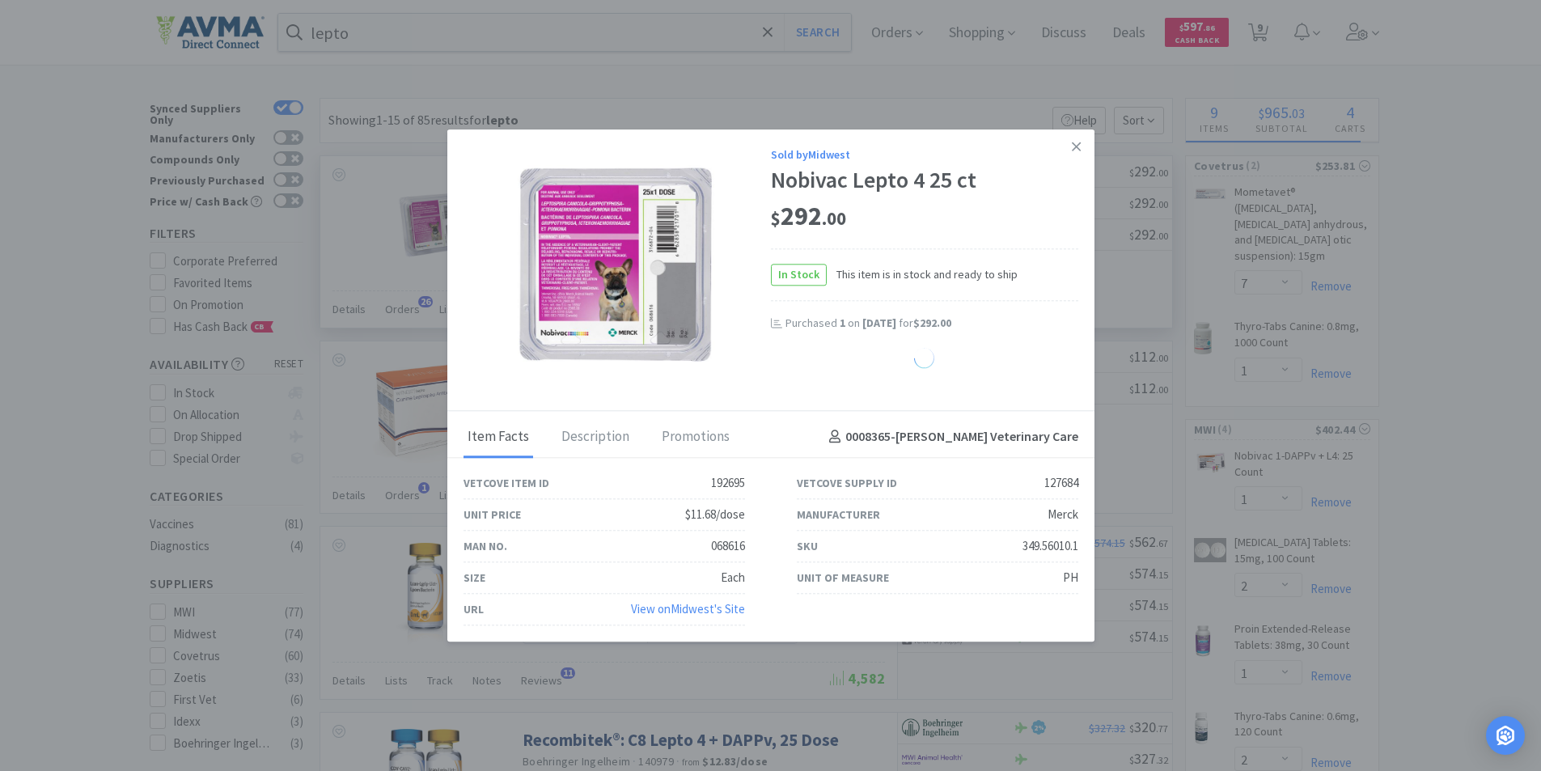
select select "2"
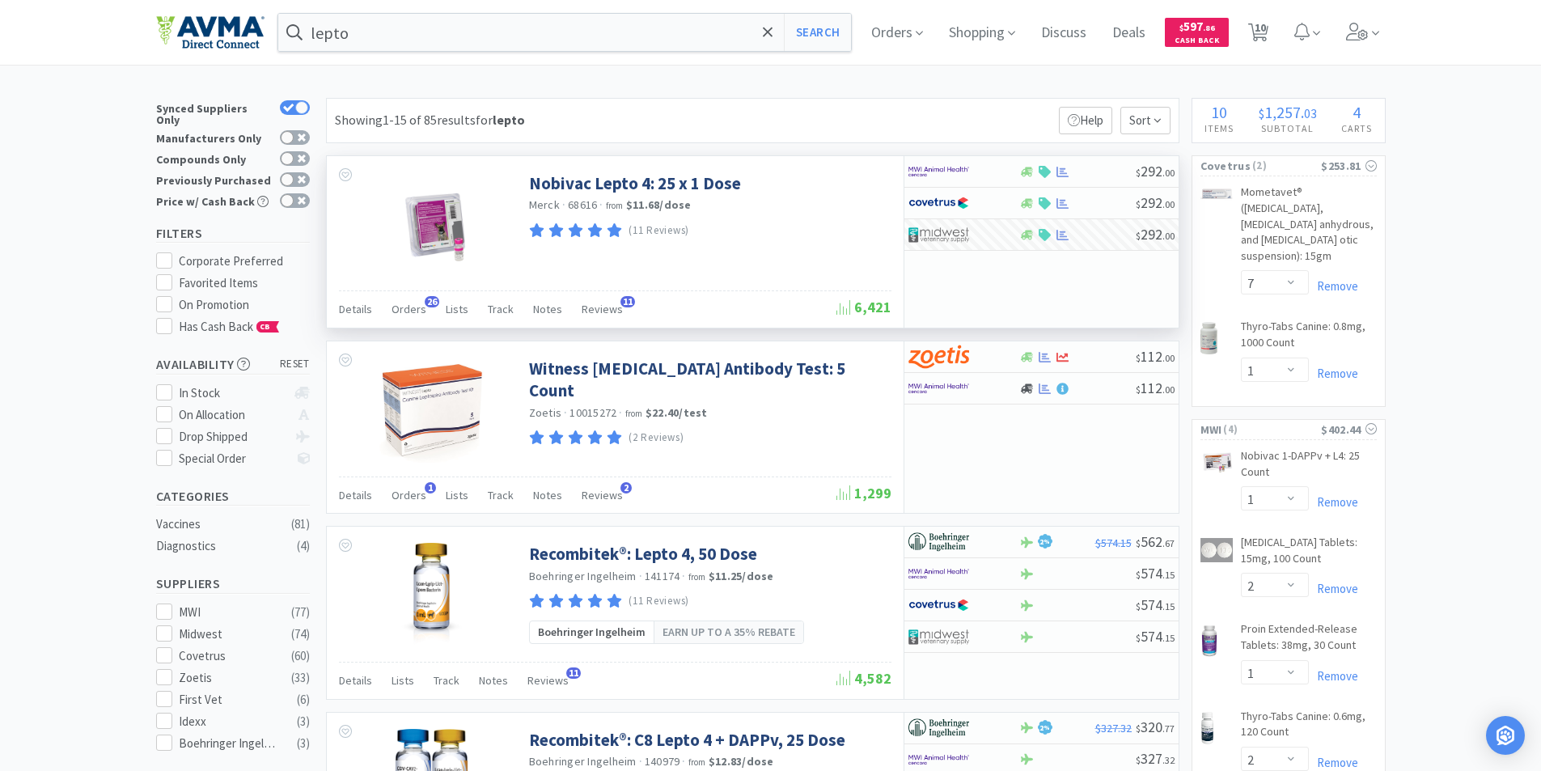
drag, startPoint x: 1262, startPoint y: 26, endPoint x: 1256, endPoint y: 74, distance: 49.0
click at [1262, 25] on span "10" at bounding box center [1260, 27] width 11 height 65
select select "1"
select select "7"
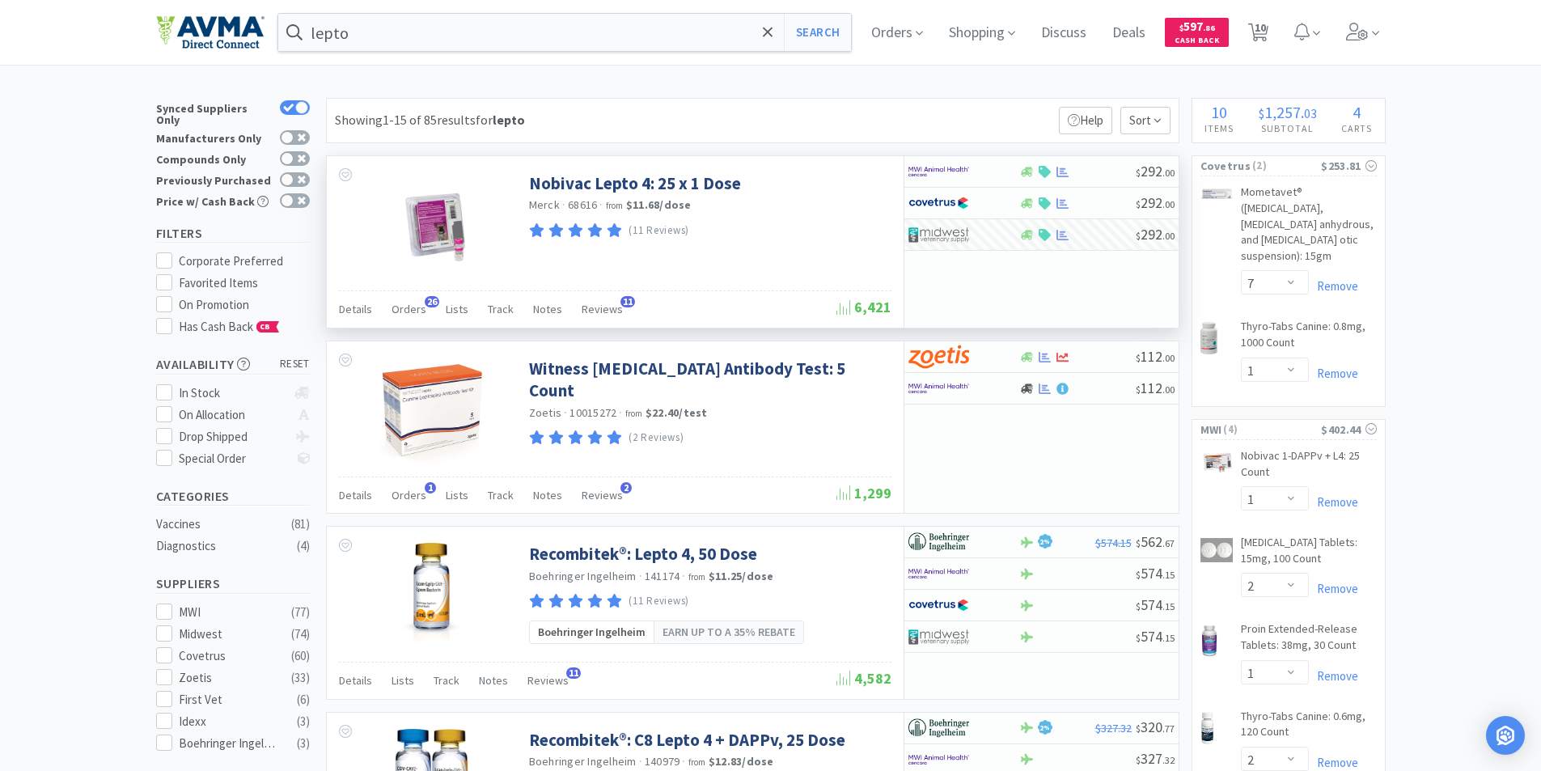
select select "1"
select select "2"
select select "1"
select select "2"
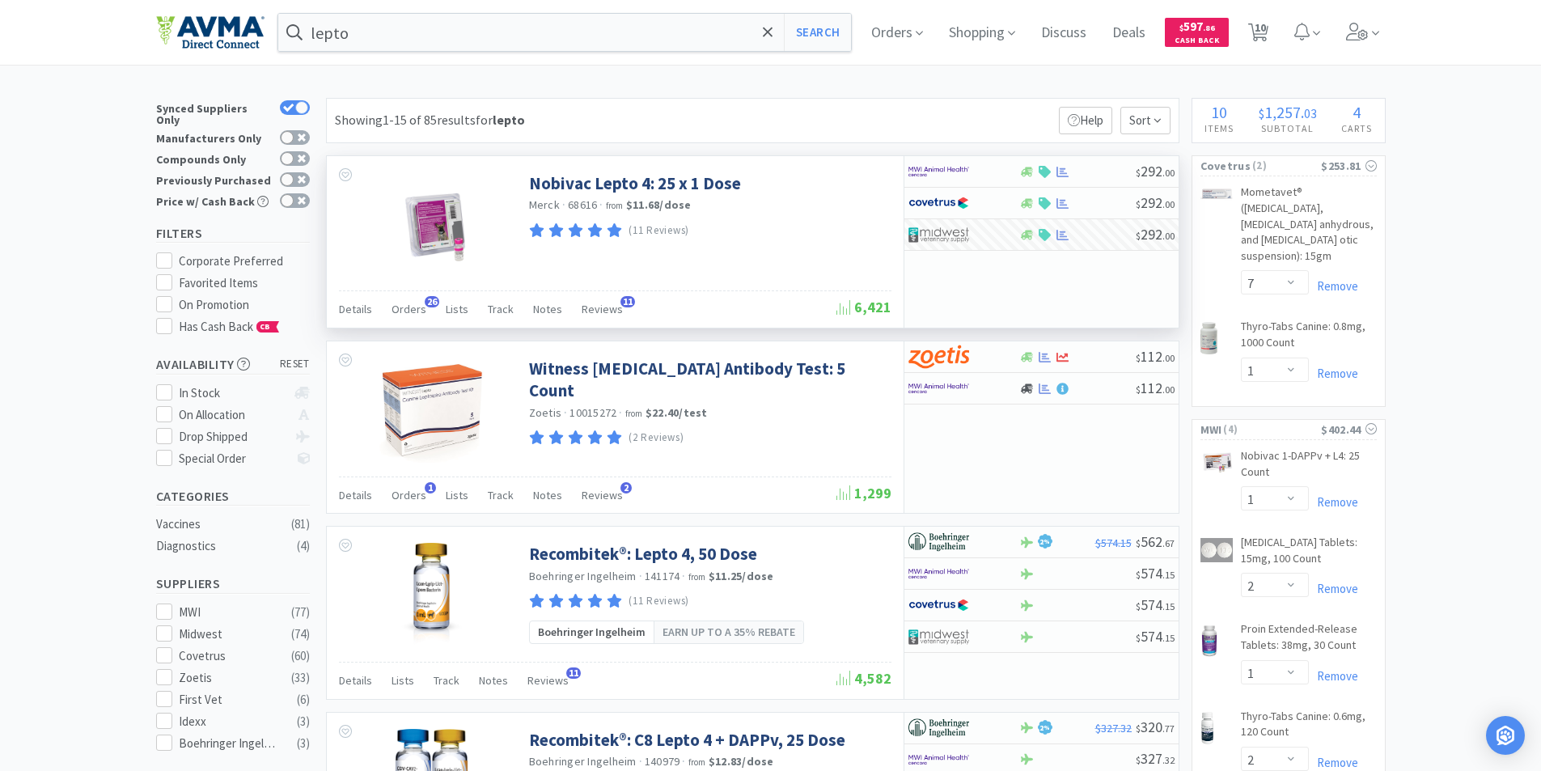
select select "1"
select select "2"
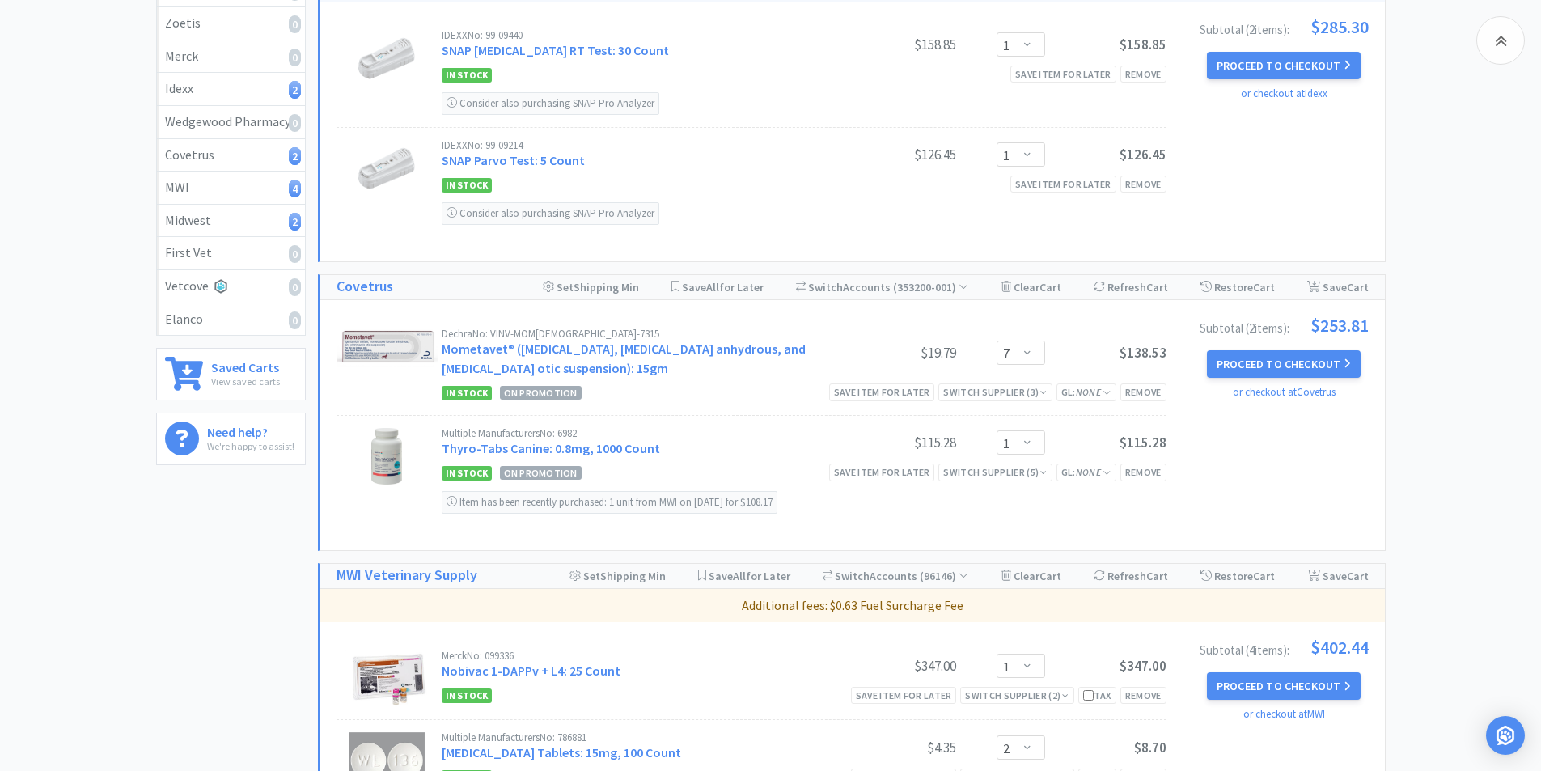
scroll to position [243, 0]
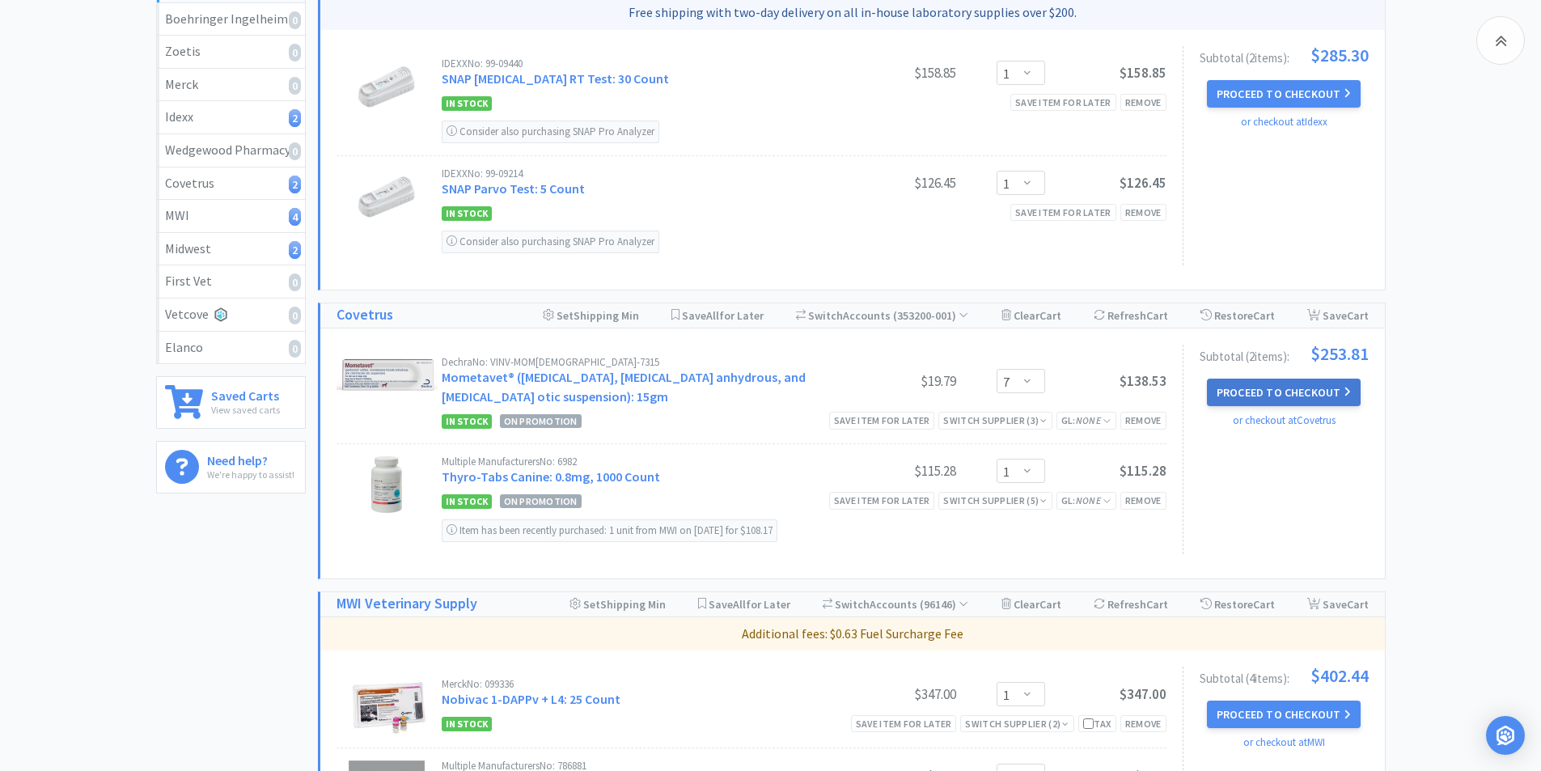
click at [1258, 391] on button "Proceed to Checkout" at bounding box center [1284, 393] width 154 height 28
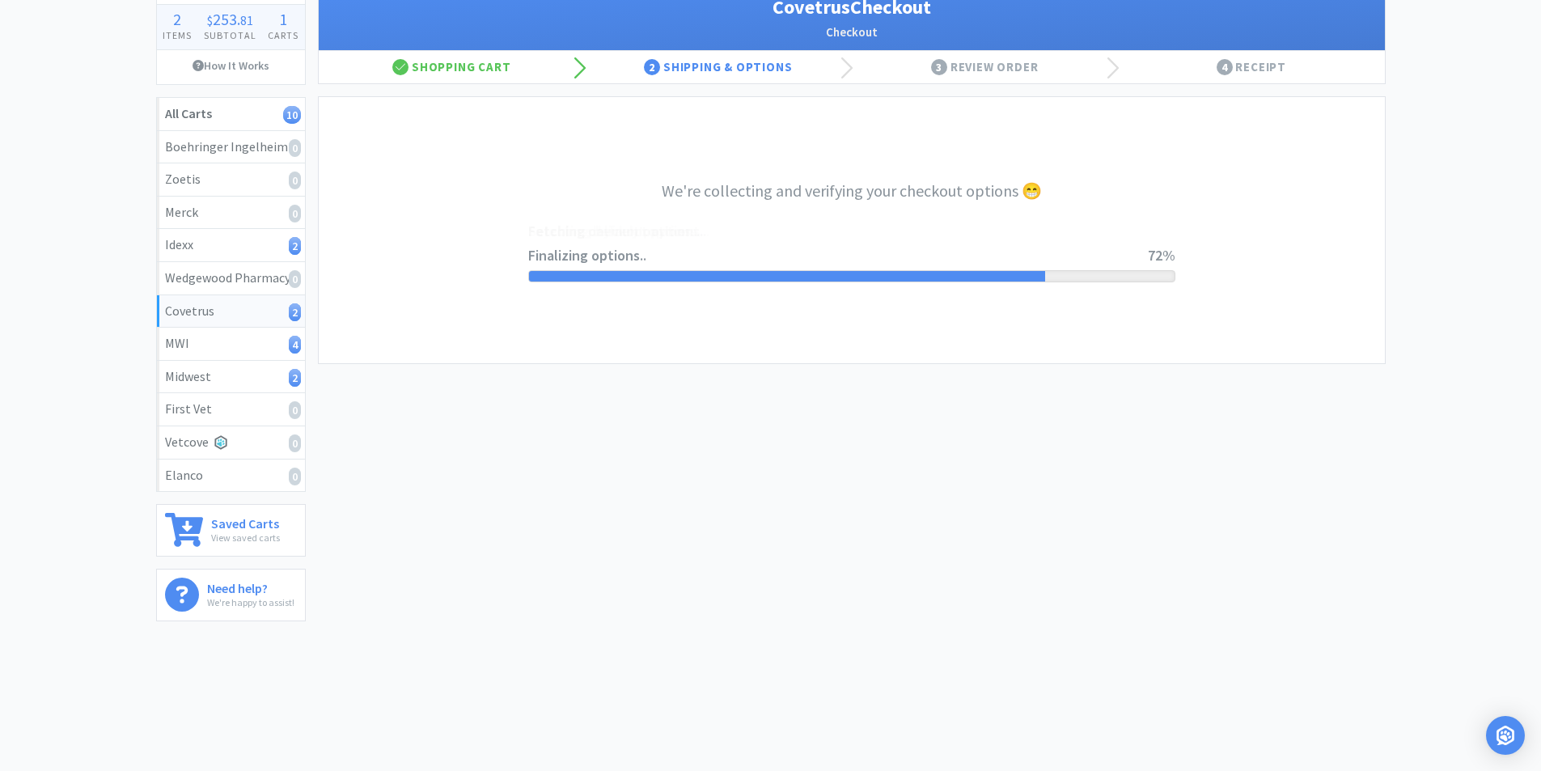
select select "9805416038442"
select select "cvt-standard-net"
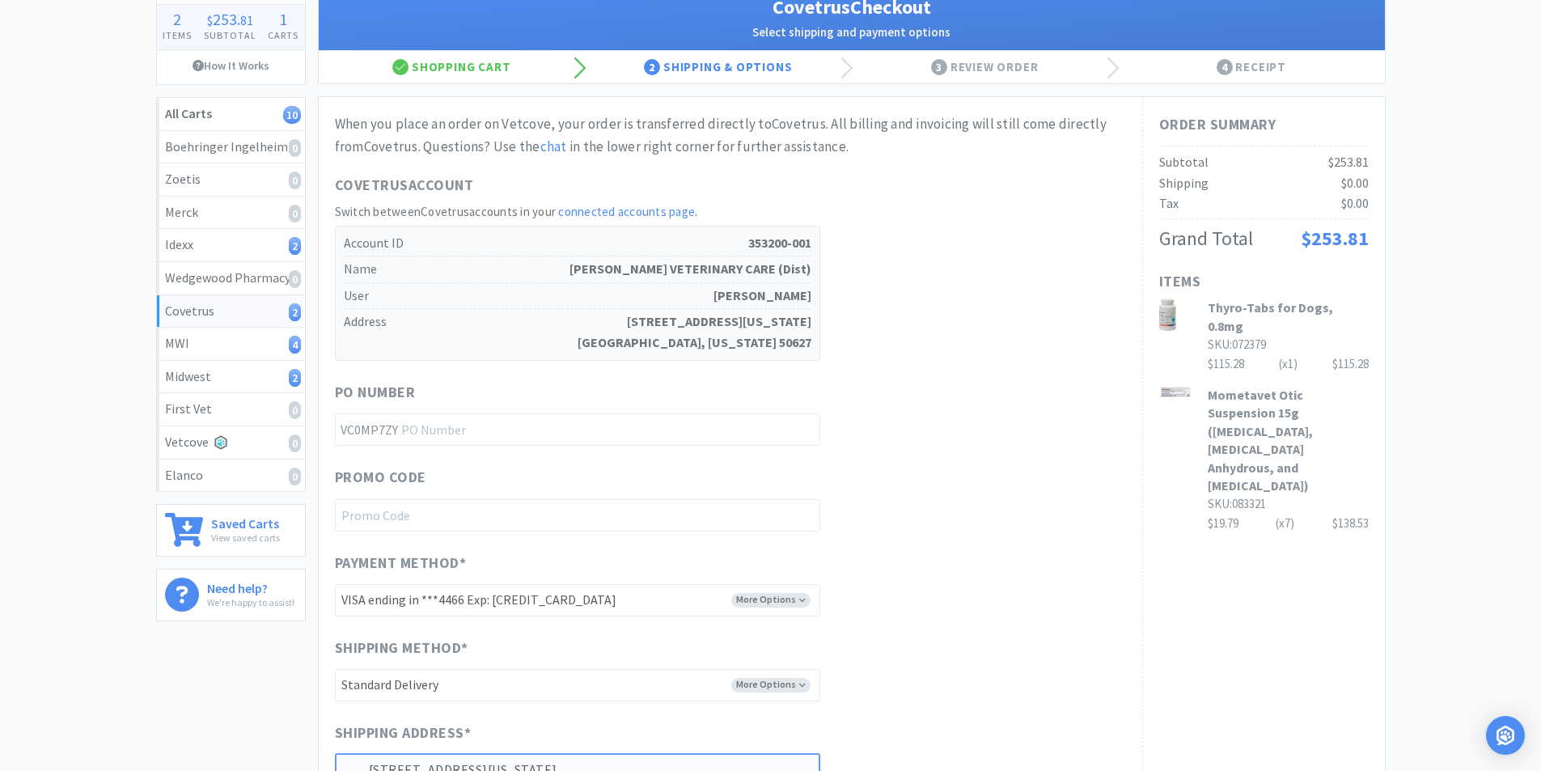
scroll to position [0, 0]
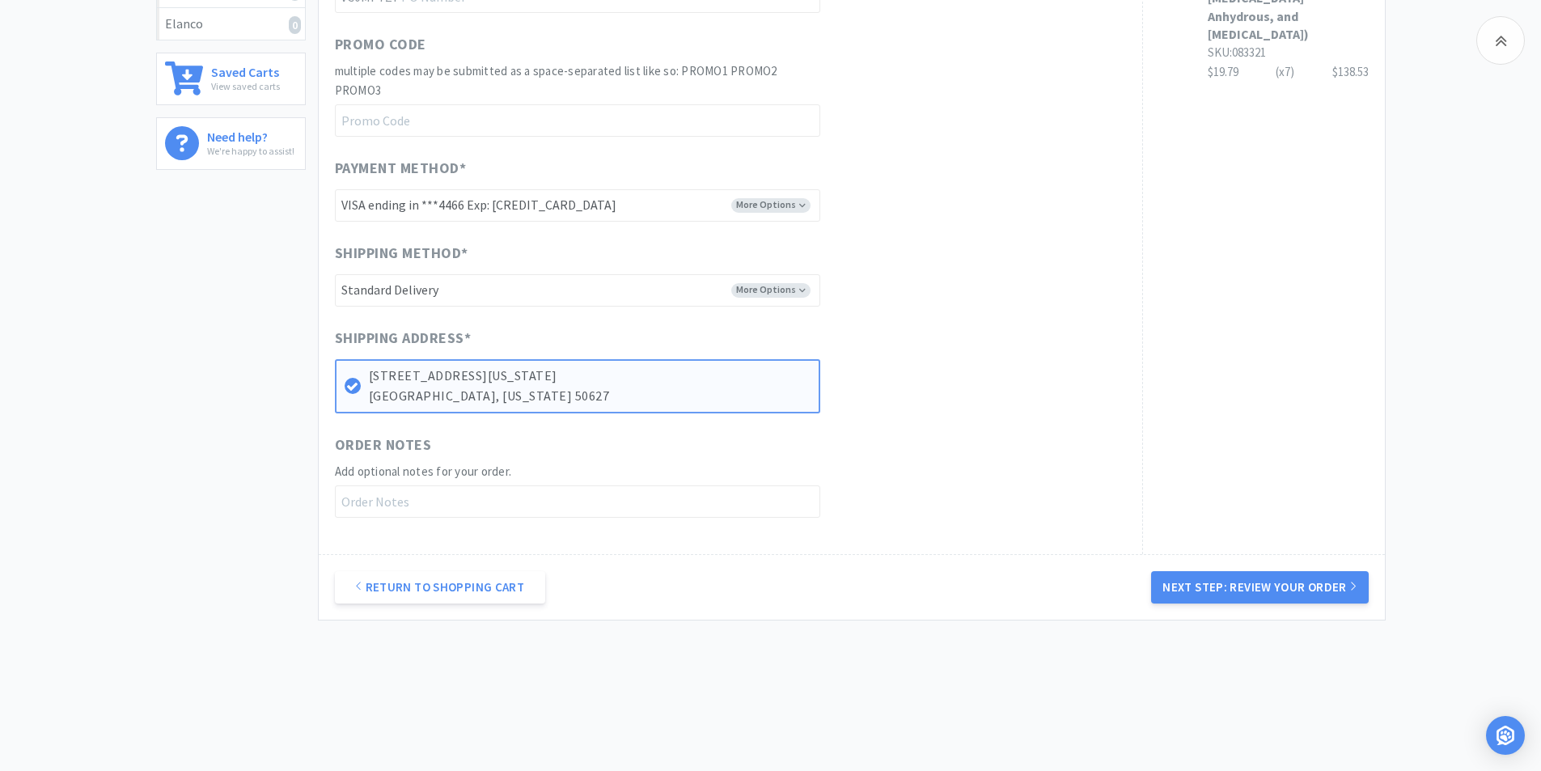
click at [1249, 587] on button "Next Step: Review Your Order" at bounding box center [1259, 587] width 217 height 32
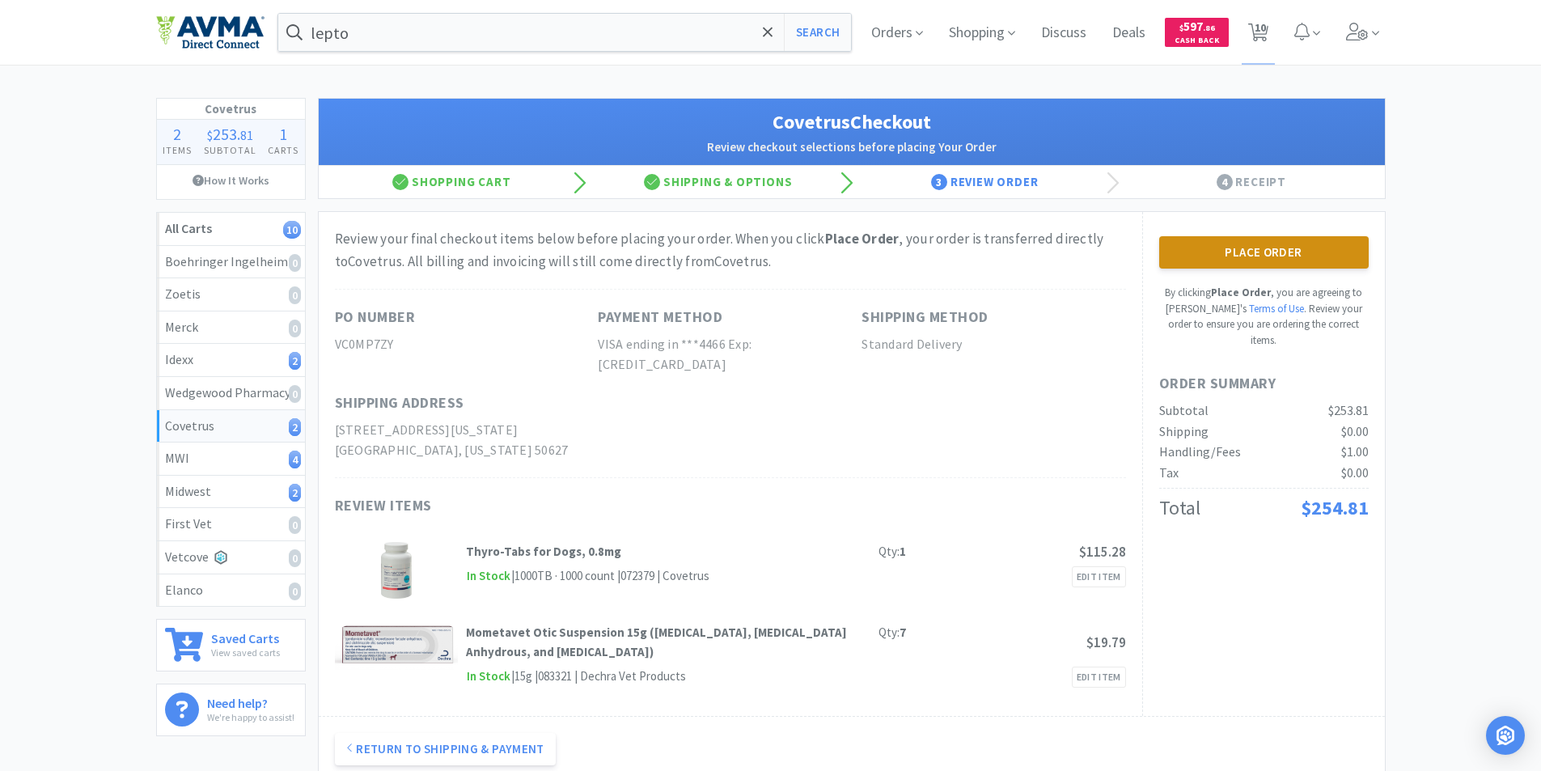
click at [1227, 262] on button "Place Order" at bounding box center [1265, 252] width 210 height 32
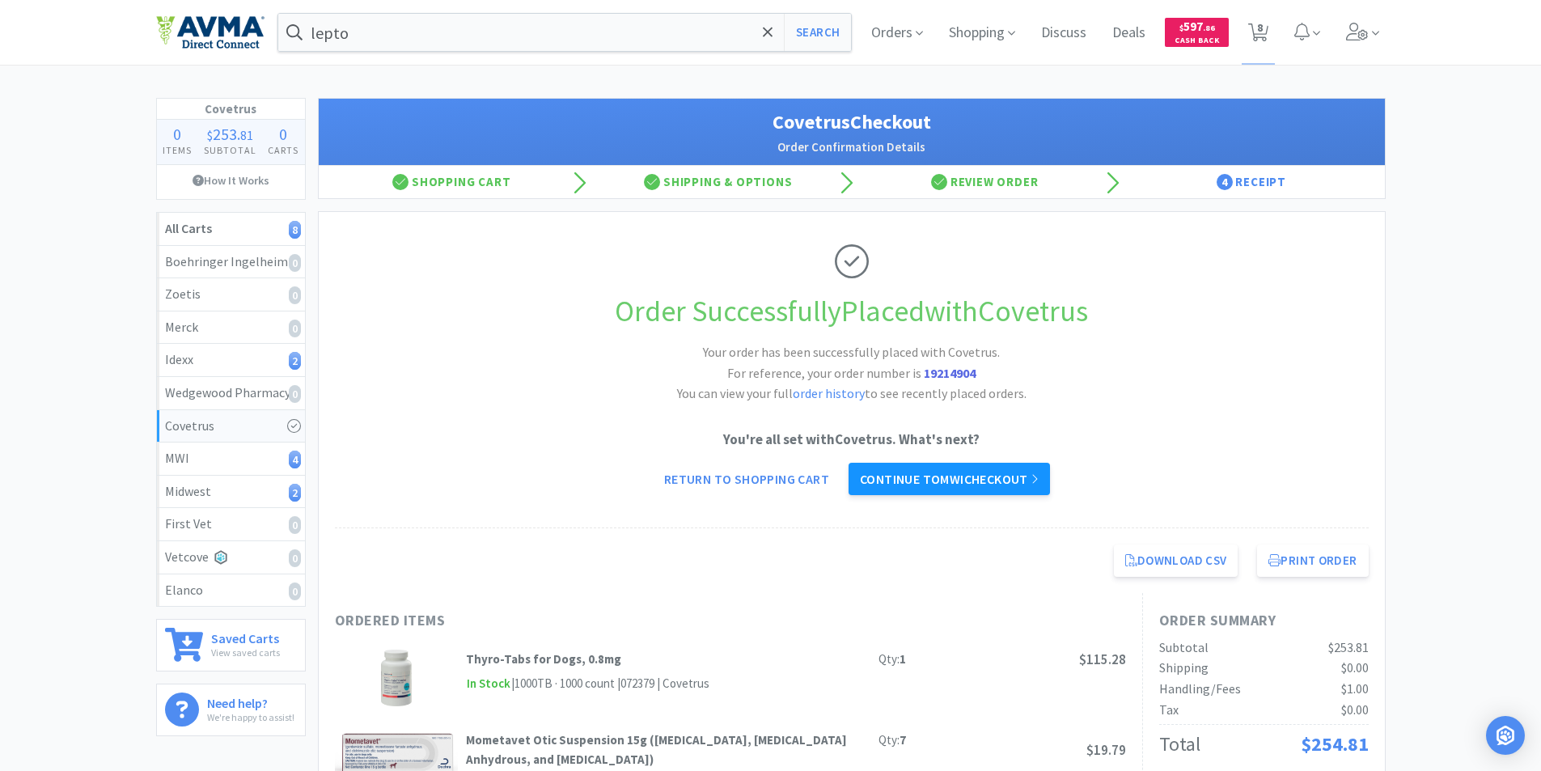
click at [942, 477] on link "Continue to MWI checkout" at bounding box center [949, 479] width 201 height 32
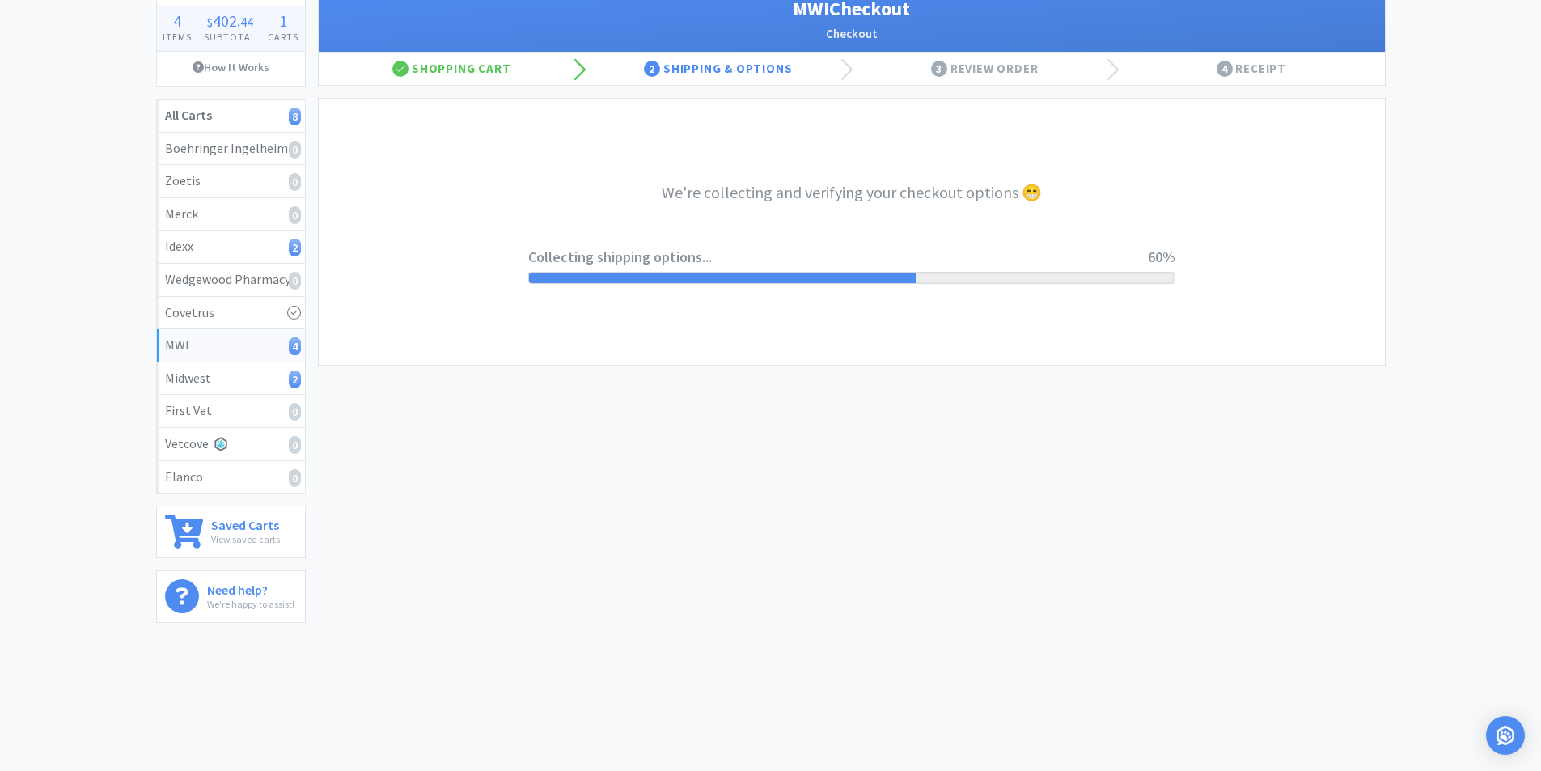
scroll to position [115, 0]
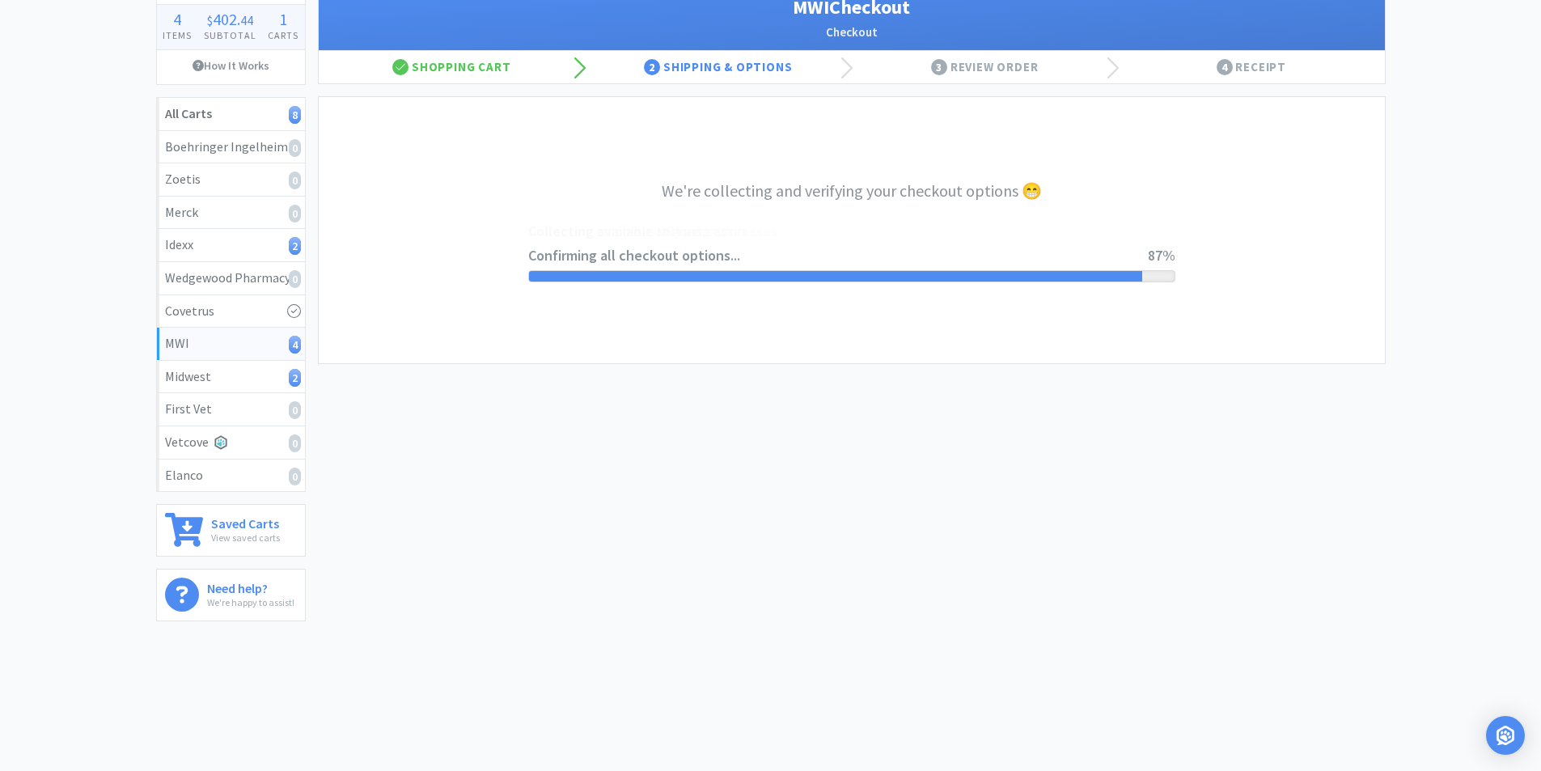
select select "STD_"
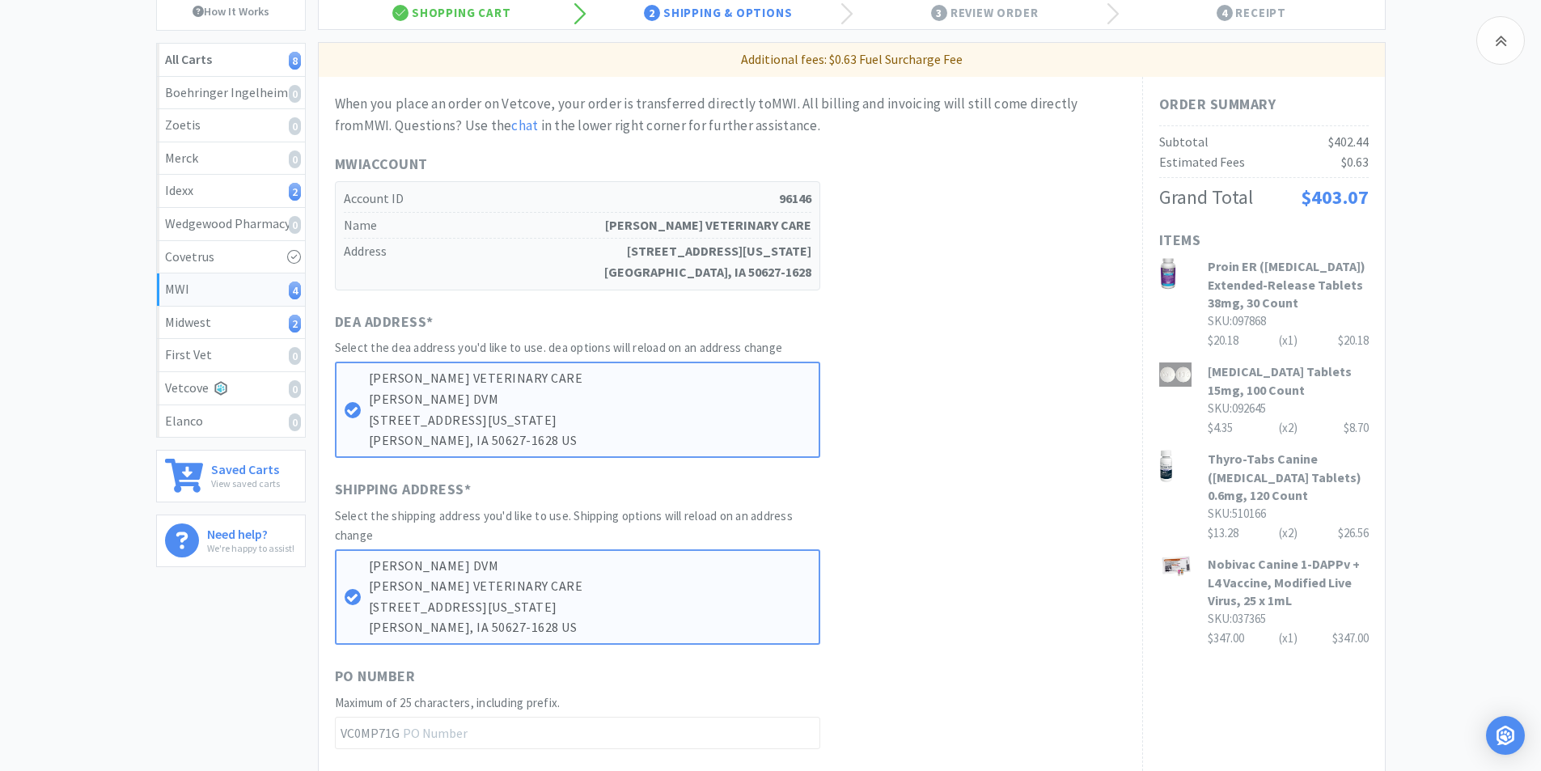
scroll to position [162, 0]
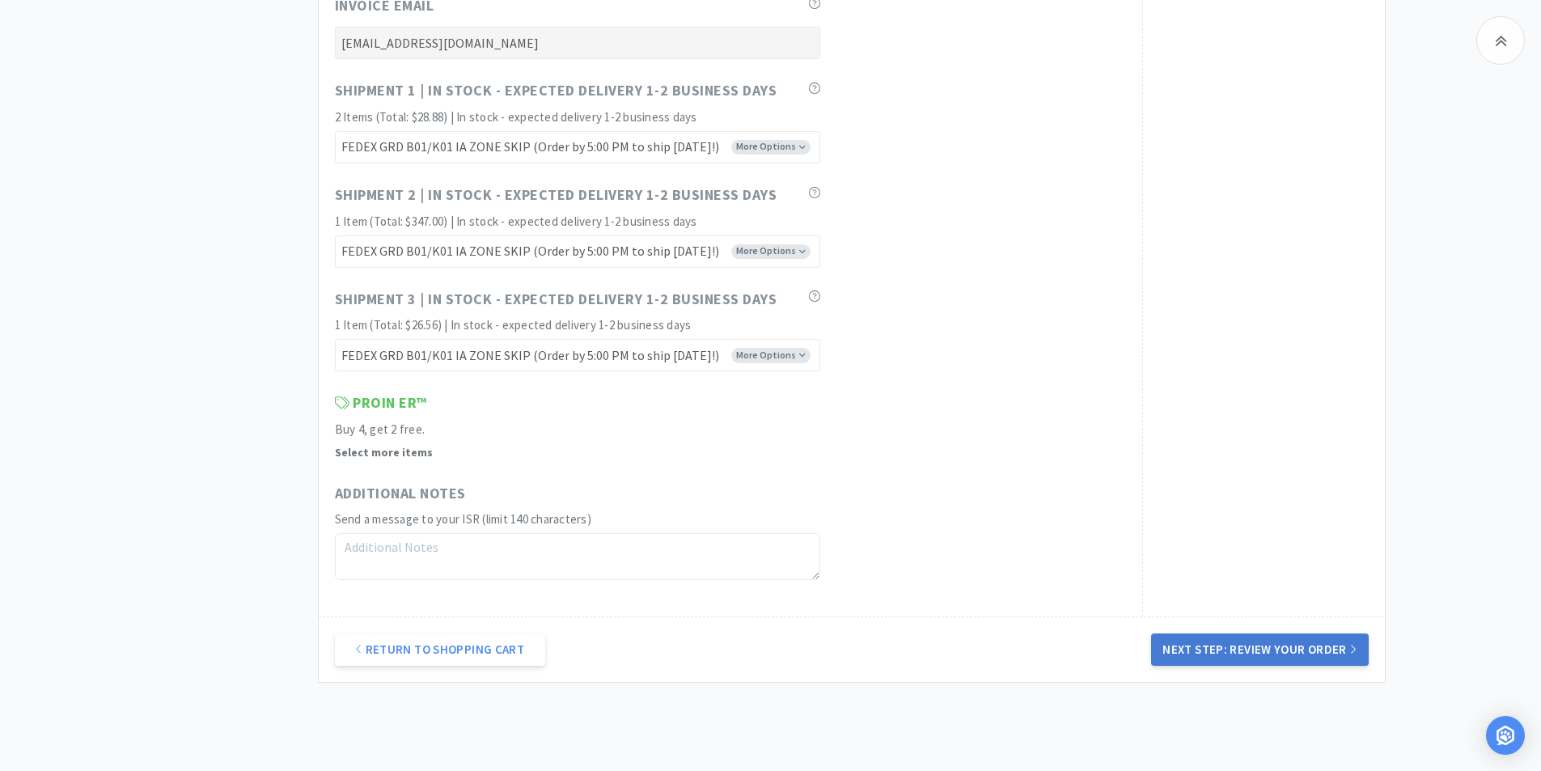
click at [1261, 648] on button "Next Step: Review Your Order" at bounding box center [1259, 650] width 217 height 32
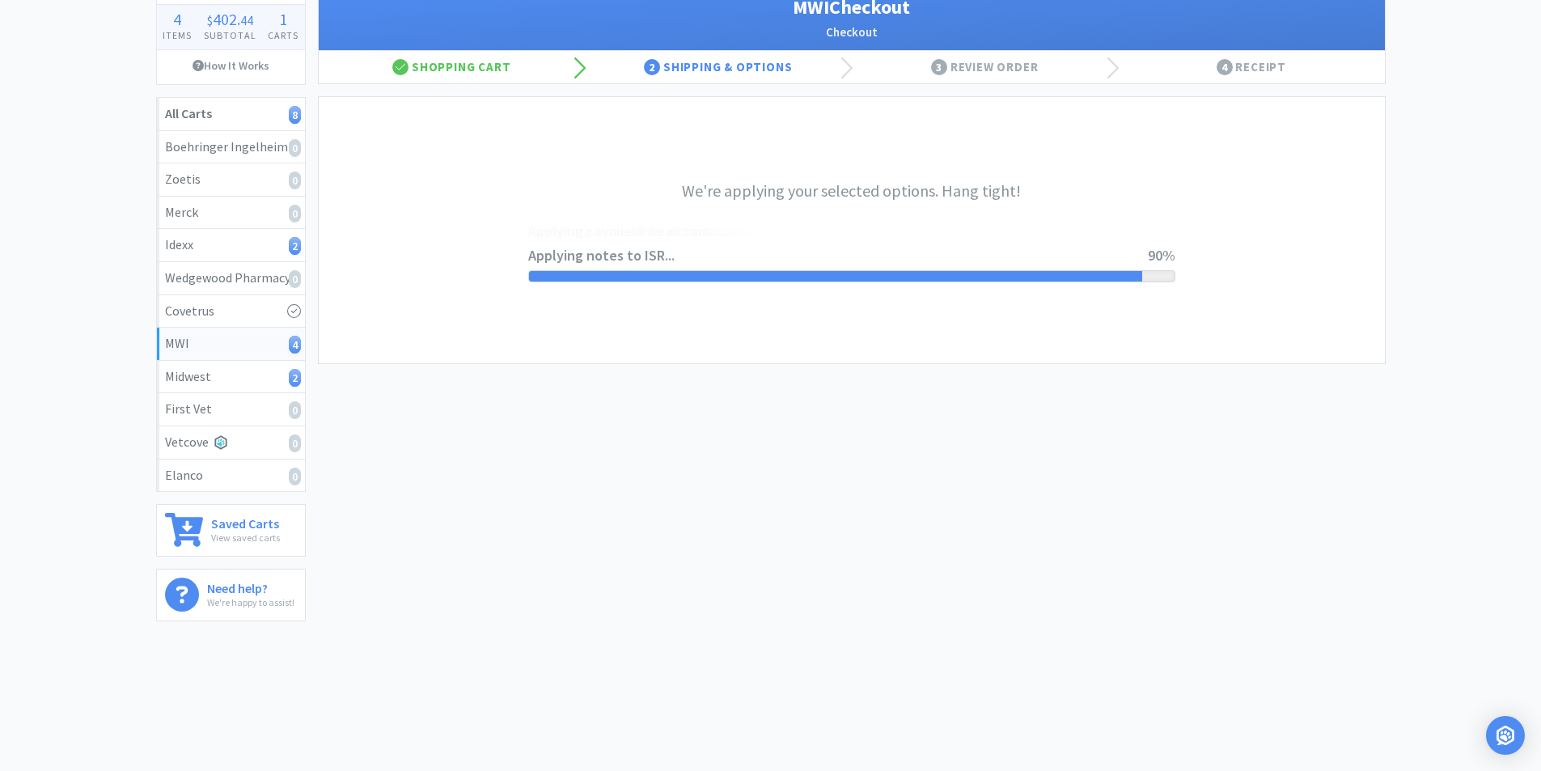
scroll to position [0, 0]
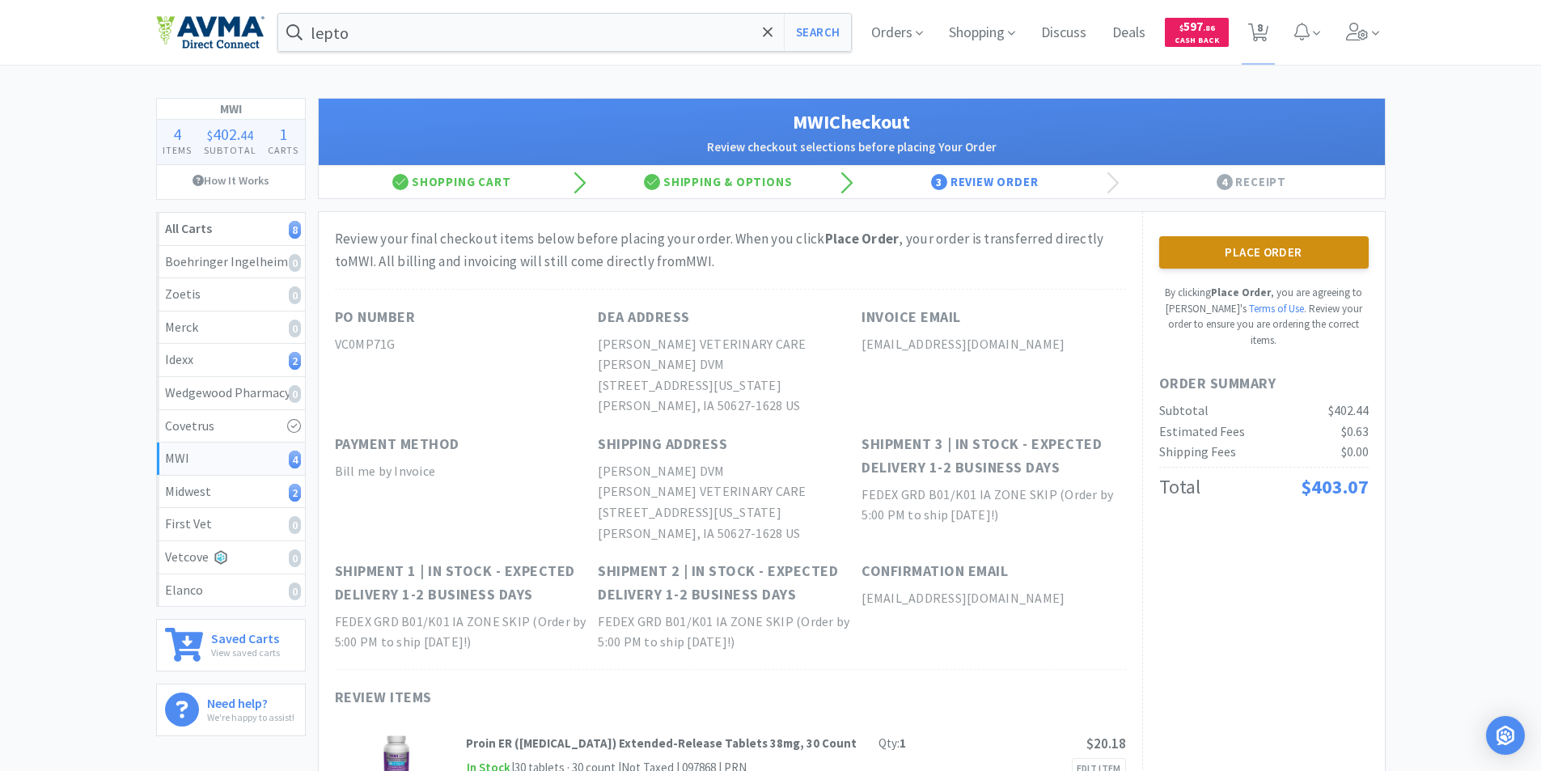
click at [1230, 248] on button "Place Order" at bounding box center [1265, 252] width 210 height 32
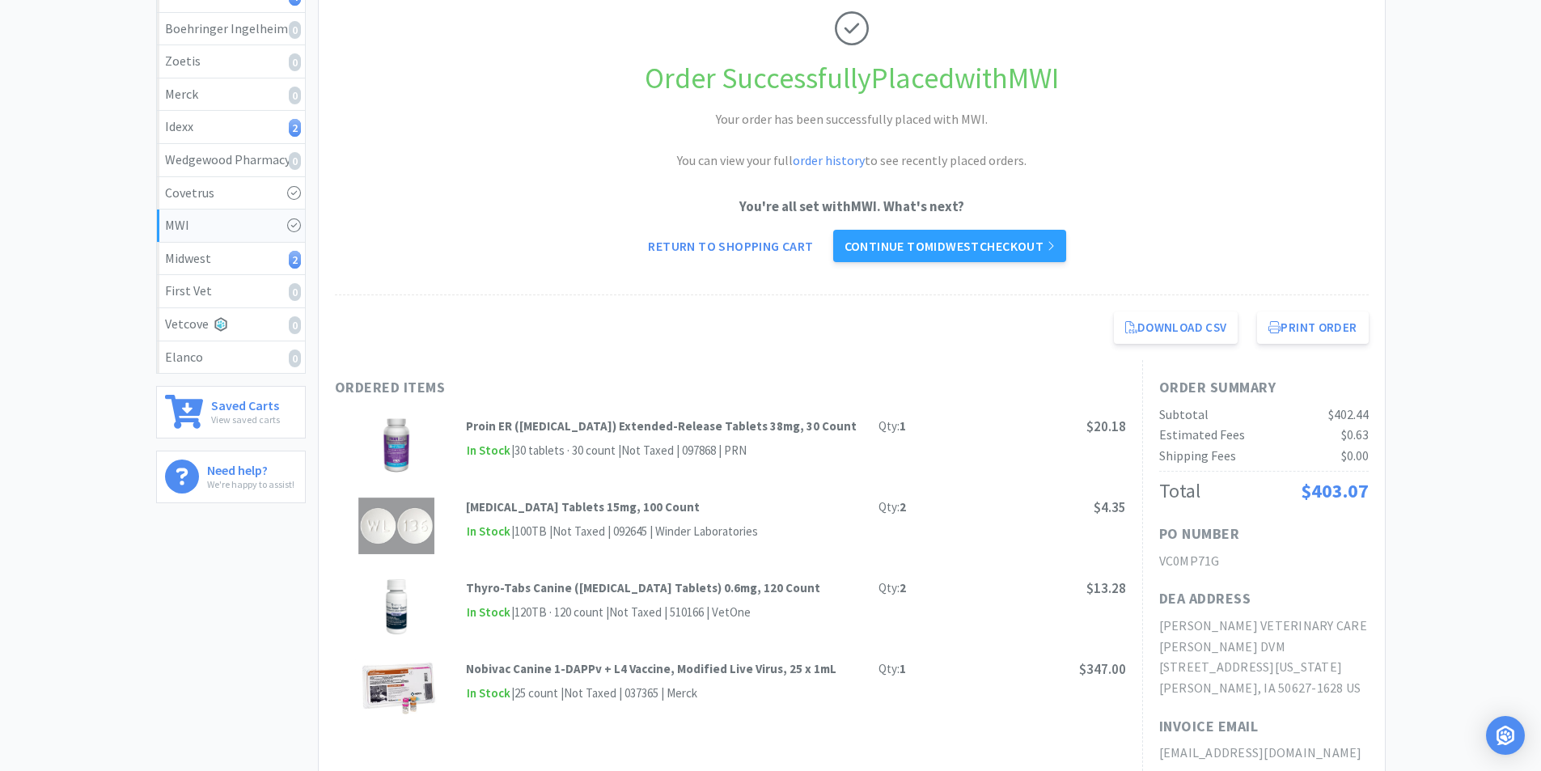
scroll to position [243, 0]
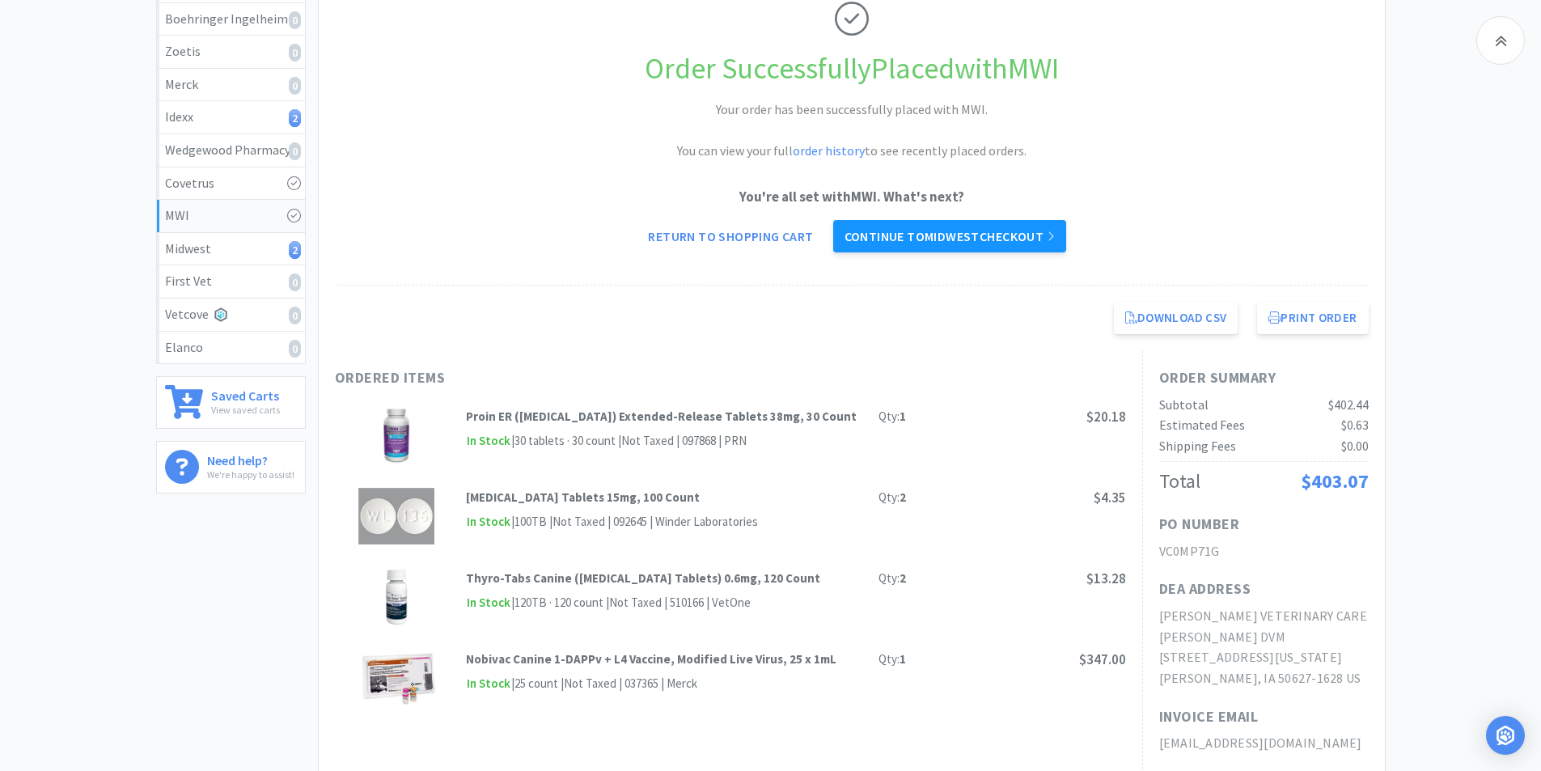
click at [918, 233] on link "Continue to Midwest checkout" at bounding box center [949, 236] width 233 height 32
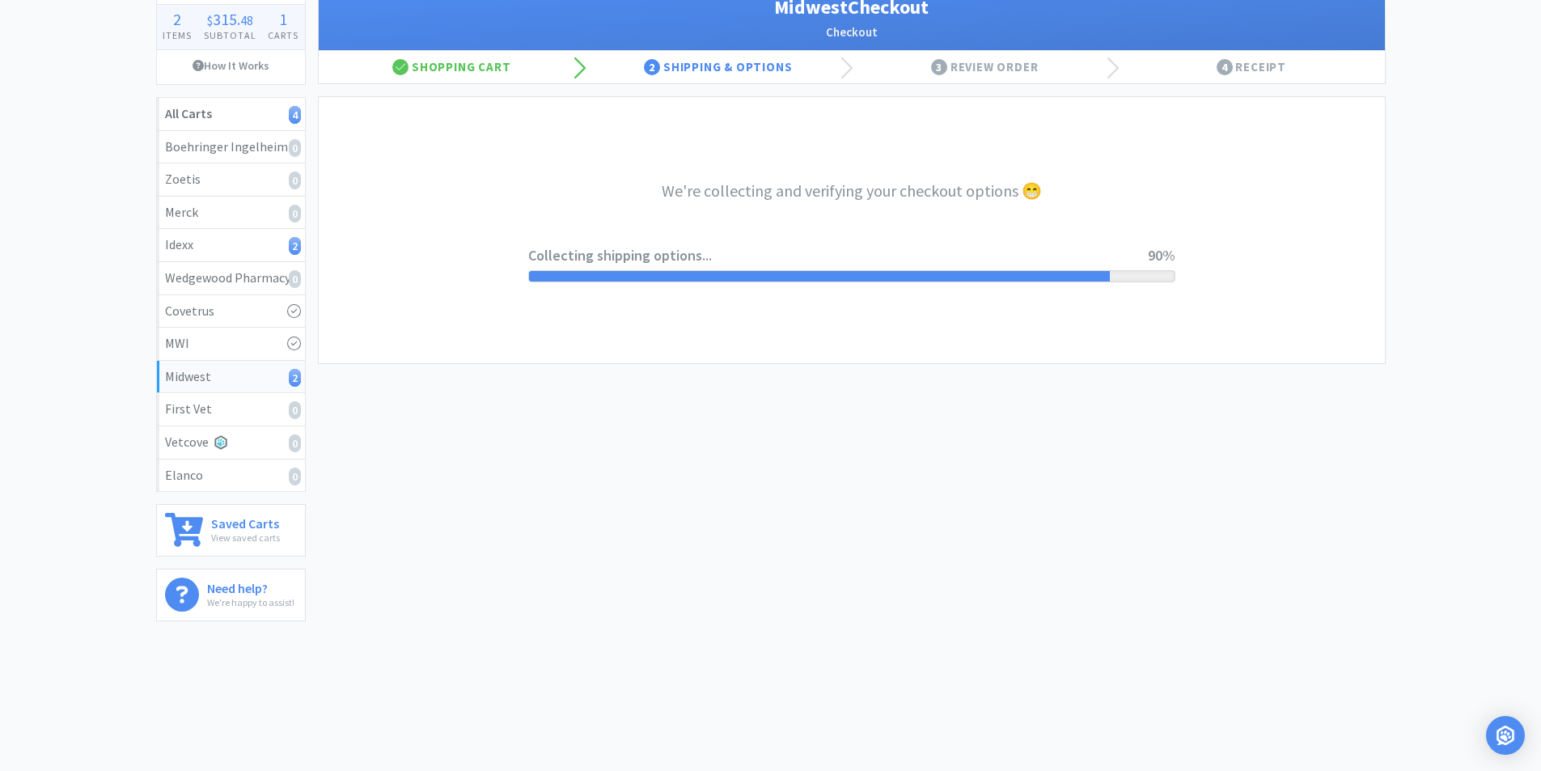
select select "0"
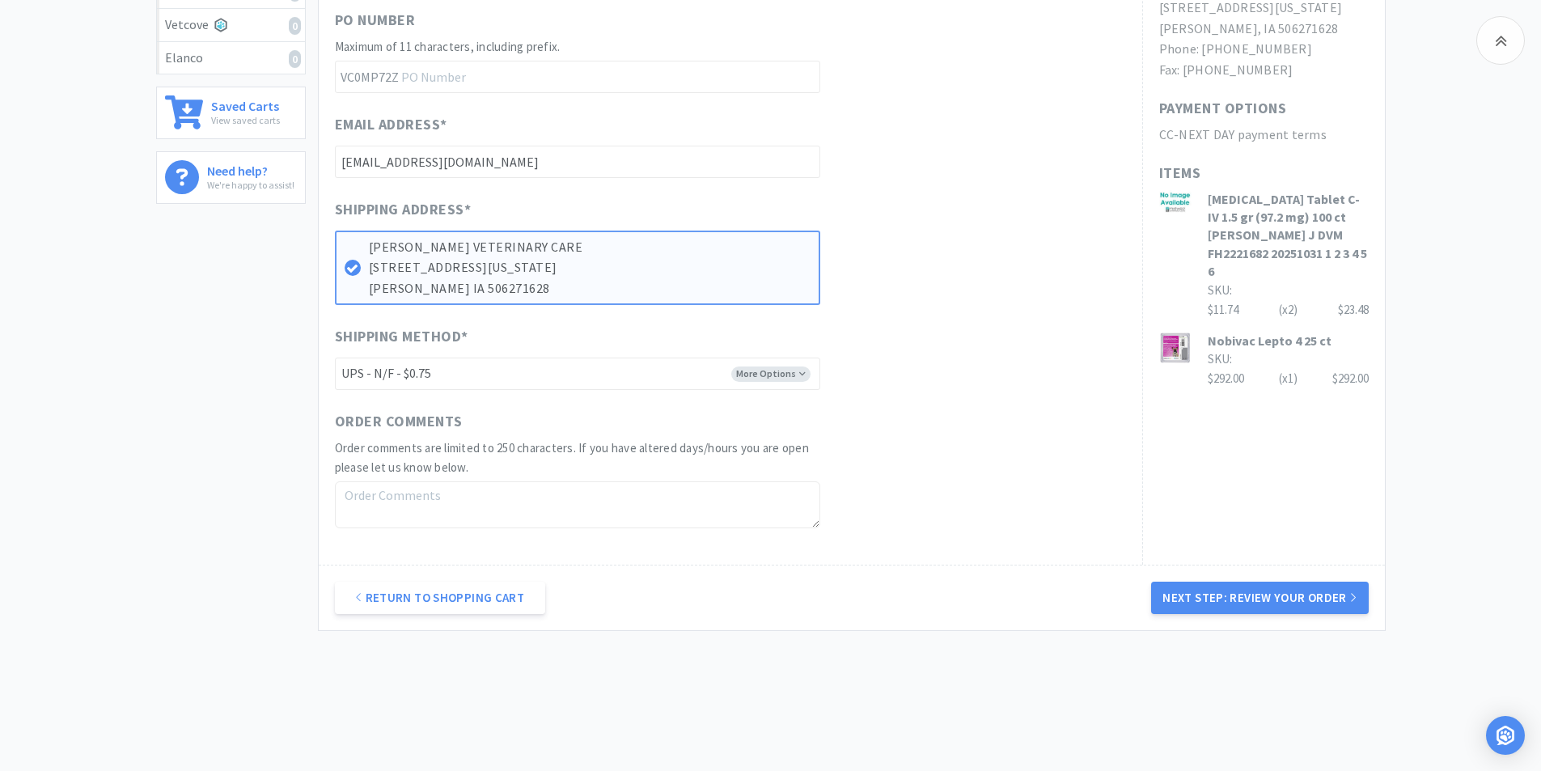
scroll to position [558, 0]
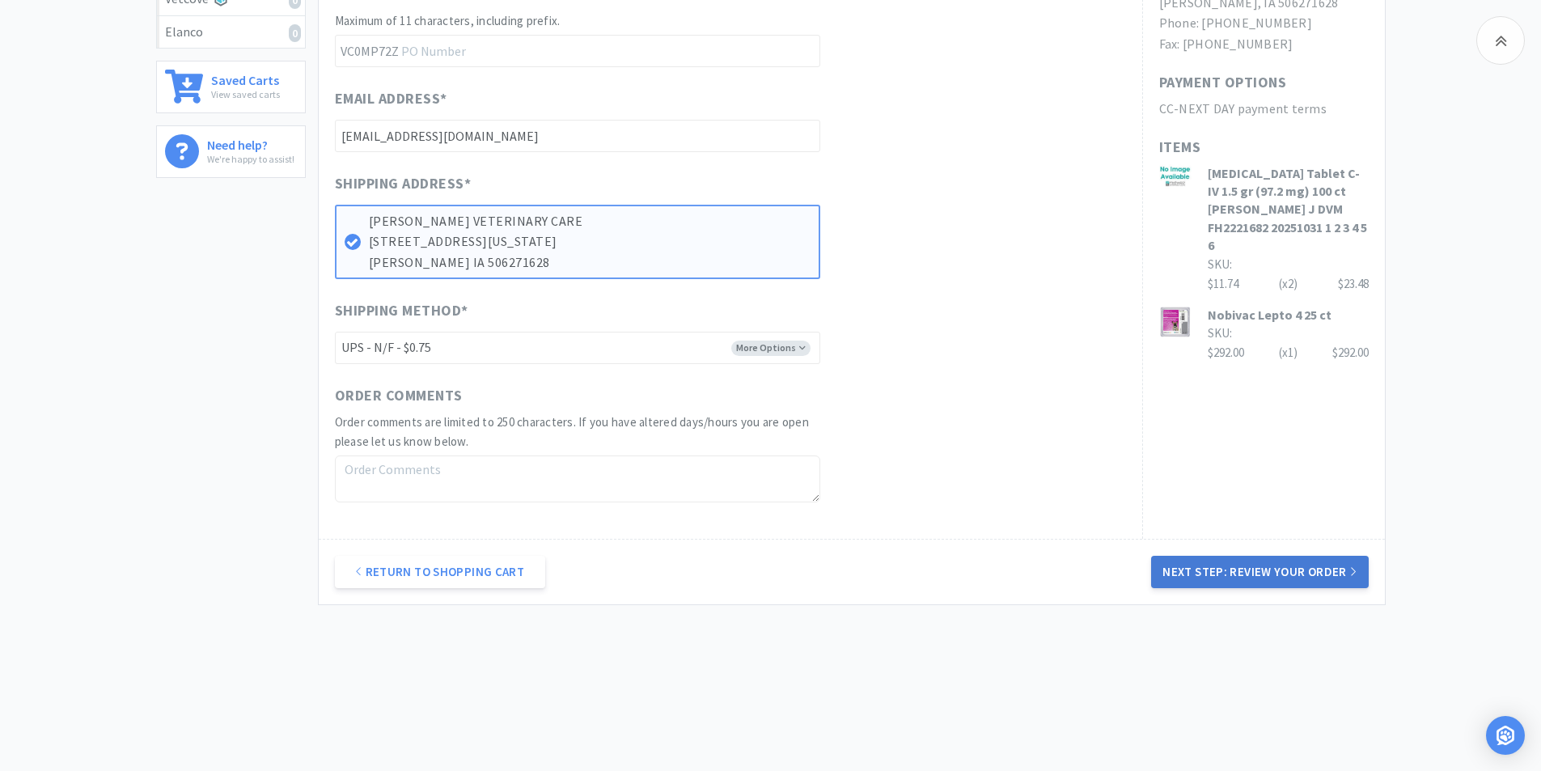
click at [1266, 571] on button "Next Step: Review Your Order" at bounding box center [1259, 572] width 217 height 32
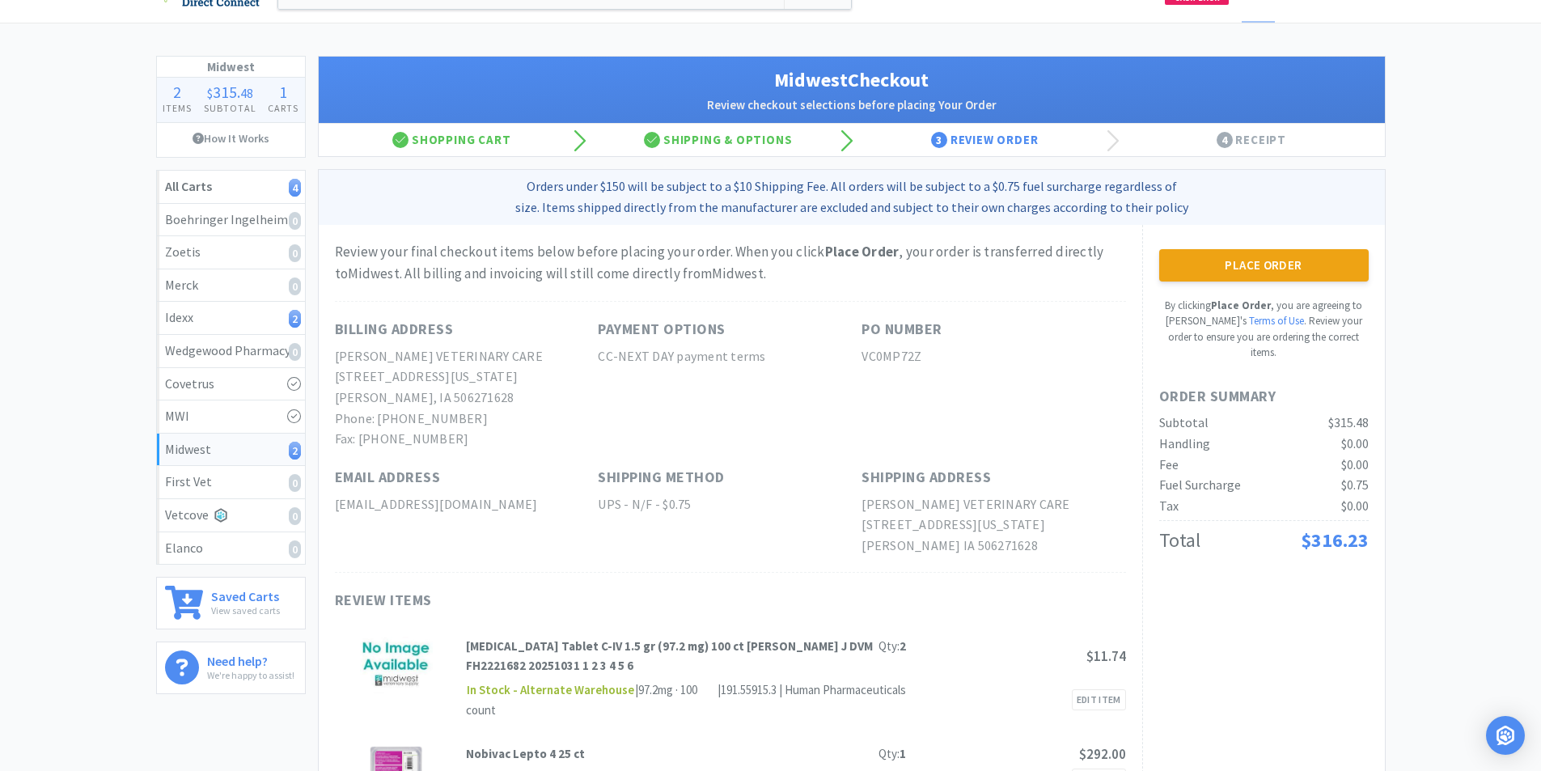
scroll to position [81, 0]
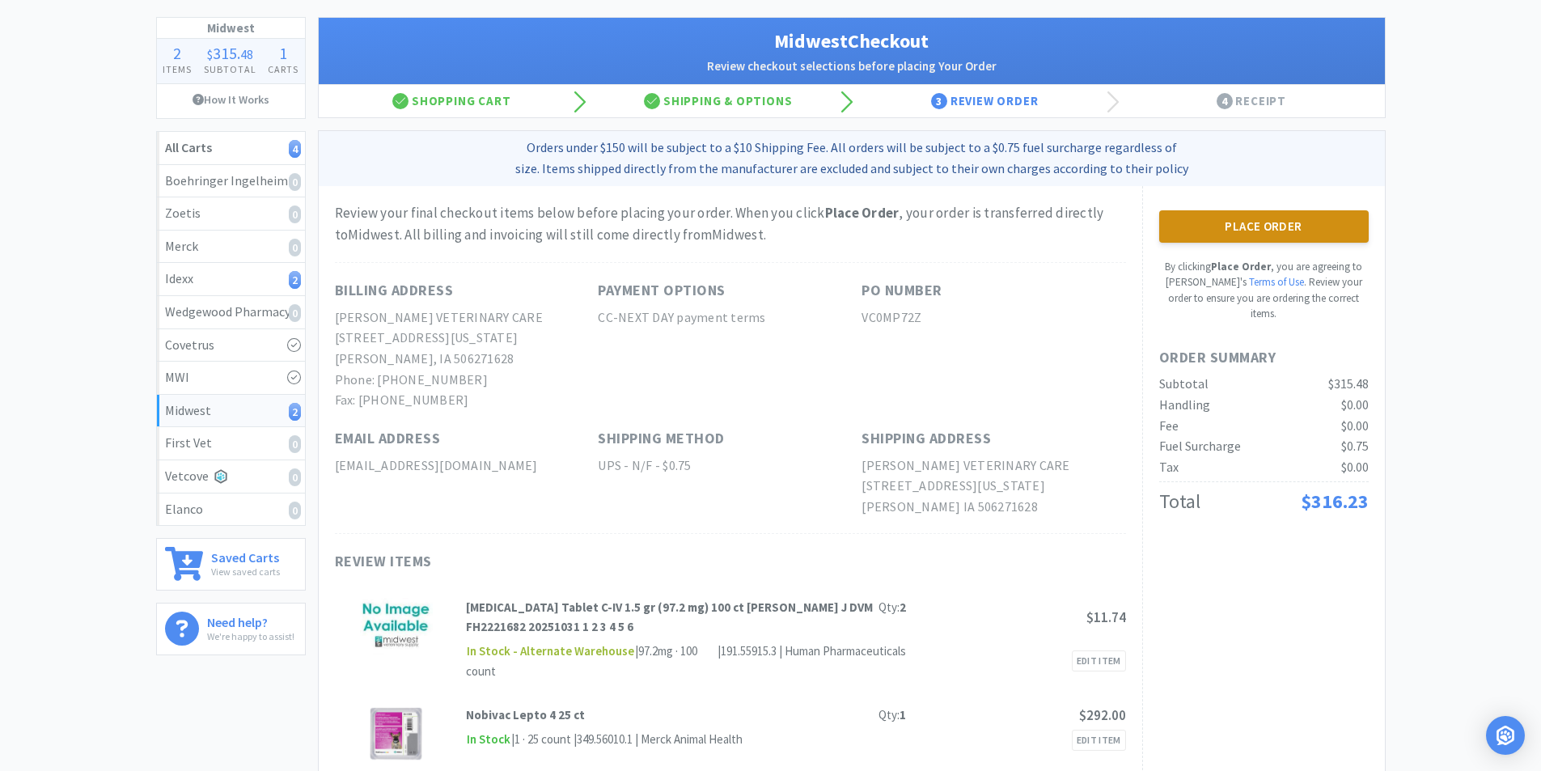
click at [1239, 227] on button "Place Order" at bounding box center [1265, 226] width 210 height 32
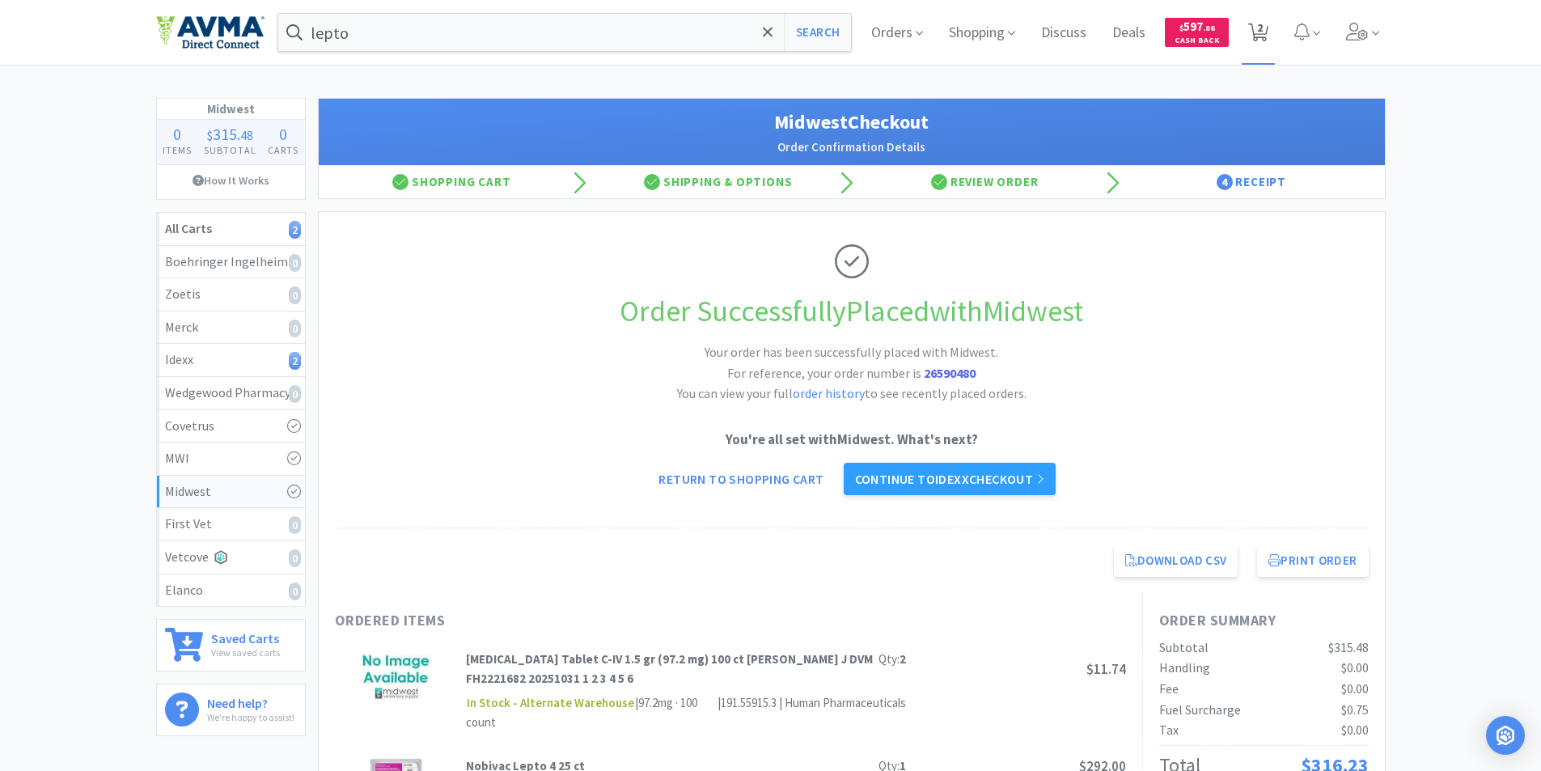
click at [1259, 27] on span "2" at bounding box center [1260, 27] width 6 height 65
select select "1"
